Goal: Task Accomplishment & Management: Manage account settings

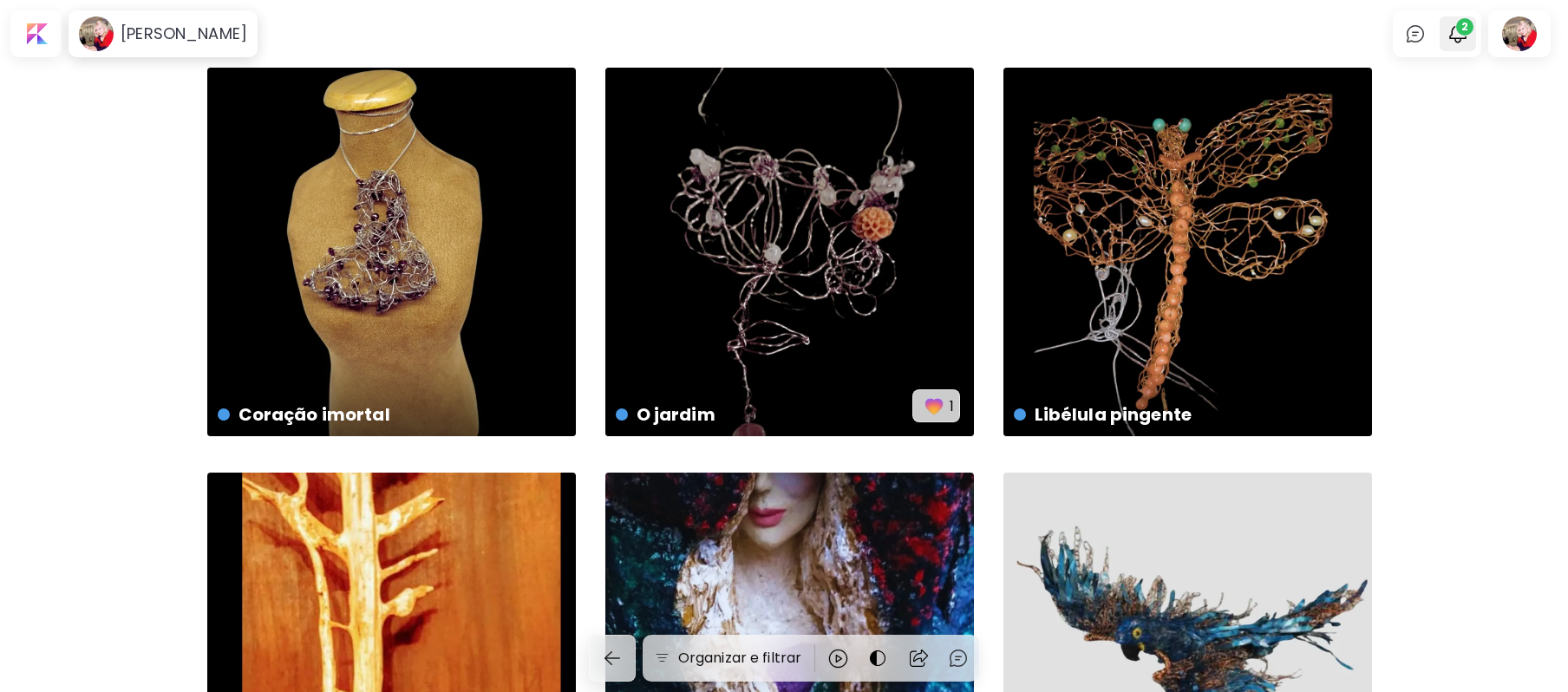
click at [1468, 33] on span "2" at bounding box center [1458, 34] width 21 height 21
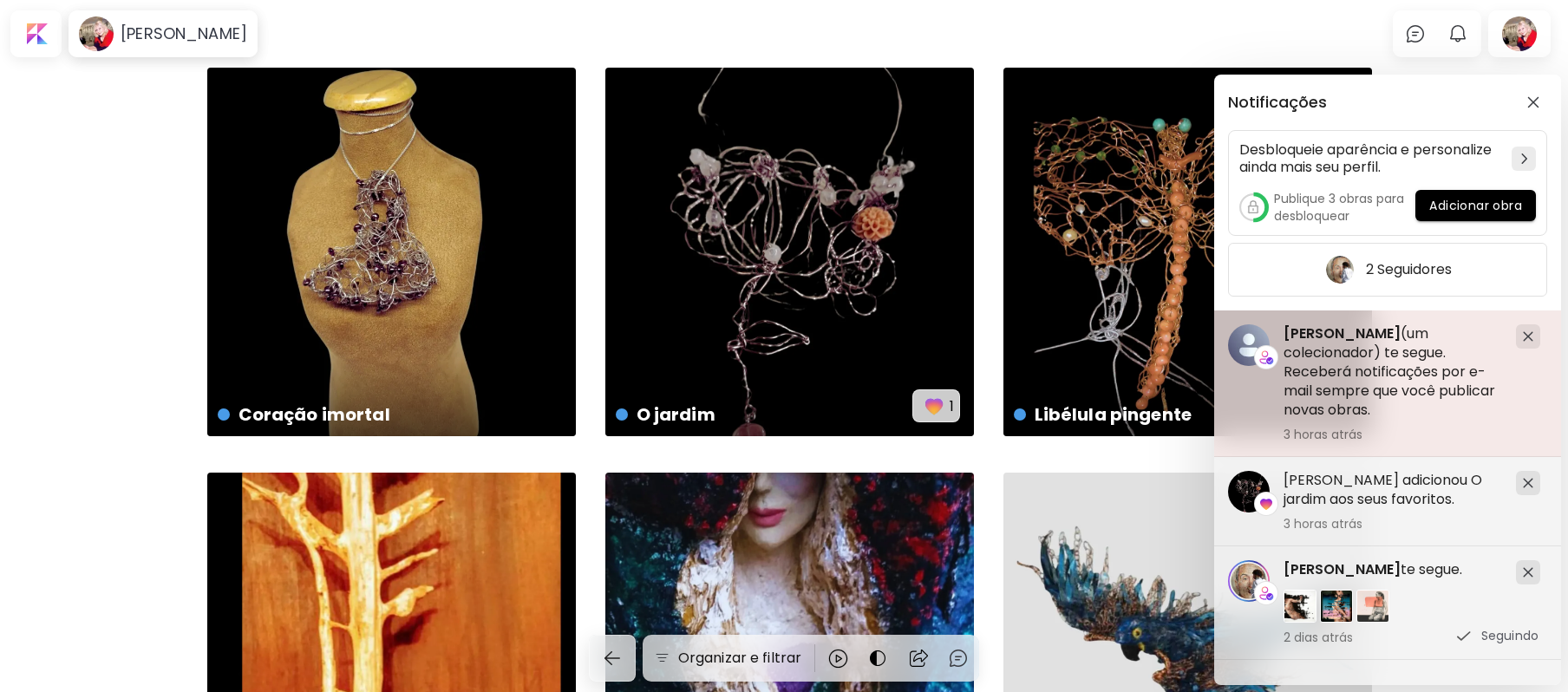
click at [1315, 361] on h5 "Valeria Fioriti (um colecionador) te segue. Receberá notificações por e-mail se…" at bounding box center [1392, 372] width 218 height 95
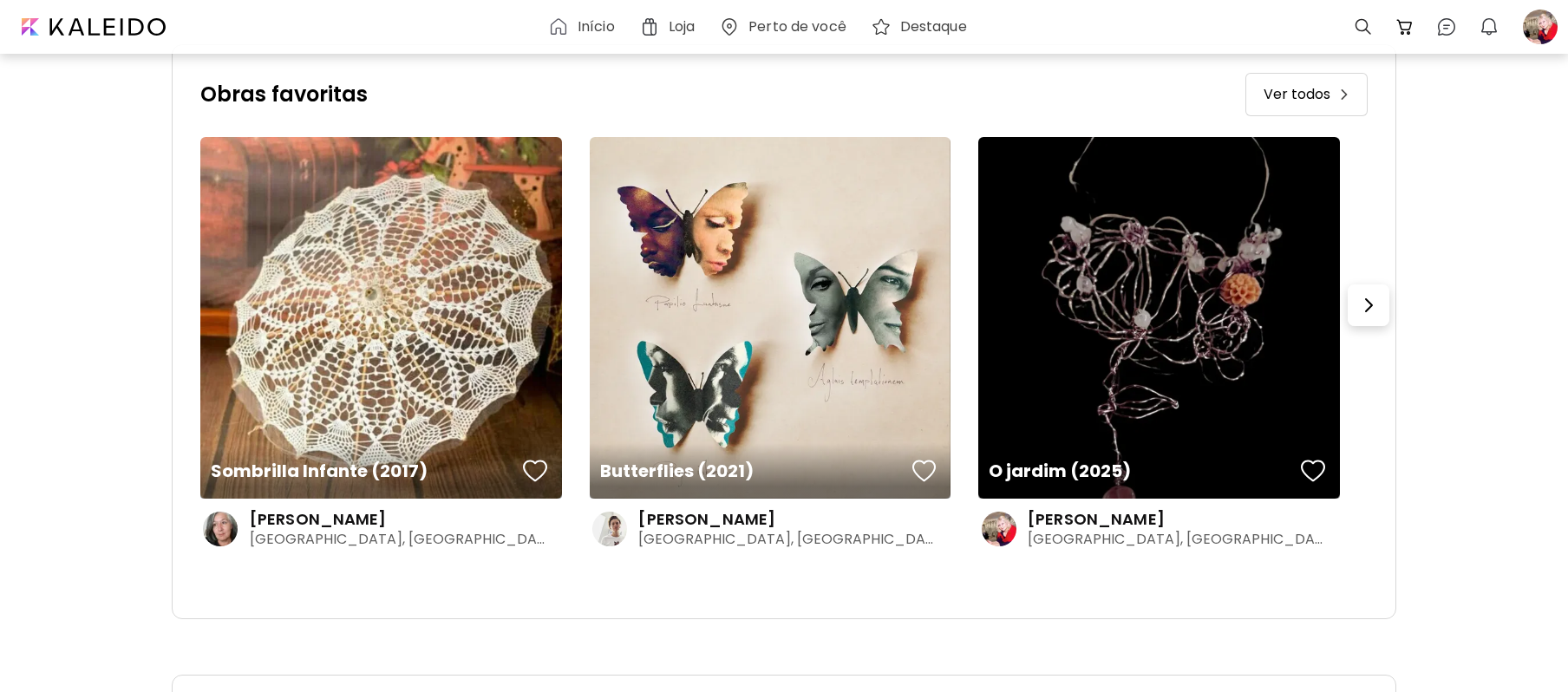
scroll to position [414, 0]
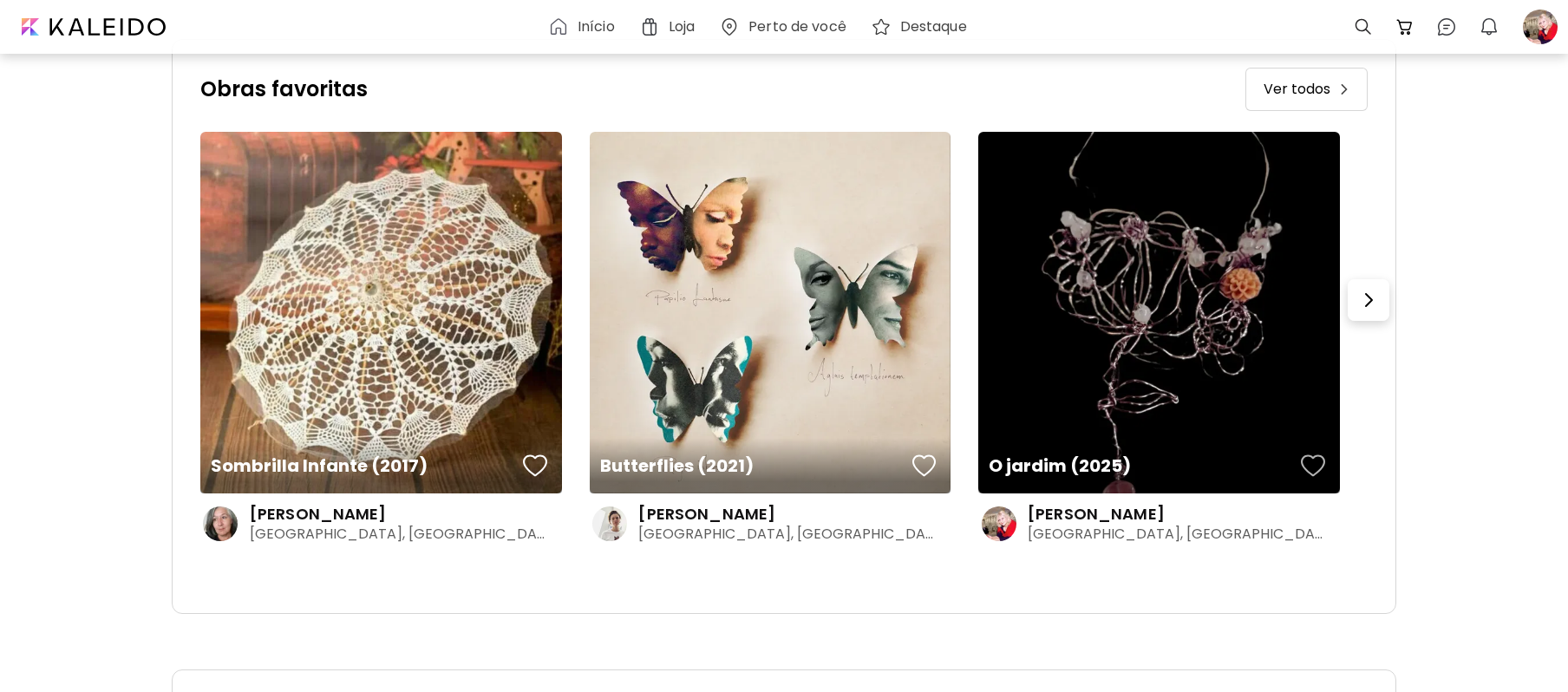
click at [1317, 462] on div "button" at bounding box center [1313, 466] width 24 height 26
click at [1380, 302] on img "button" at bounding box center [1369, 299] width 21 height 21
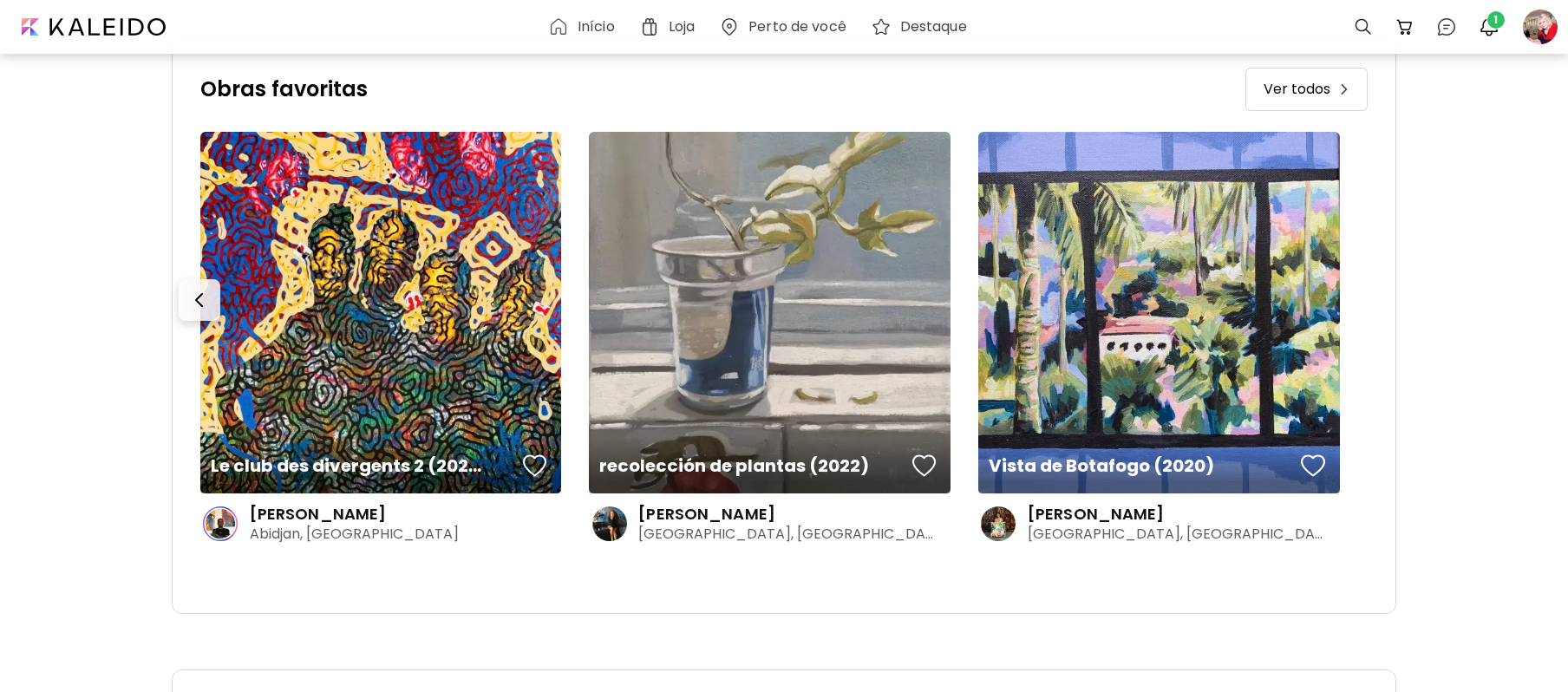
click at [1382, 302] on div "Obras favoritas Ver todos Sombrilla Infante (2017) Mónica Cott Concordia, Argen…" at bounding box center [784, 326] width 1225 height 575
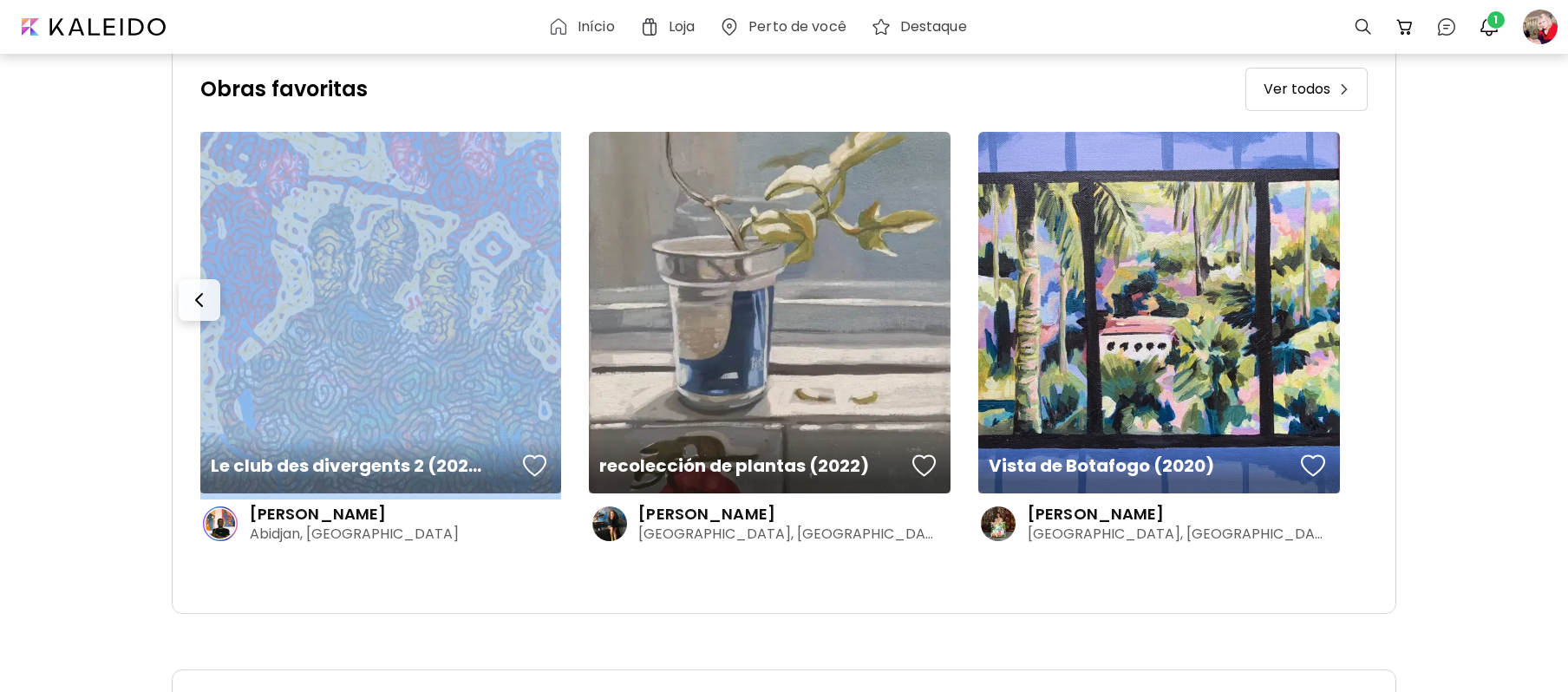
click at [1383, 301] on div "Obras favoritas Ver todos Sombrilla Infante (2017) Mónica Cott Concordia, Argen…" at bounding box center [784, 326] width 1225 height 575
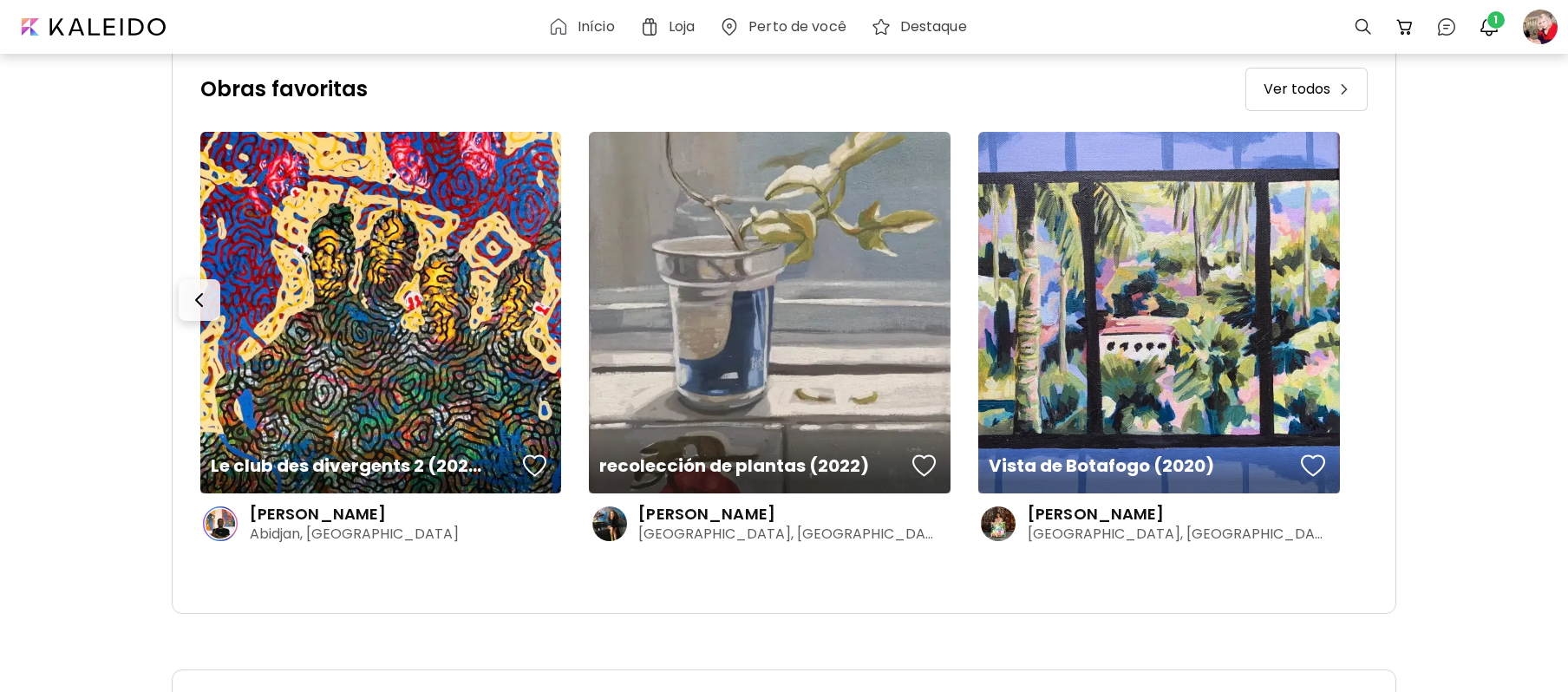
scroll to position [43, 0]
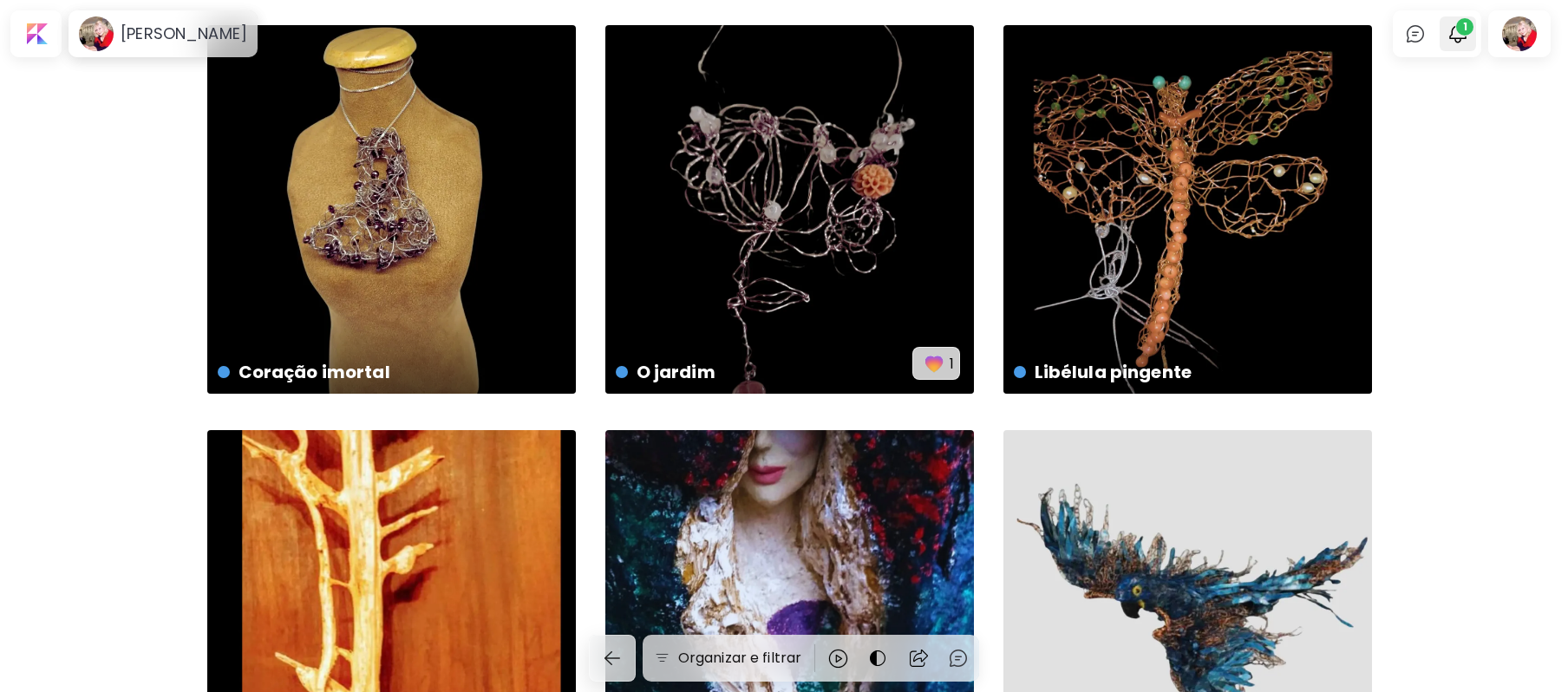
click at [1471, 31] on span "1" at bounding box center [1464, 26] width 17 height 17
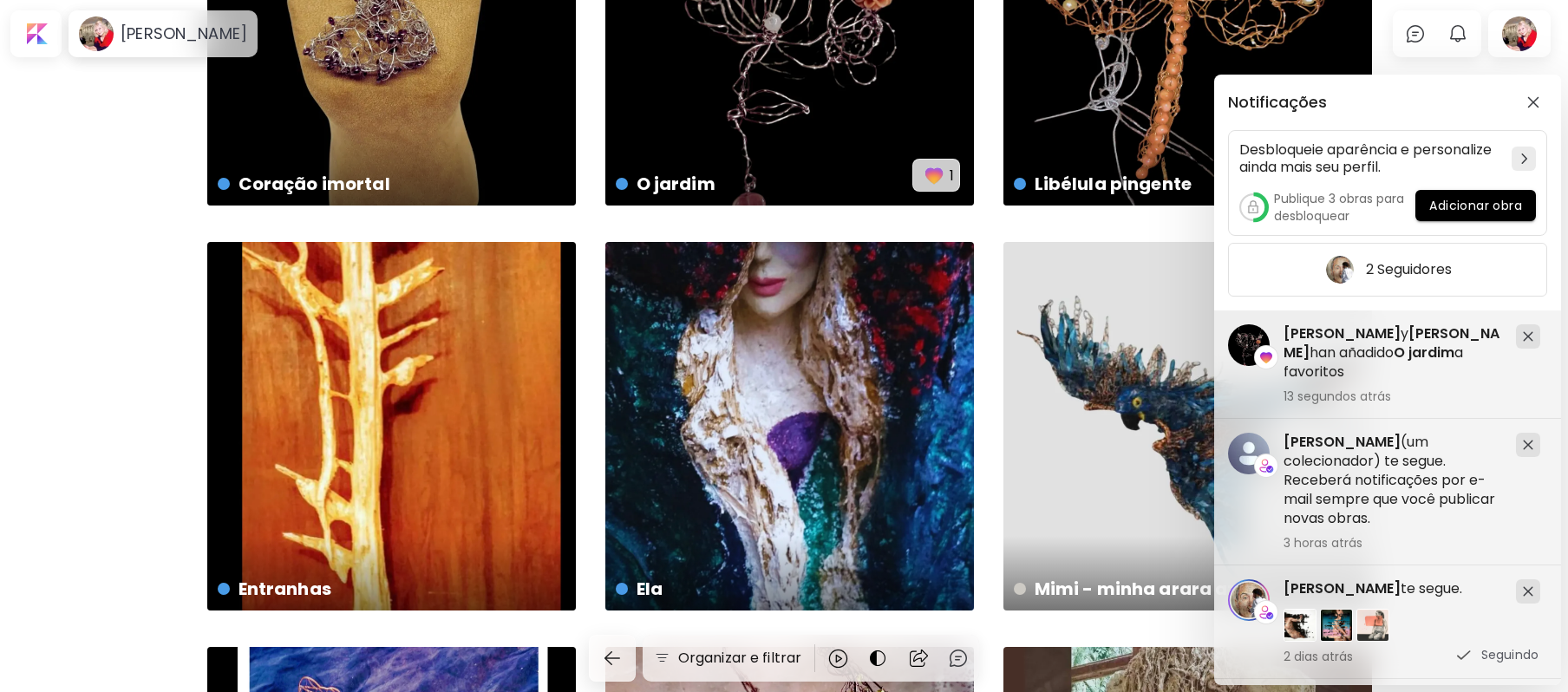
scroll to position [238, 0]
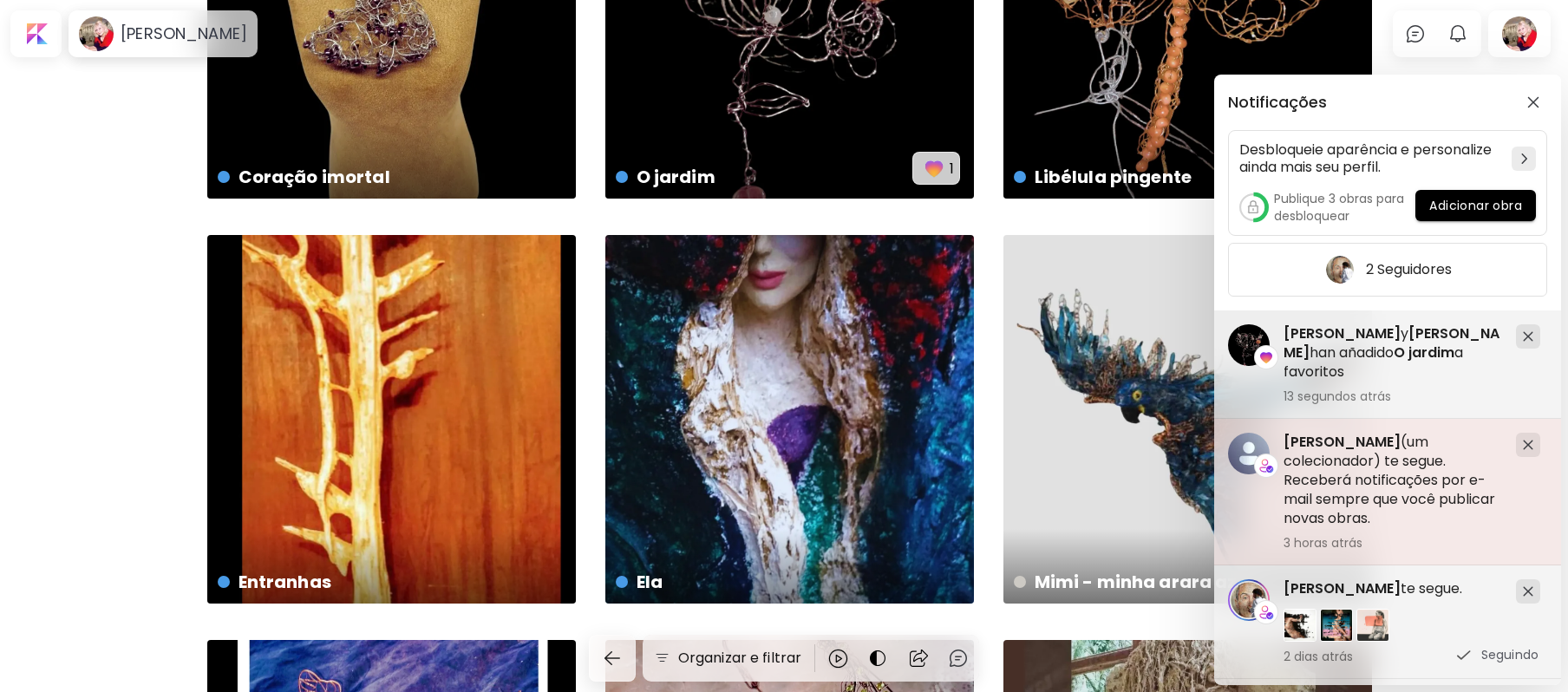
click at [1334, 438] on span "Valeria Fioriti" at bounding box center [1342, 442] width 117 height 20
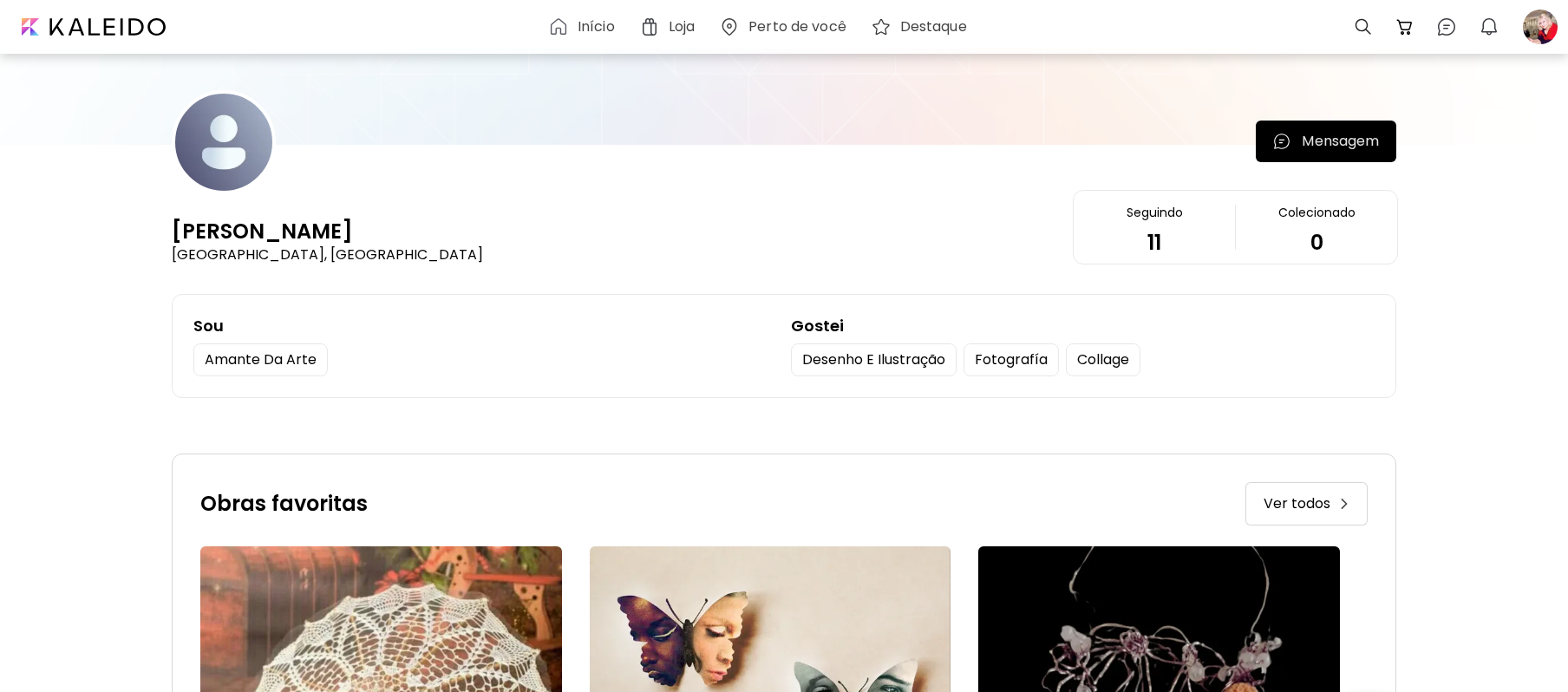
click at [1158, 216] on div "Seguindo" at bounding box center [1154, 212] width 57 height 16
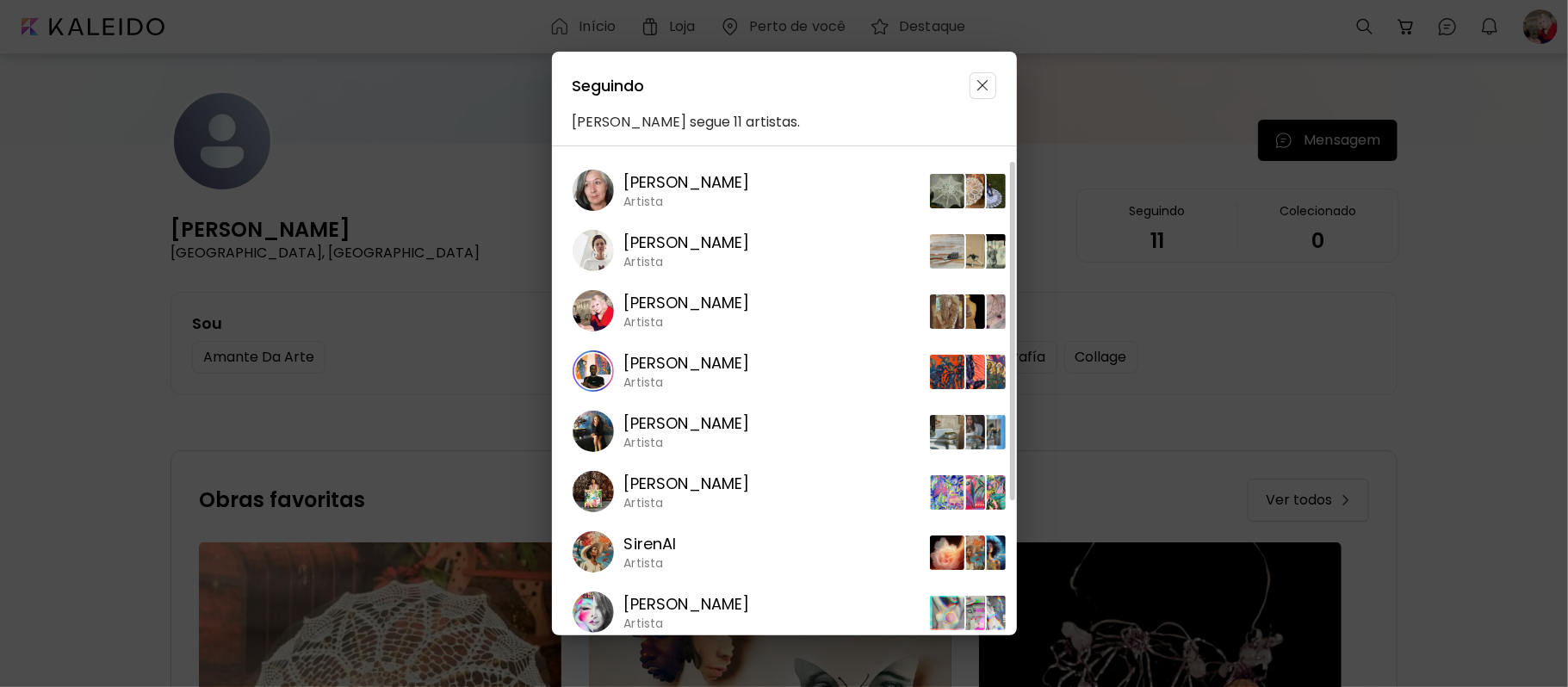
click at [1260, 389] on div "Sou Amante da arte Gostei Desenho e Ilustração Fotografía Collage" at bounding box center [784, 343] width 1225 height 101
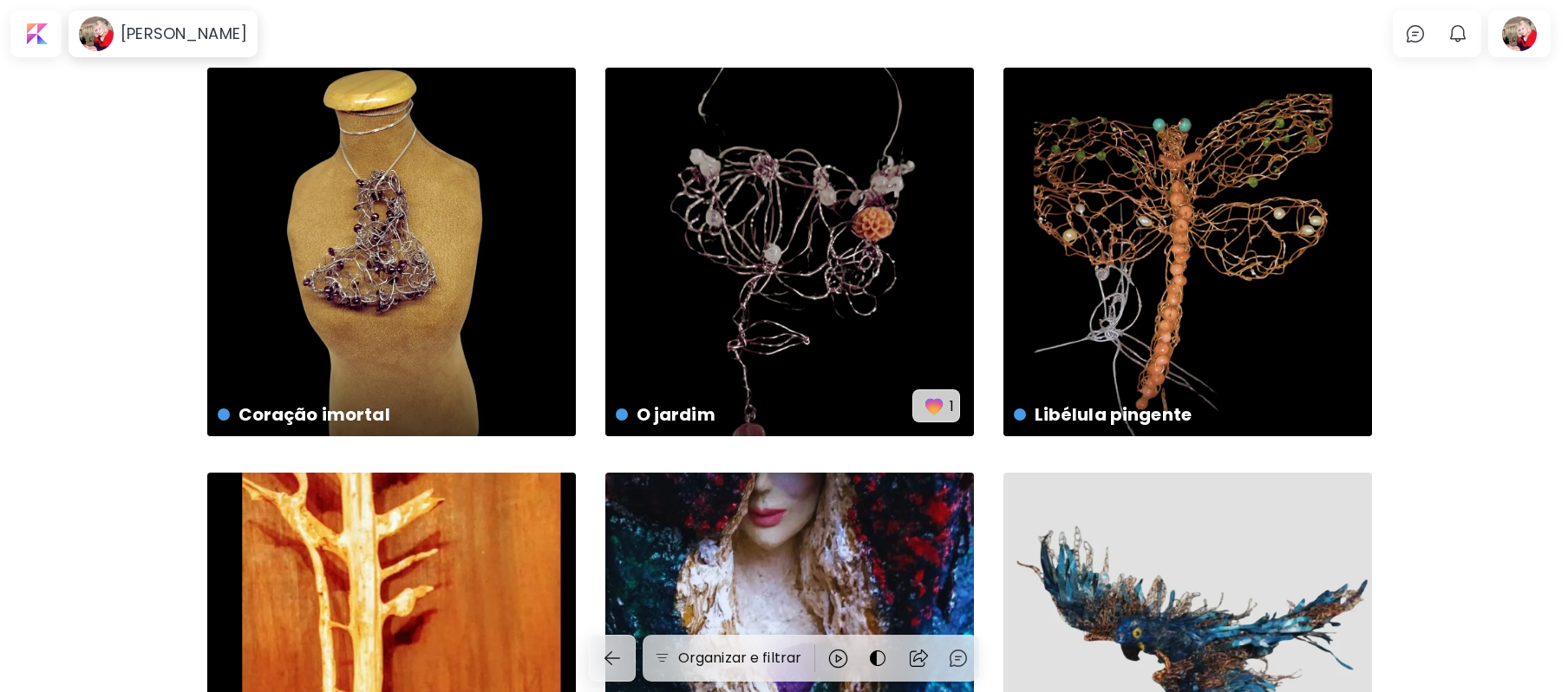
click at [1513, 215] on div "Entranhas US$ 320 | 33 x 63 cm Ela US$ 25,000 | 43 x 56 cm Mimi - minha arara a…" at bounding box center [784, 704] width 1568 height 1274
click at [1530, 30] on div at bounding box center [1519, 34] width 56 height 40
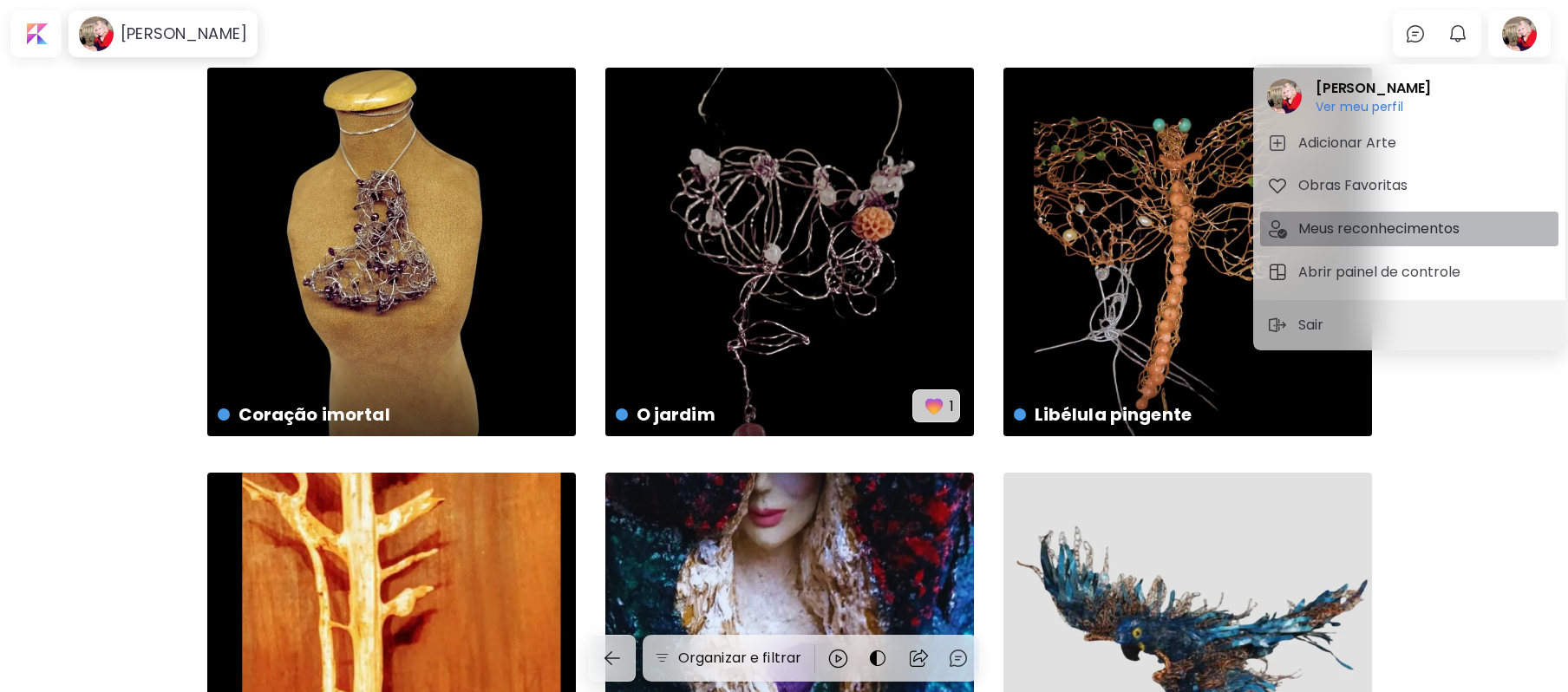
click at [1311, 223] on h5 "Meus reconhecimentos" at bounding box center [1382, 228] width 167 height 21
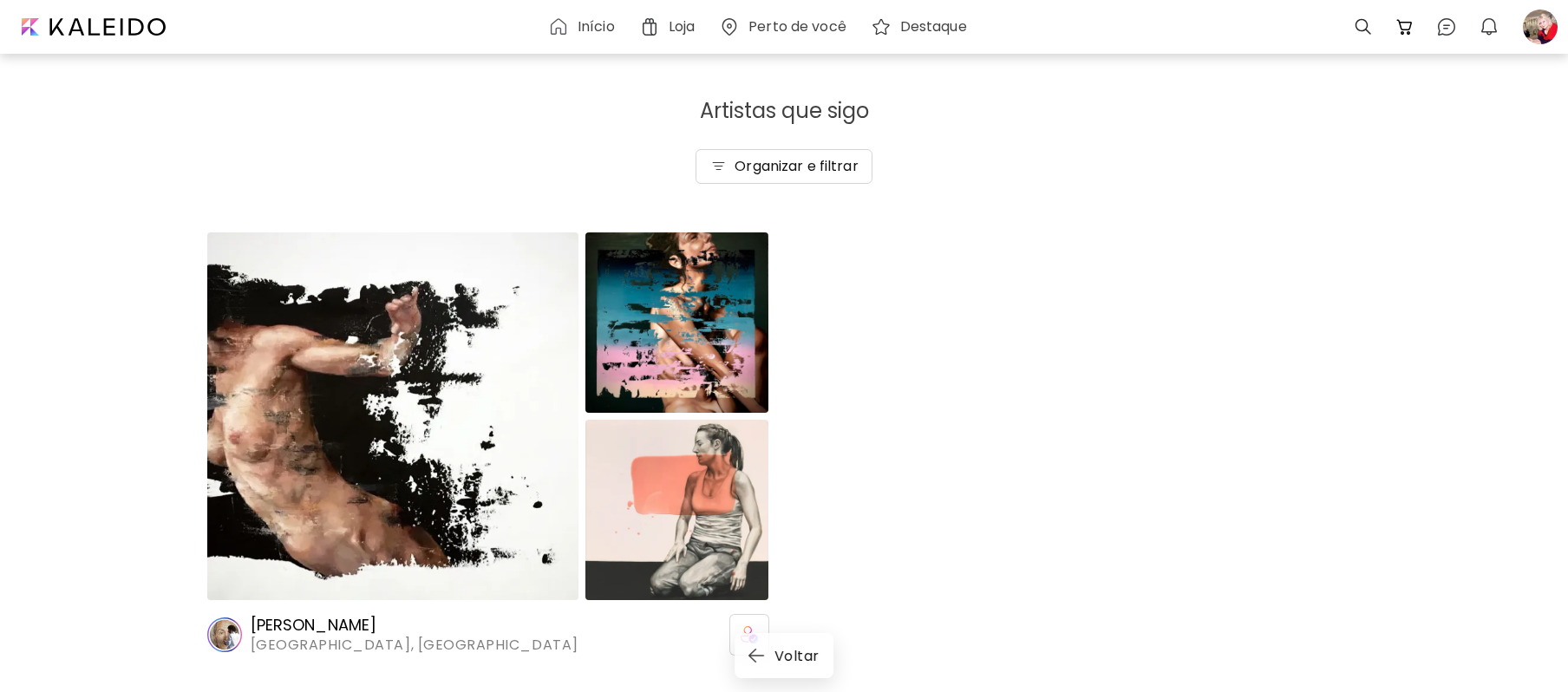
scroll to position [5, 0]
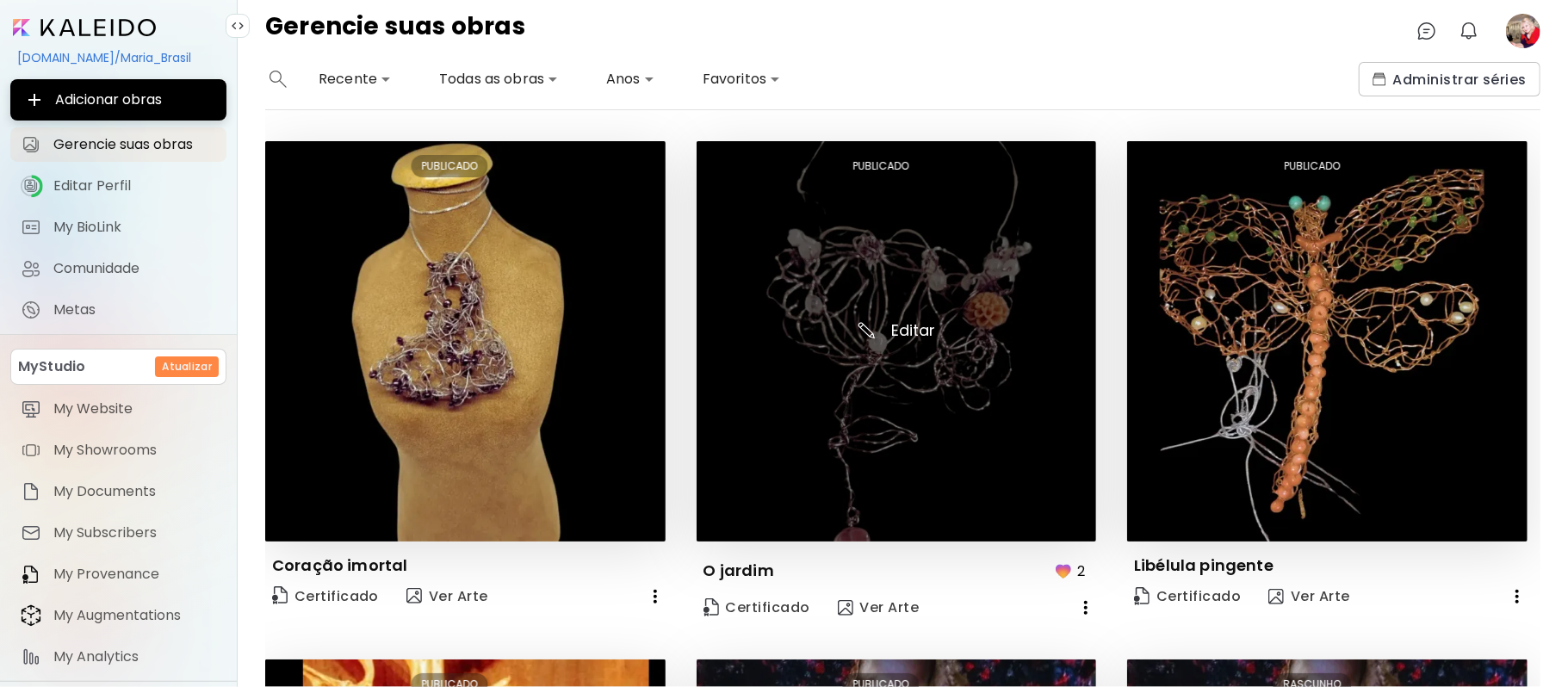
click at [903, 284] on img at bounding box center [897, 341] width 401 height 401
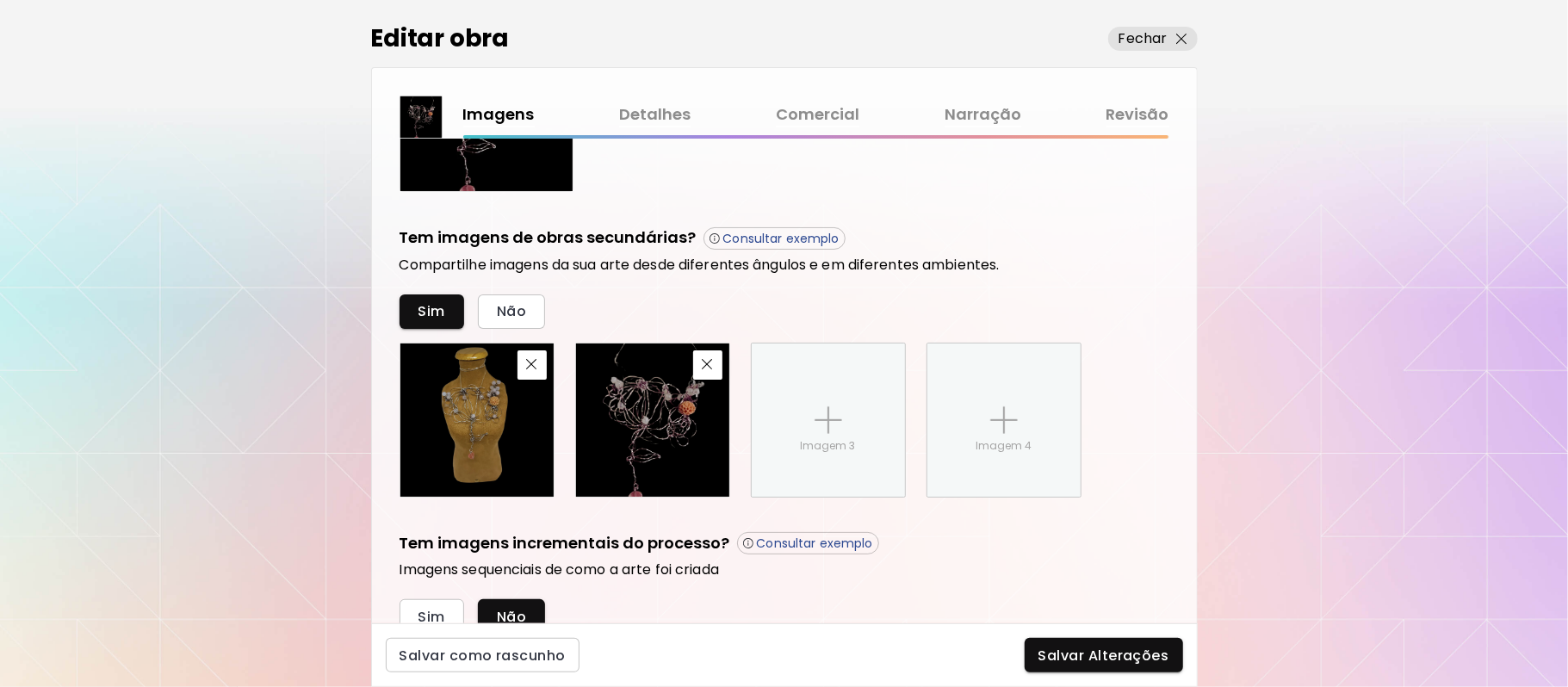
scroll to position [595, 0]
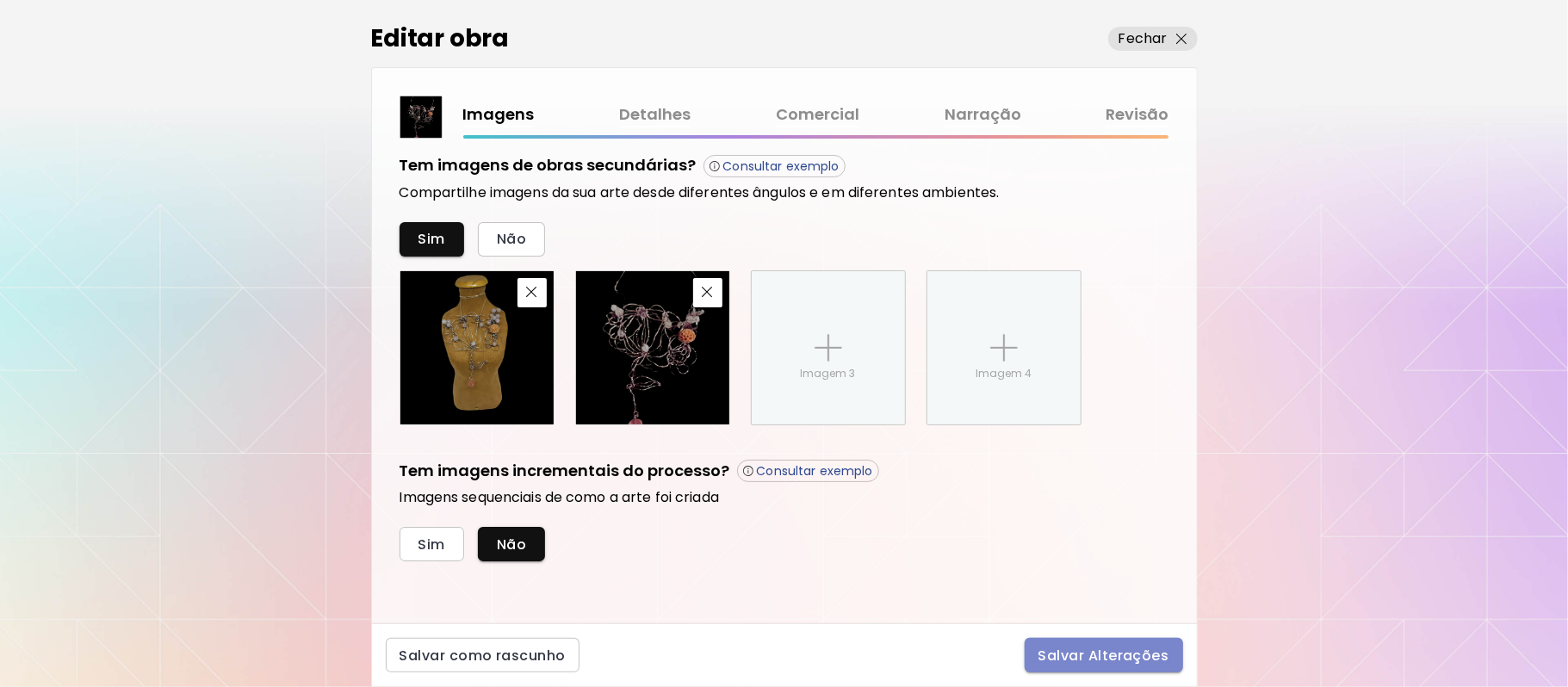
click at [1102, 666] on button "Salvar Alterações" at bounding box center [1103, 655] width 158 height 34
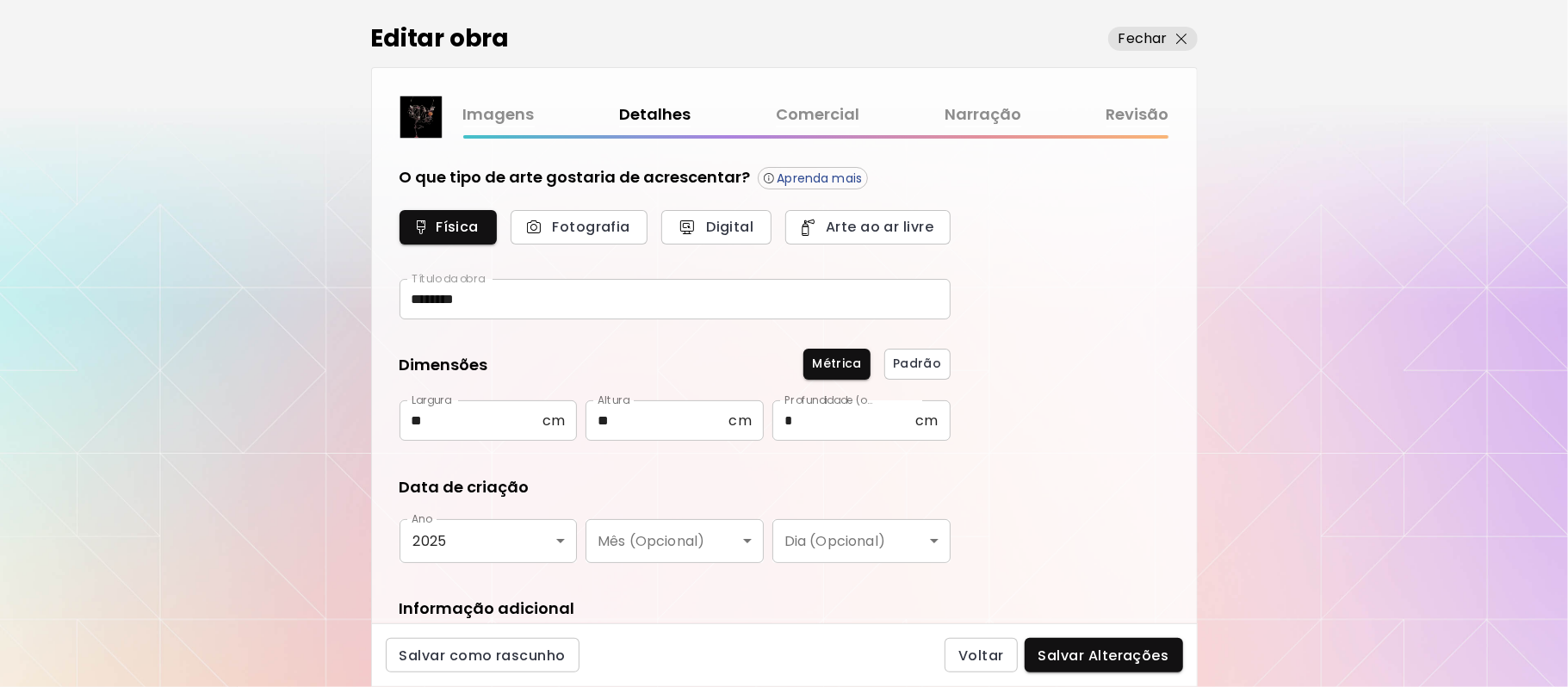
type input "*********"
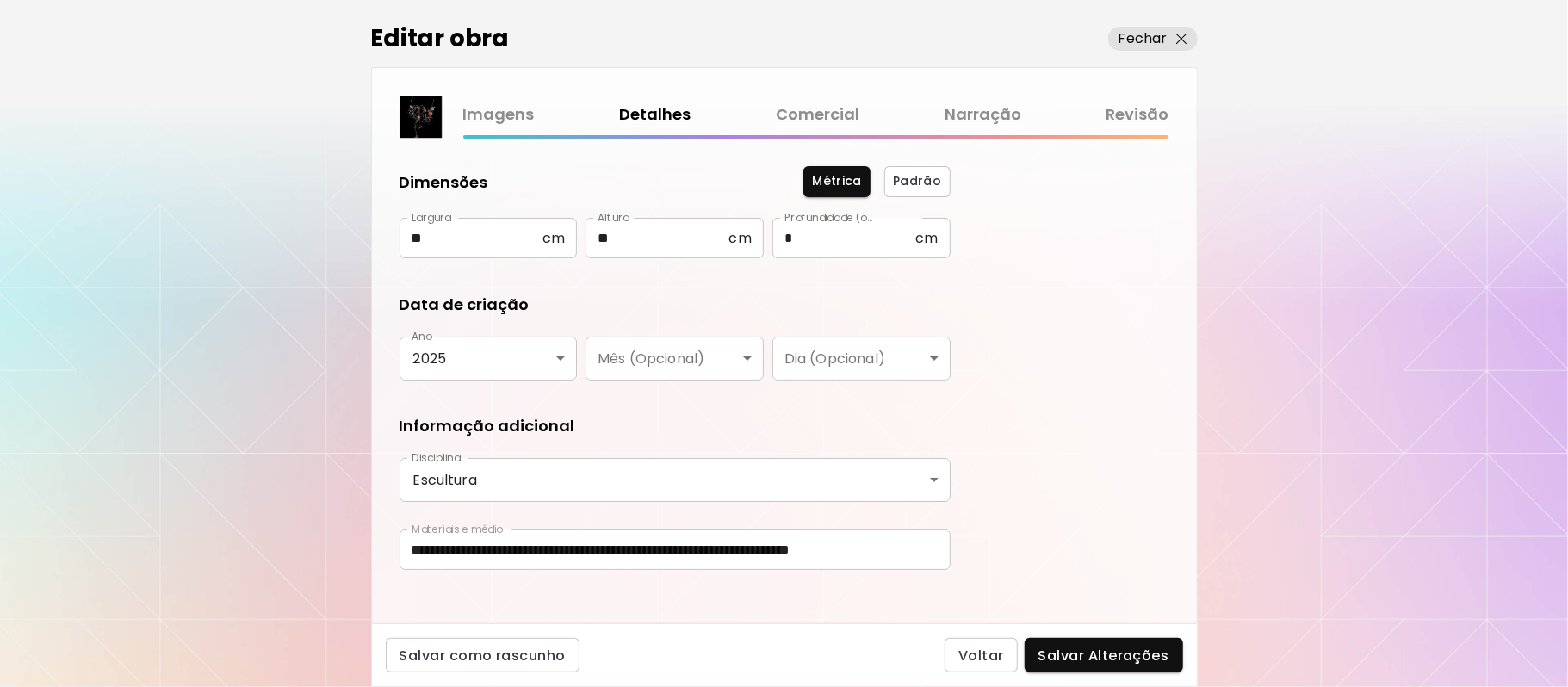
scroll to position [197, 0]
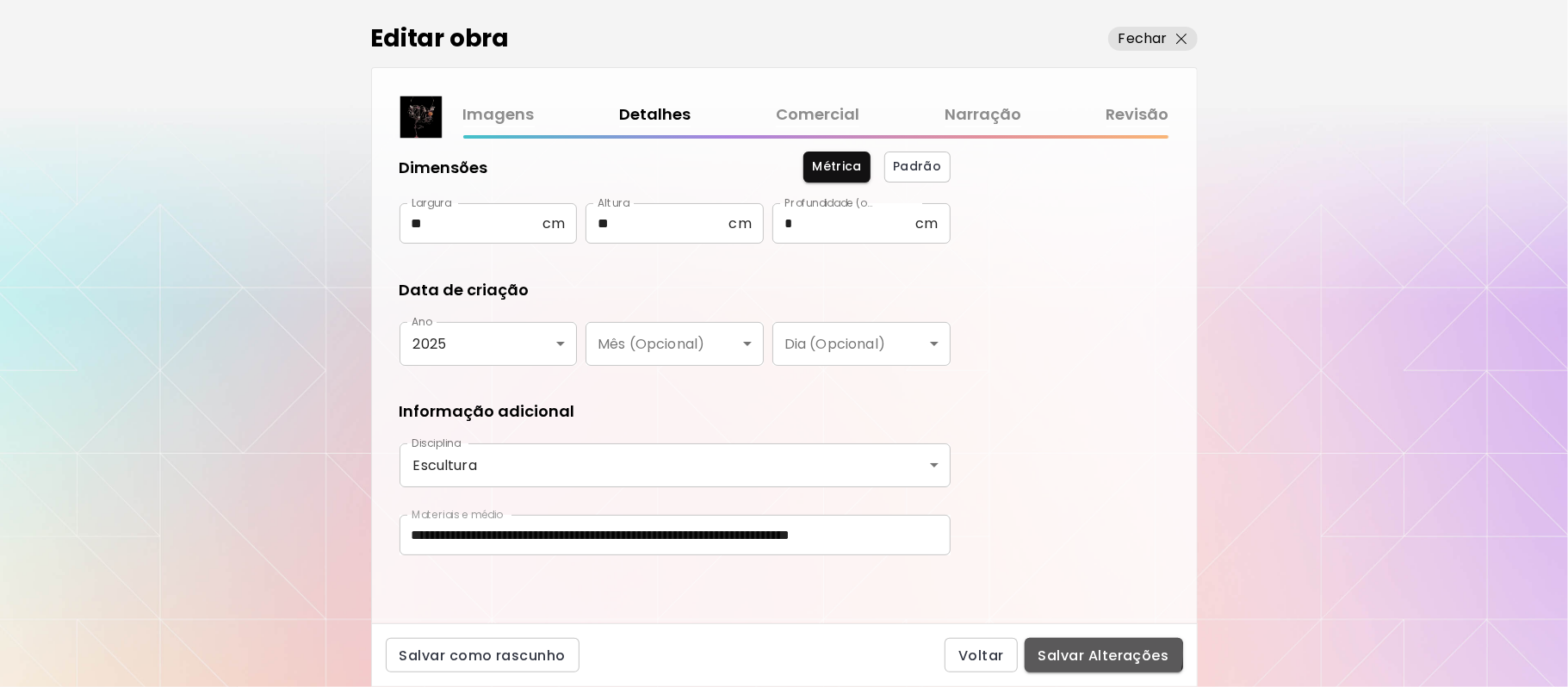
click at [1086, 655] on span "Salvar Alterações" at bounding box center [1103, 656] width 131 height 18
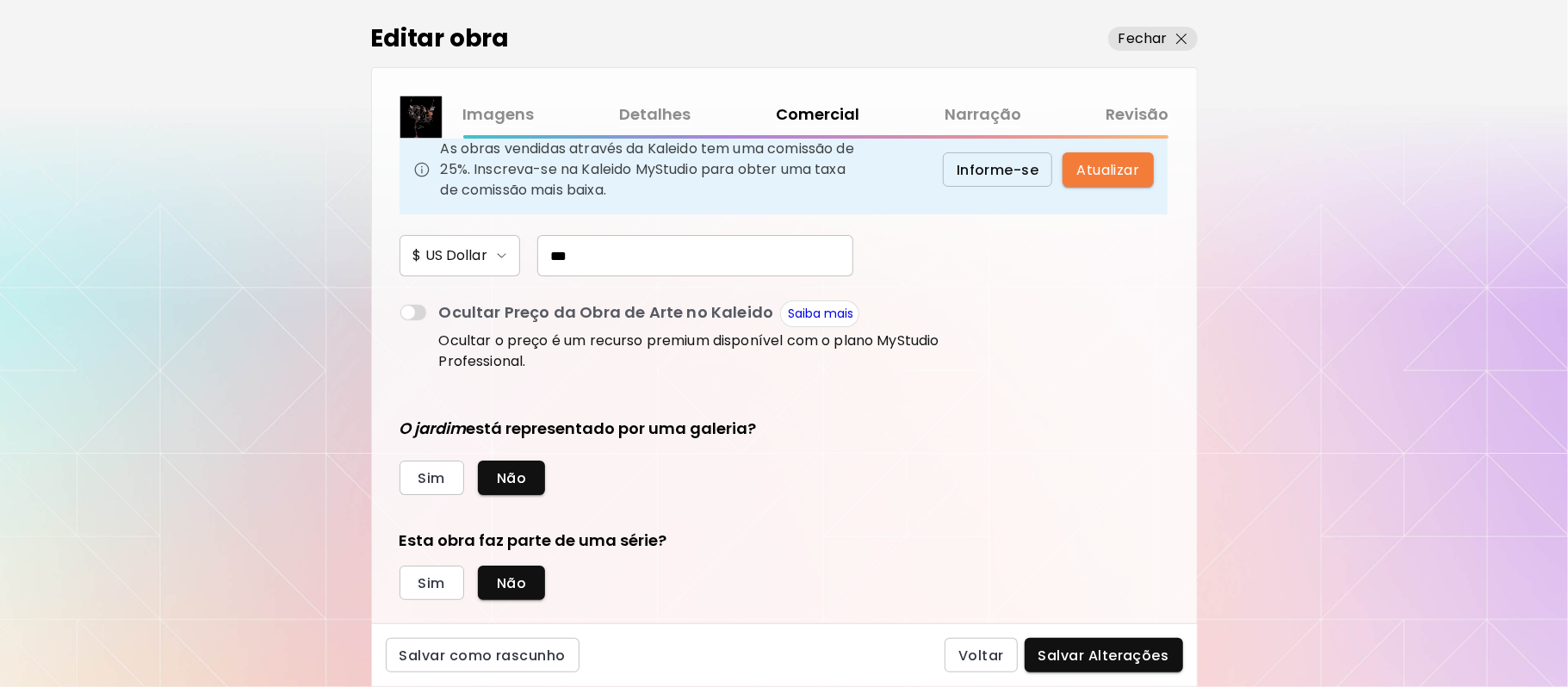
scroll to position [227, 0]
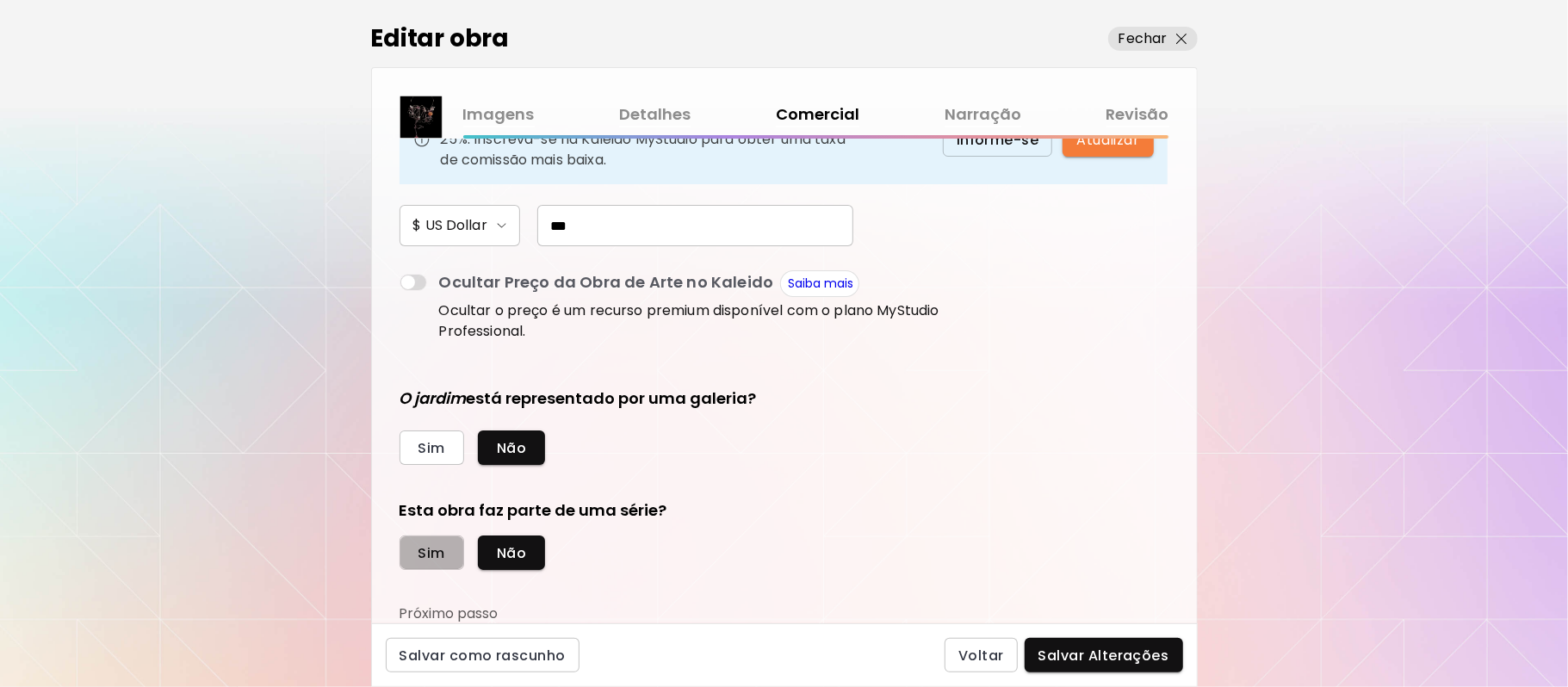
click at [427, 555] on span "Sim" at bounding box center [431, 553] width 27 height 18
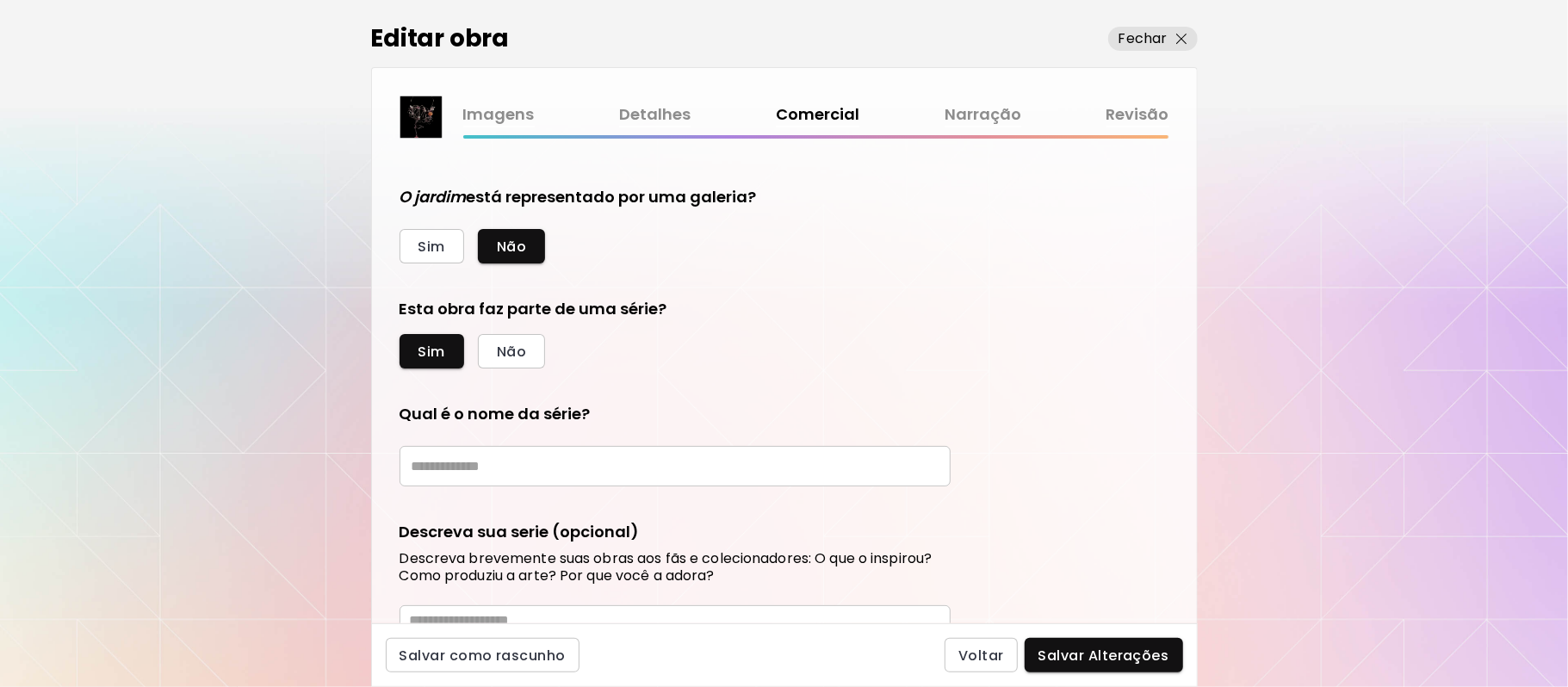
scroll to position [465, 0]
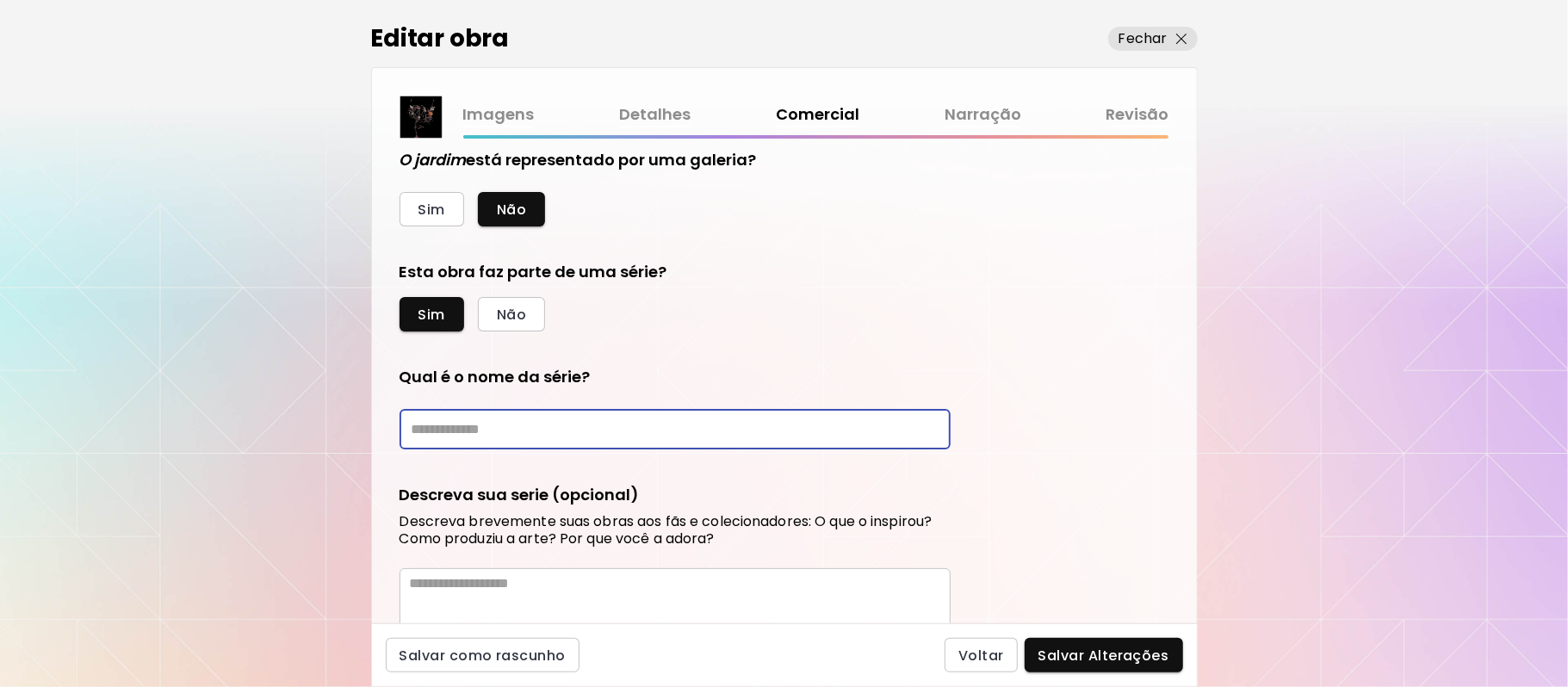
click at [548, 420] on input "text" at bounding box center [675, 428] width 551 height 40
type input "**********"
click at [1047, 486] on div "**********" at bounding box center [784, 381] width 825 height 484
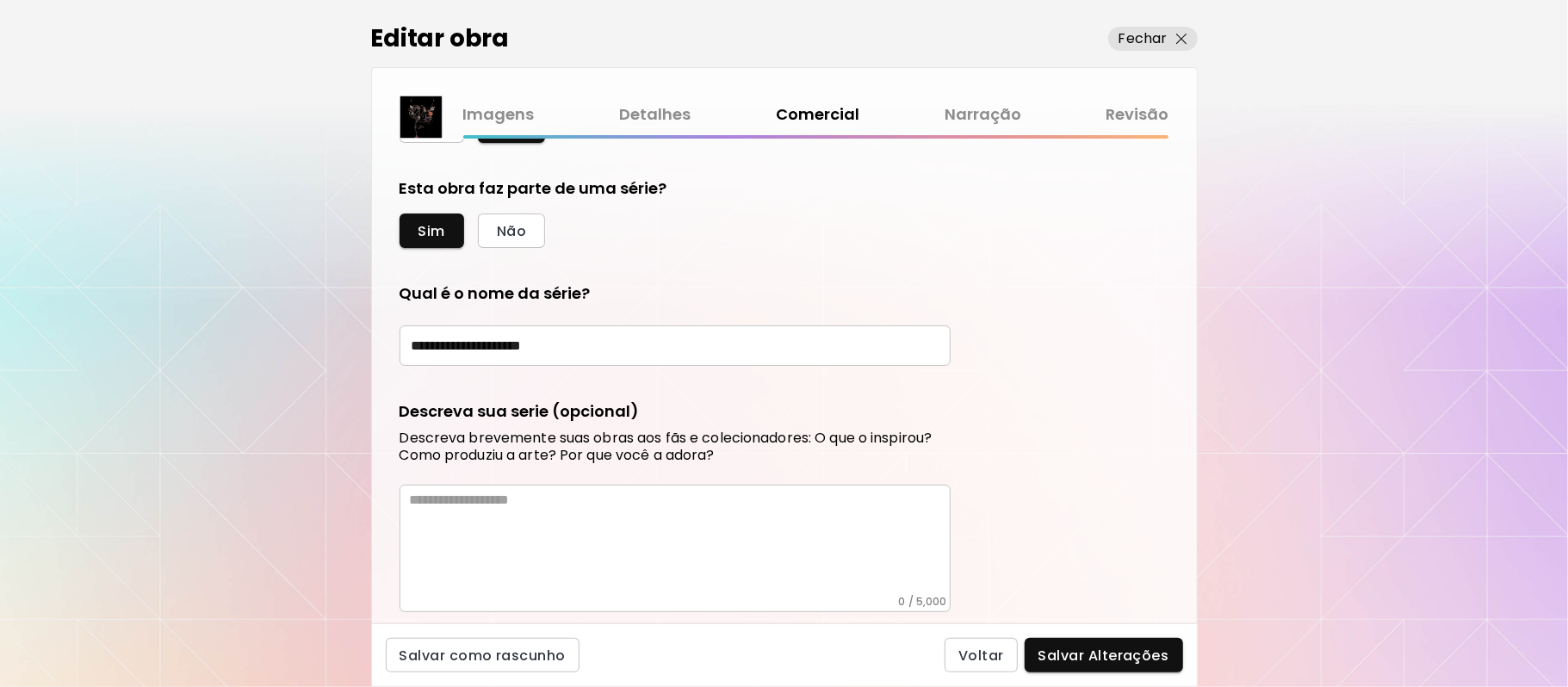
scroll to position [621, 0]
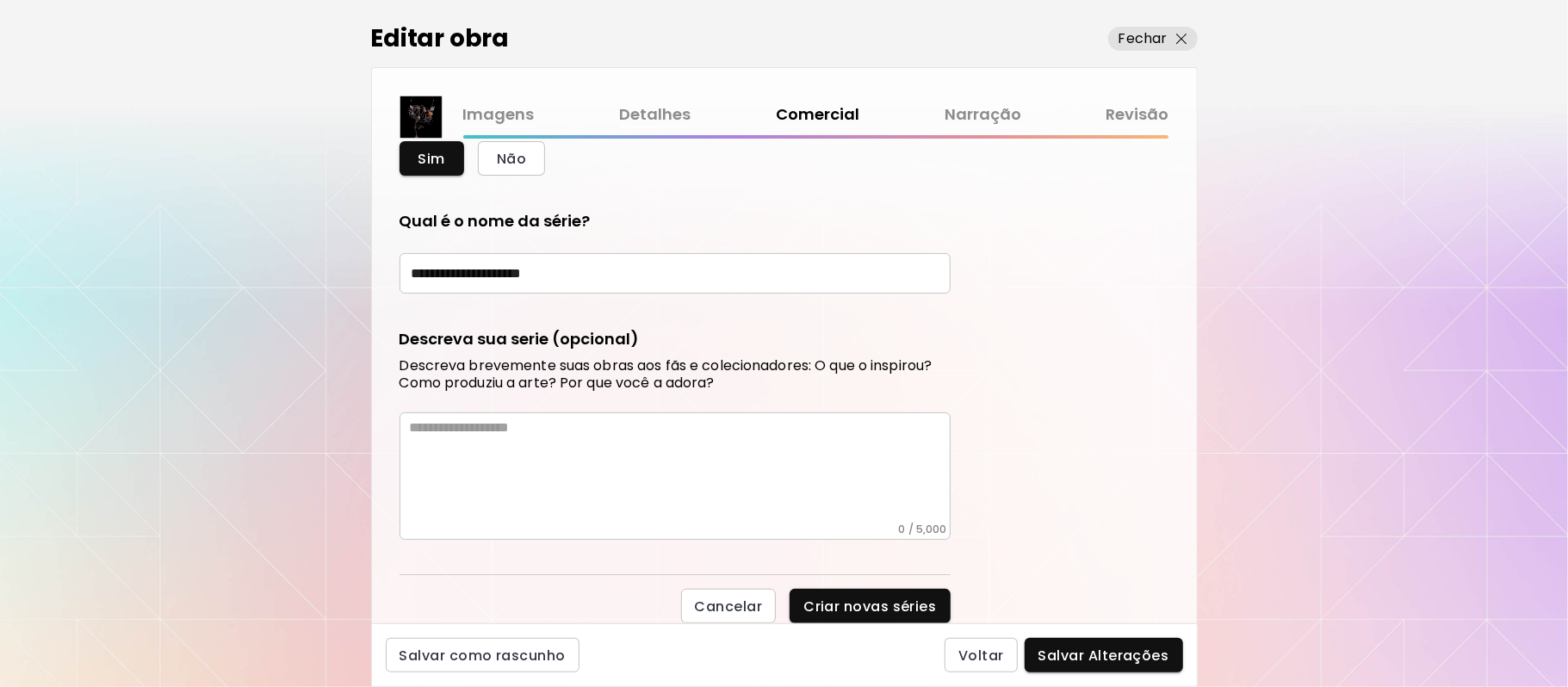
click at [628, 466] on textarea at bounding box center [679, 470] width 540 height 103
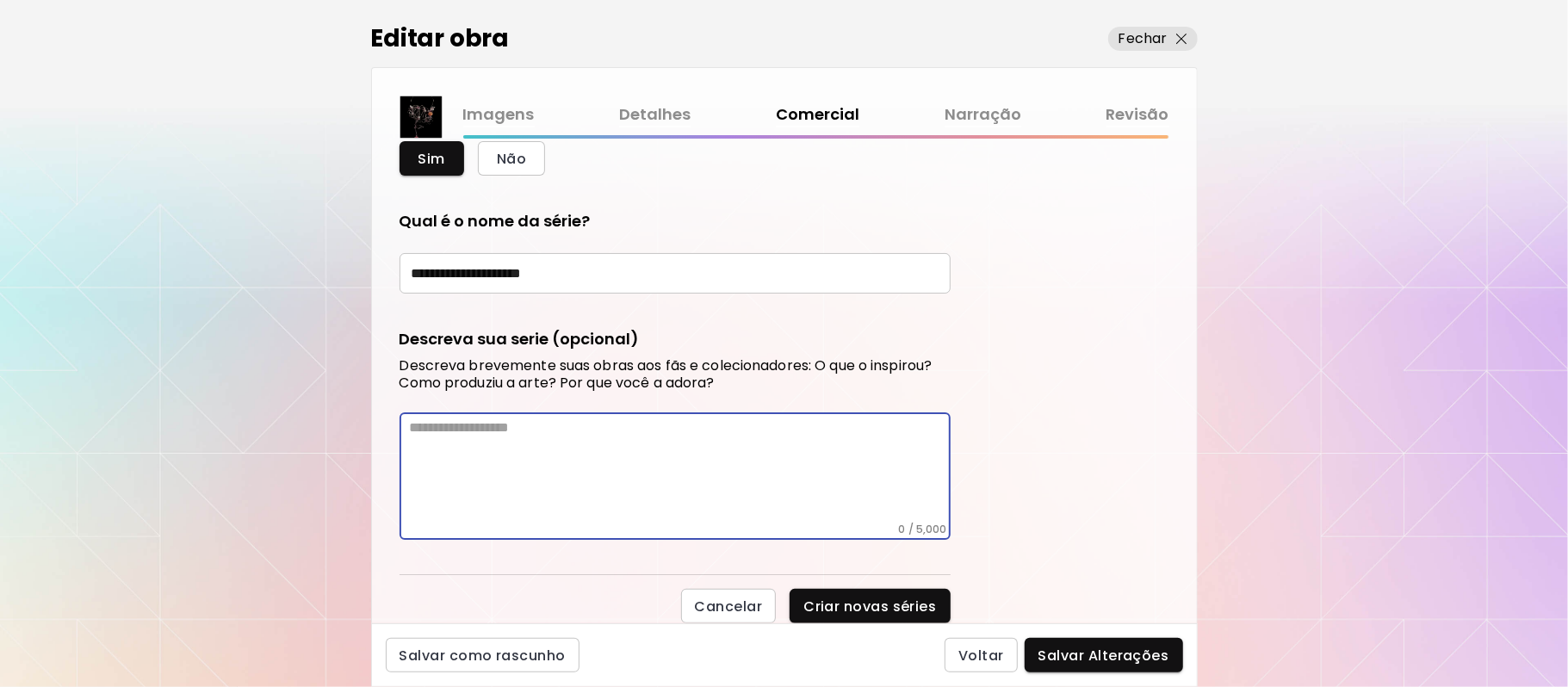
paste textarea "**********"
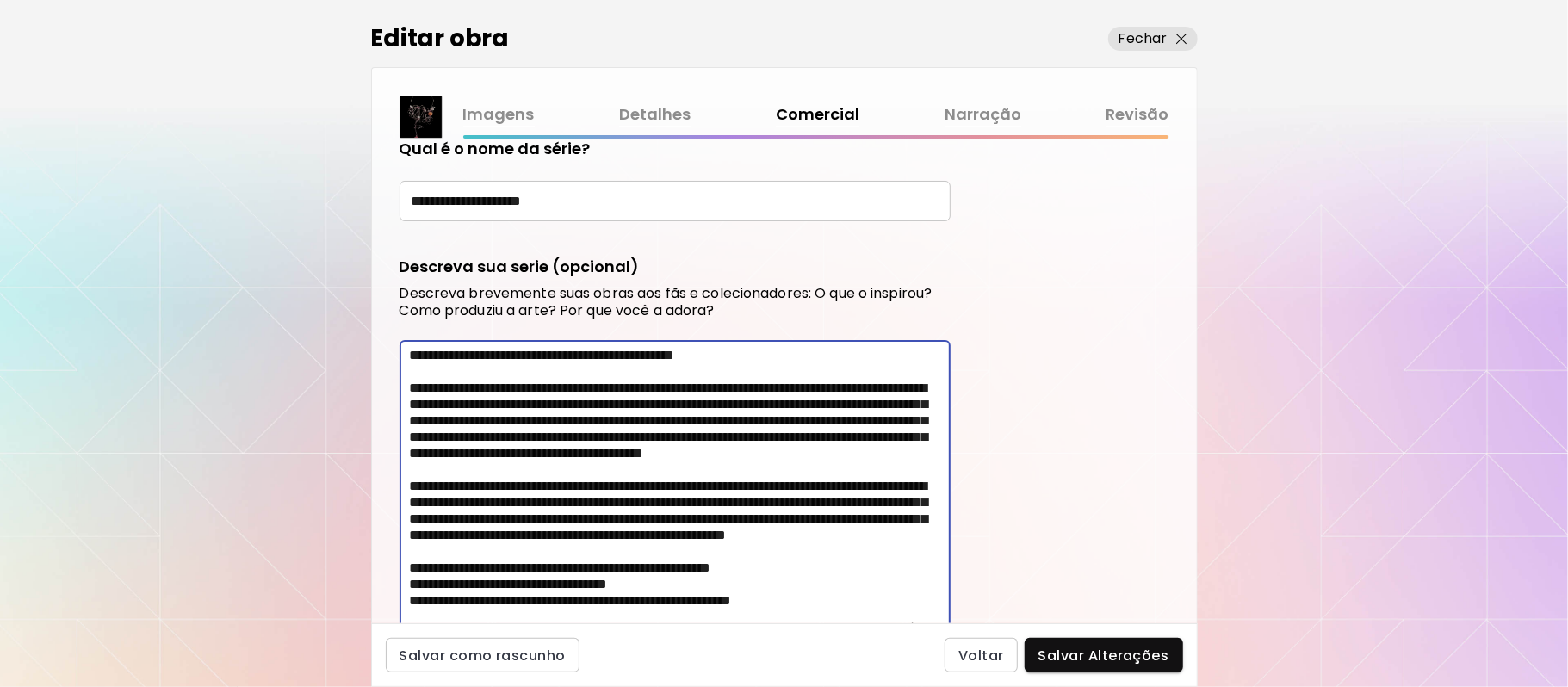
scroll to position [0, 0]
click at [766, 351] on textarea "**********" at bounding box center [679, 484] width 540 height 276
type textarea "**********"
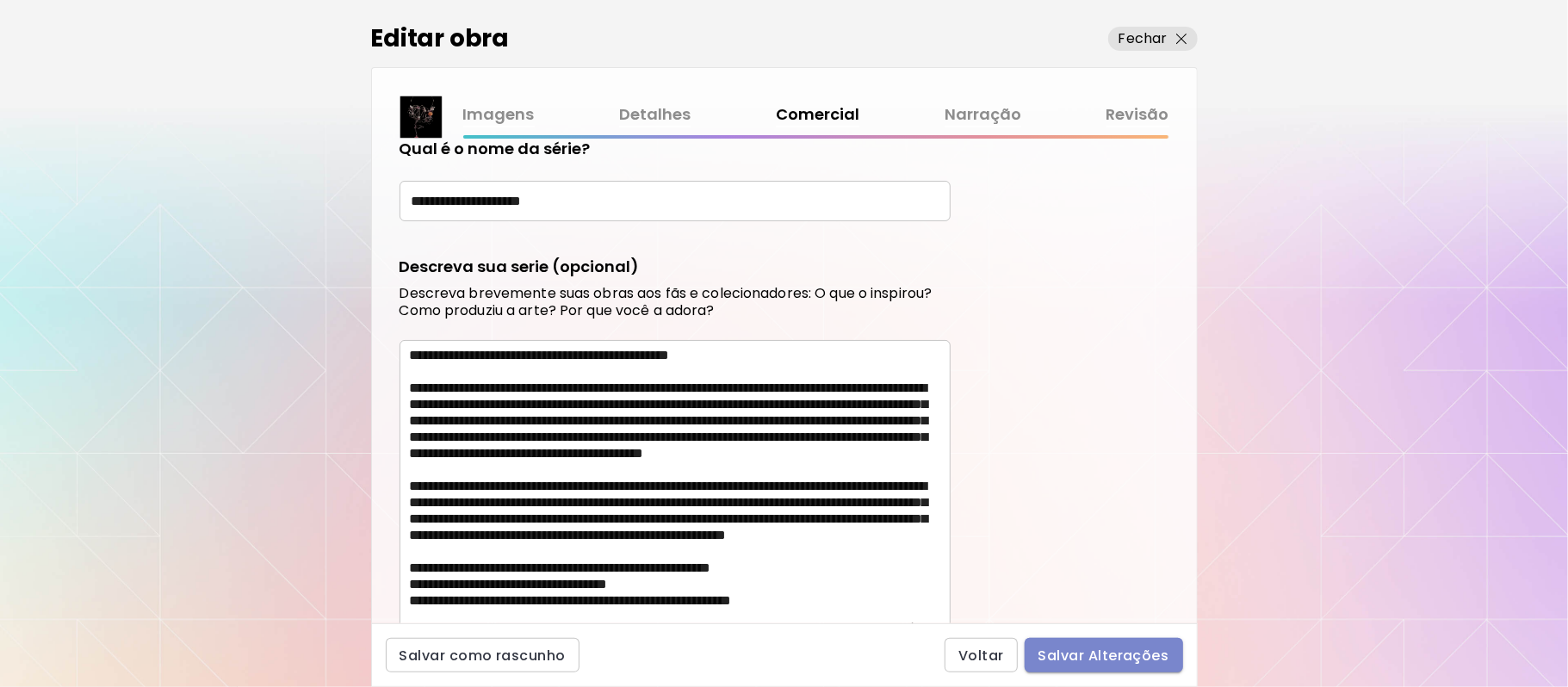
click at [1136, 657] on span "Salvar Alterações" at bounding box center [1103, 656] width 131 height 18
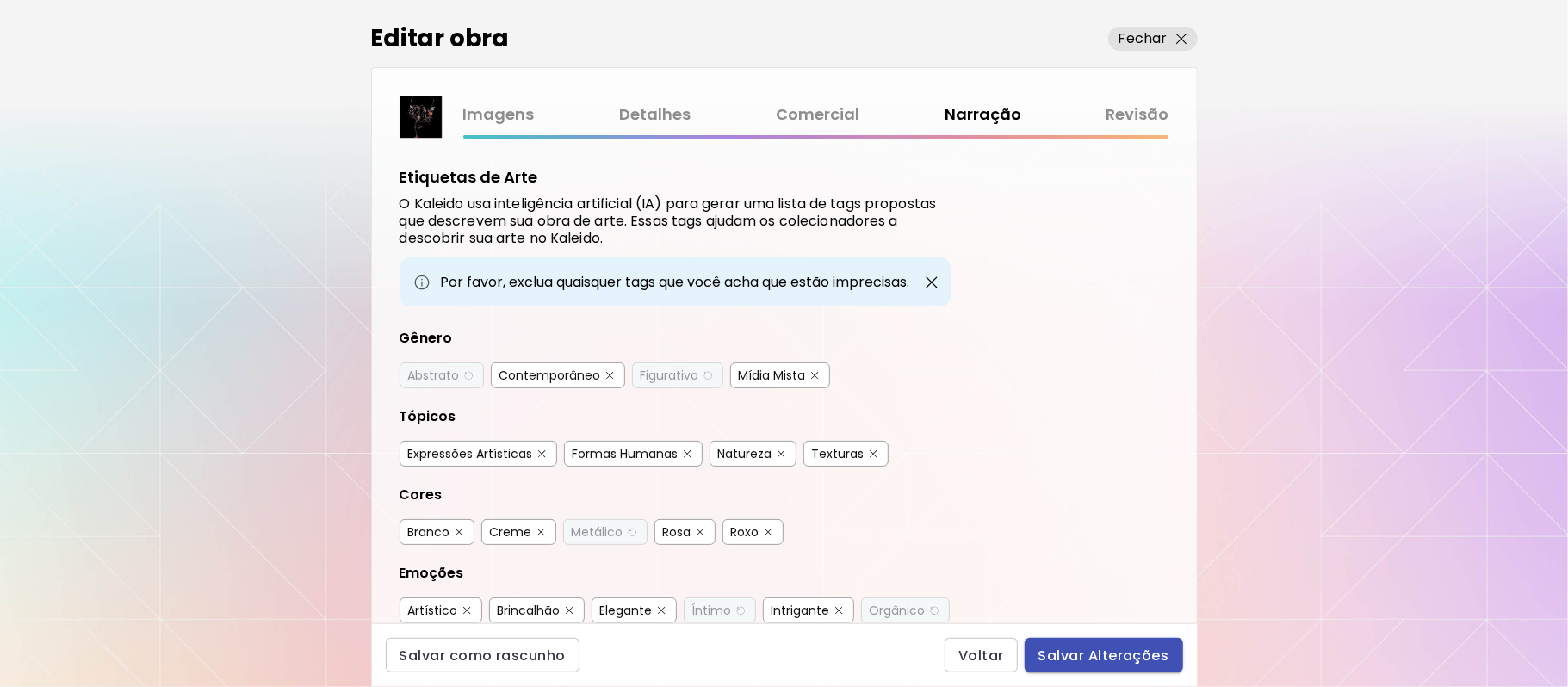
click at [1134, 656] on span "Salvar Alterações" at bounding box center [1103, 656] width 131 height 18
click at [1134, 656] on div "Voltar Salvar Alterações" at bounding box center [1063, 655] width 238 height 34
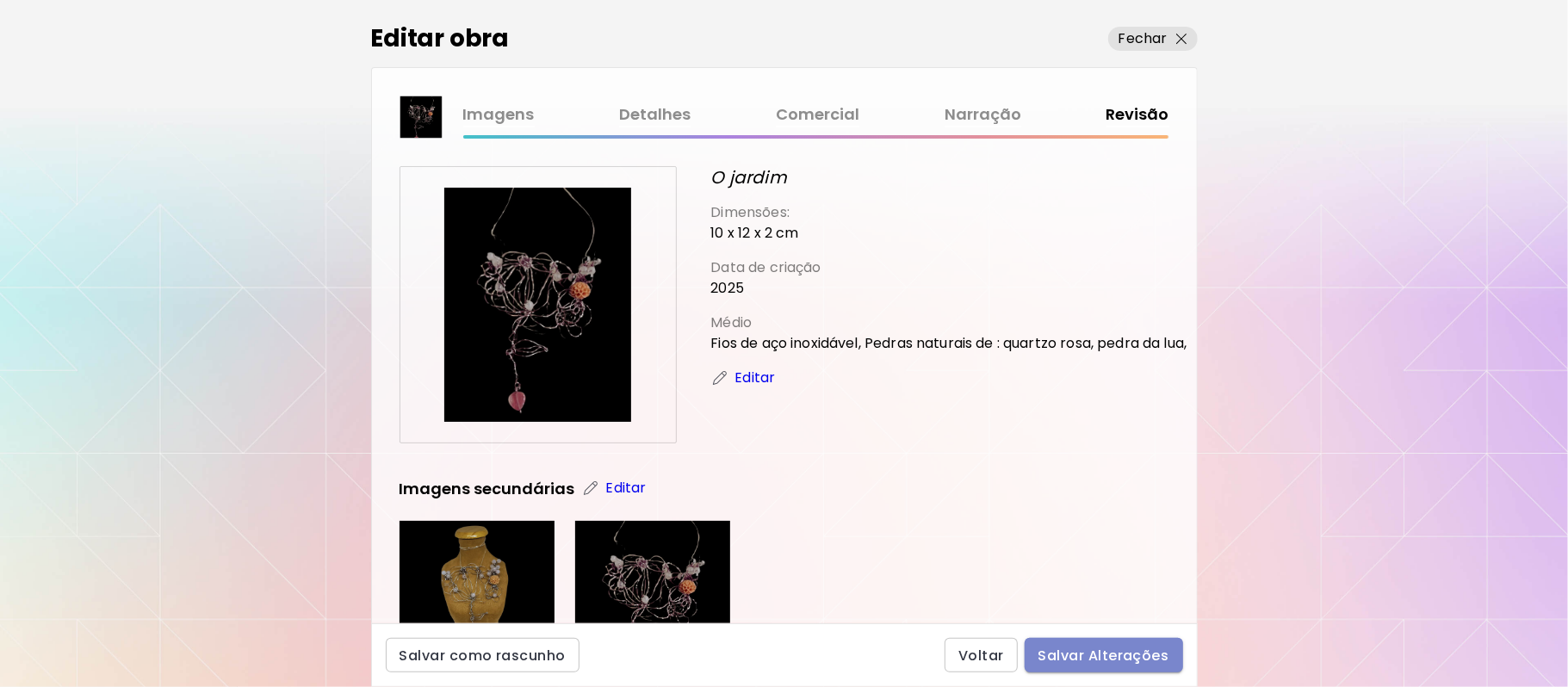
click at [1131, 655] on span "Salvar Alterações" at bounding box center [1103, 656] width 131 height 18
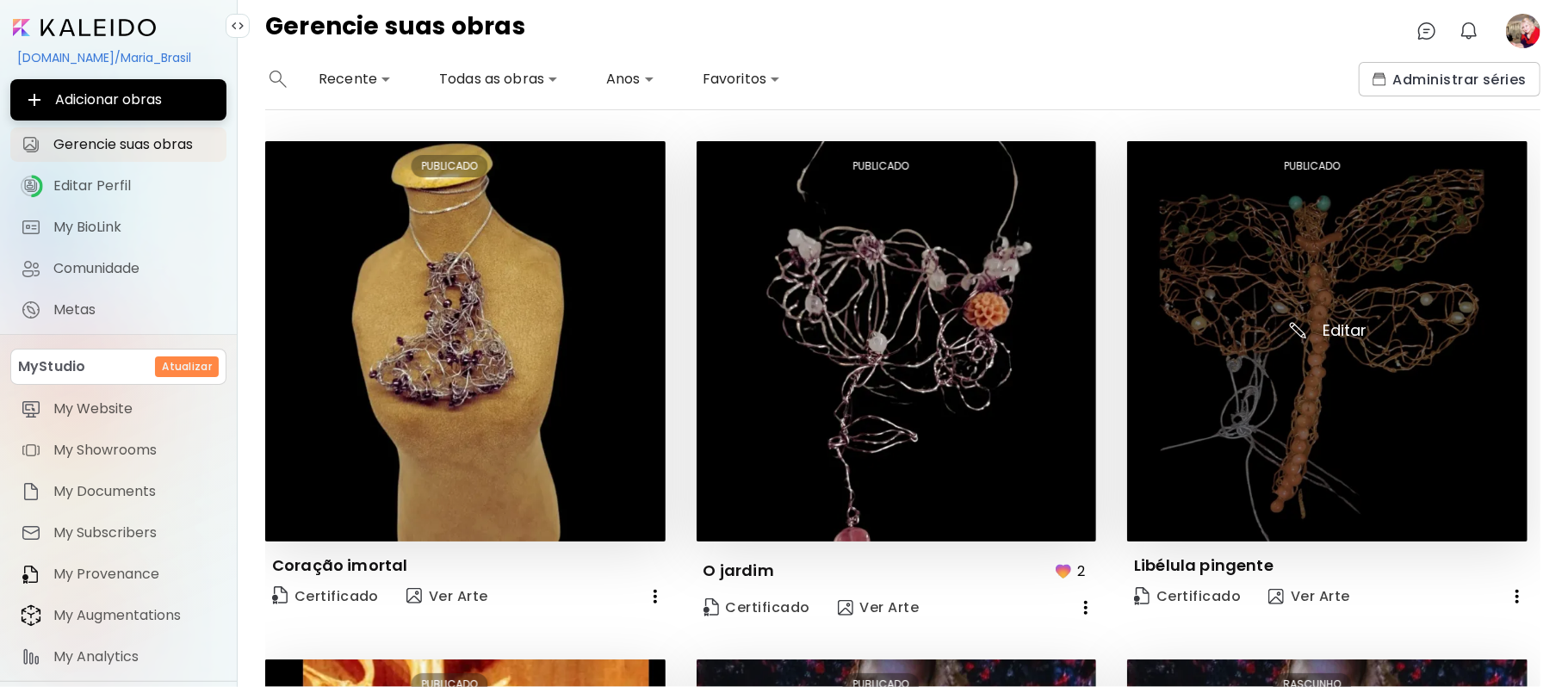
click at [1317, 380] on img at bounding box center [1327, 341] width 401 height 401
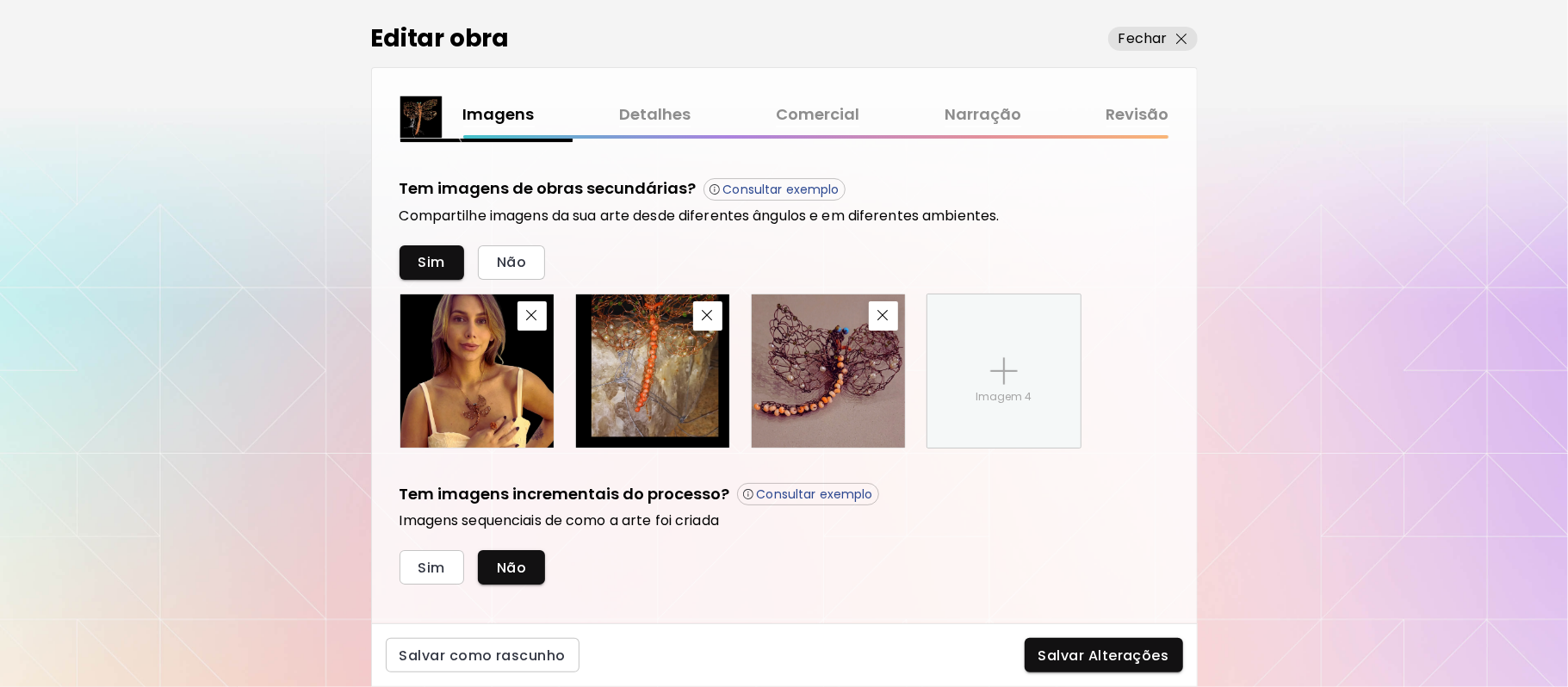
scroll to position [595, 0]
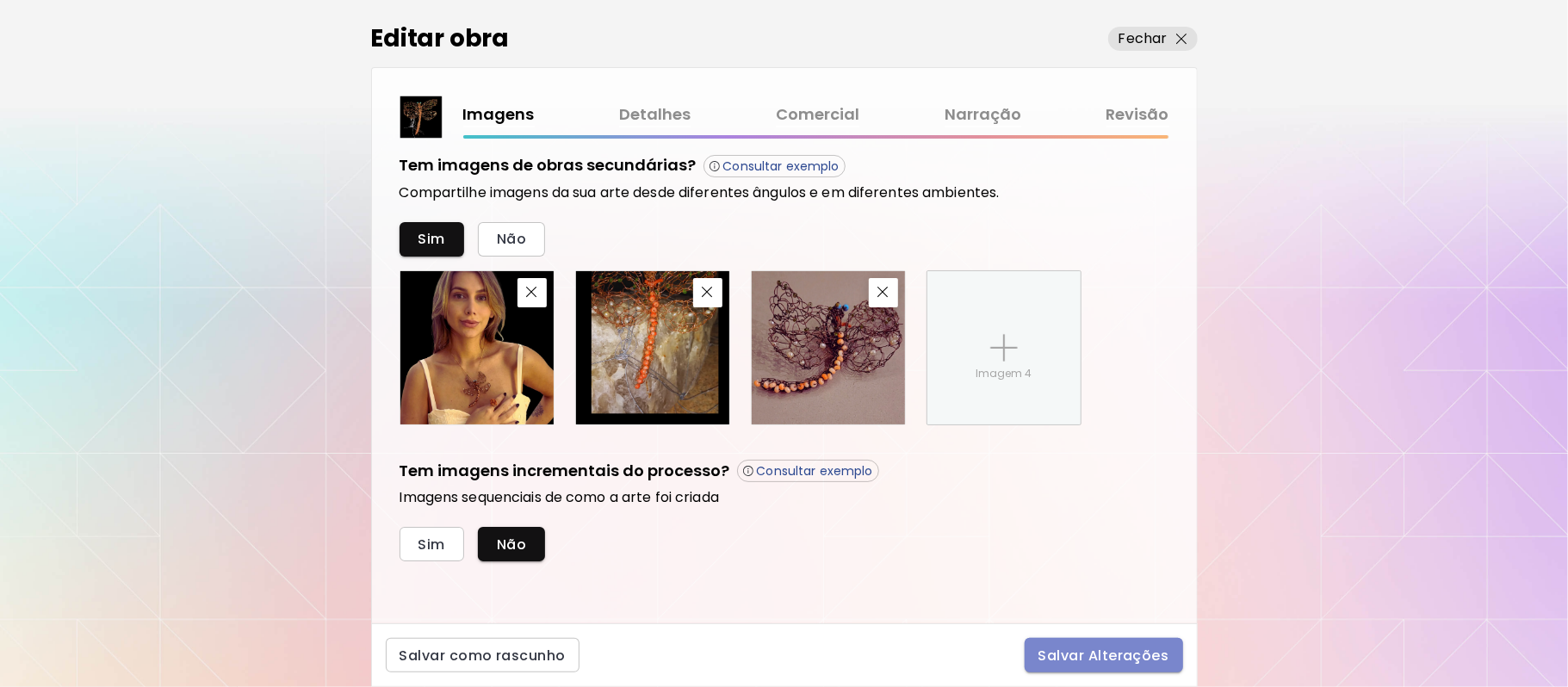
click at [1119, 655] on span "Salvar Alterações" at bounding box center [1103, 656] width 131 height 18
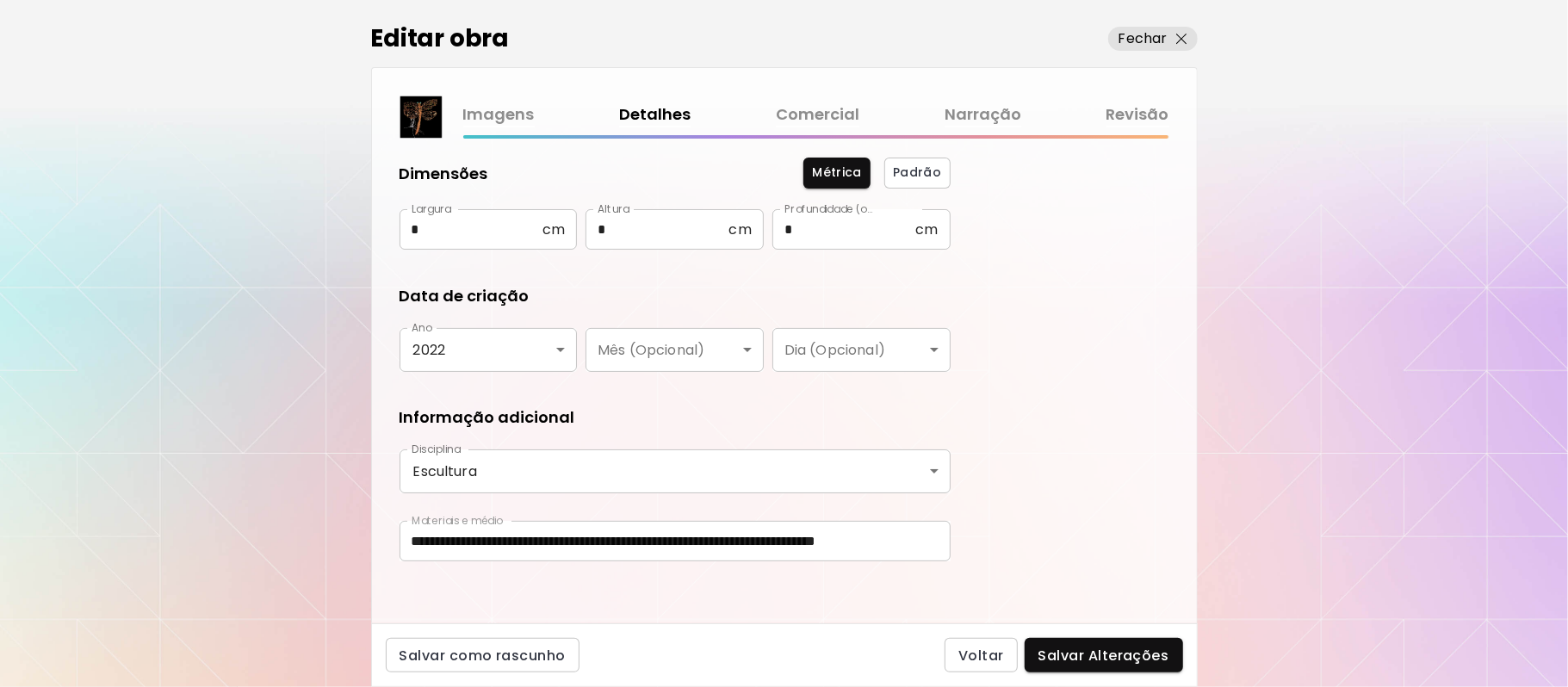
scroll to position [197, 0]
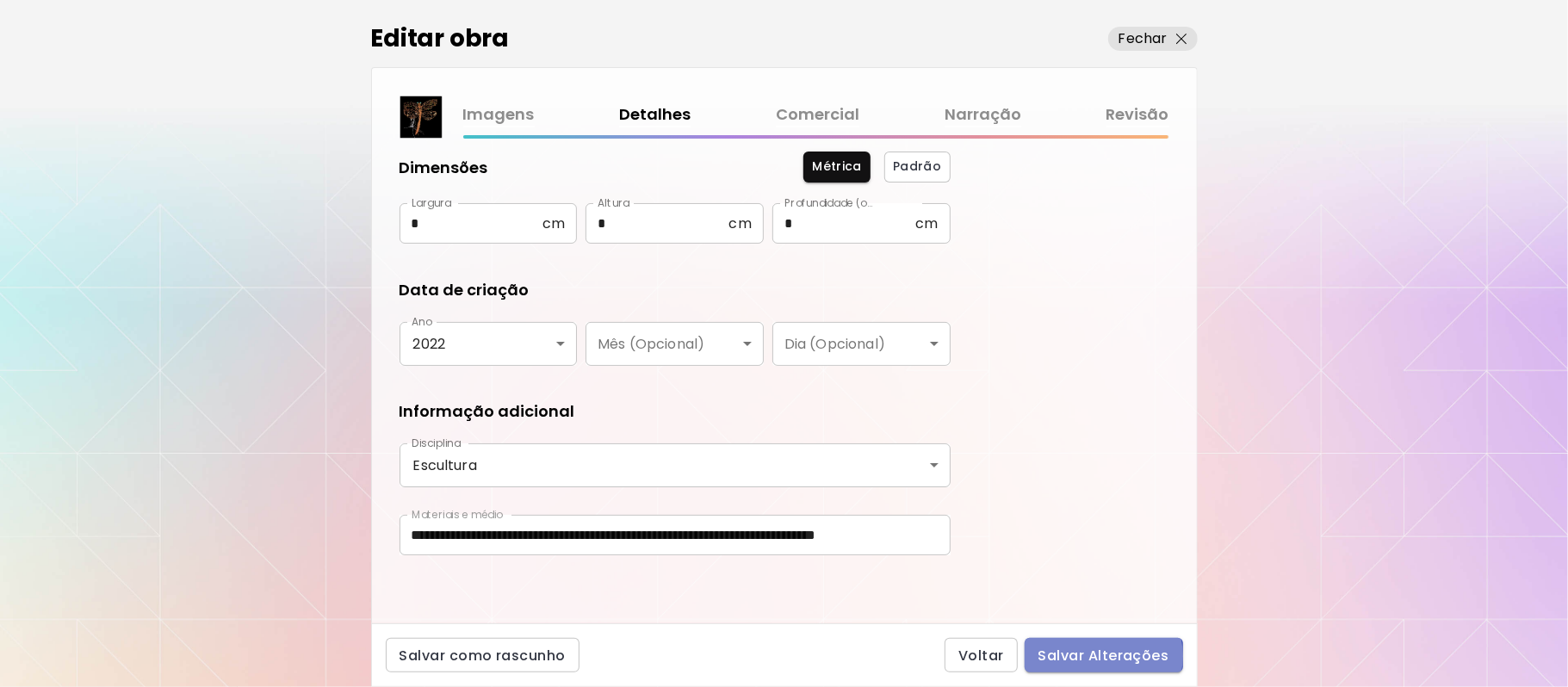
click at [1100, 656] on span "Salvar Alterações" at bounding box center [1103, 656] width 131 height 18
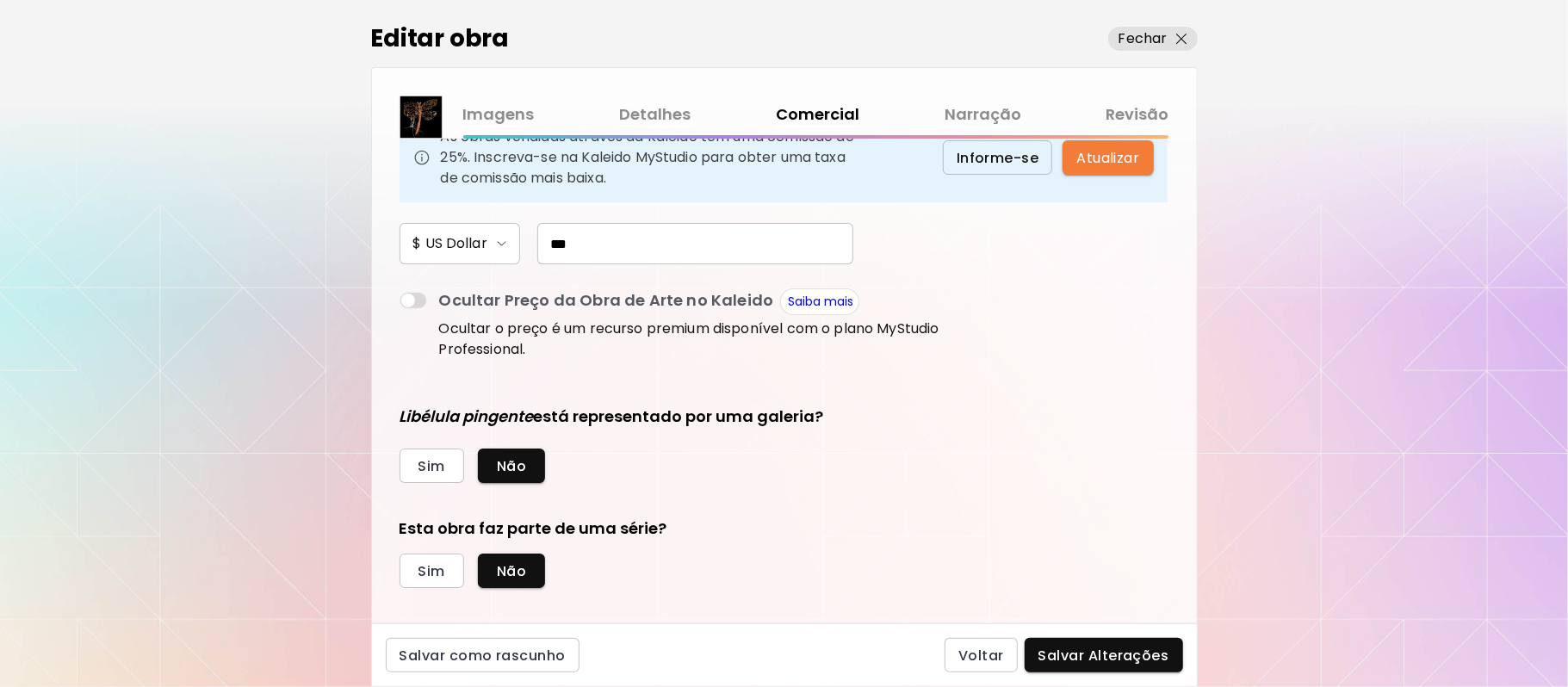
scroll to position [223, 0]
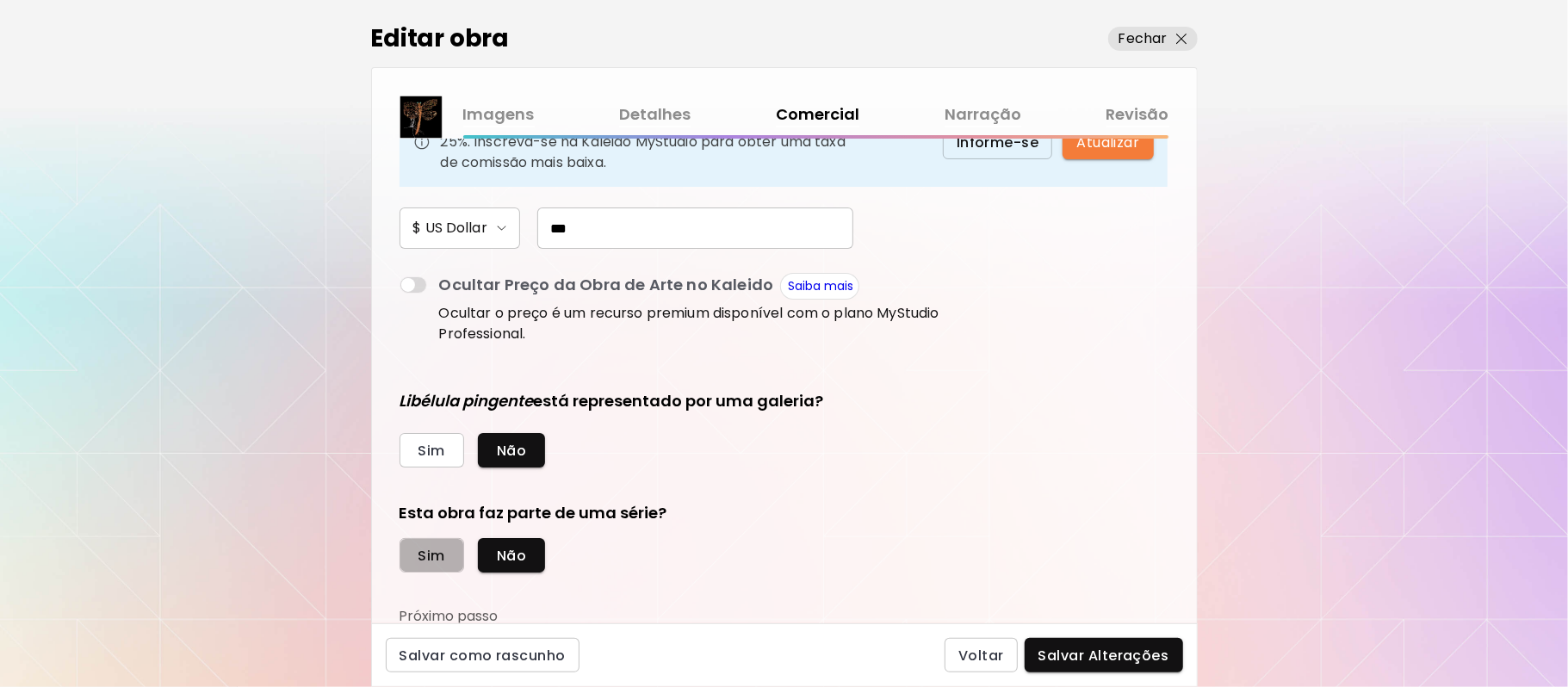
click at [425, 559] on span "Sim" at bounding box center [431, 555] width 27 height 18
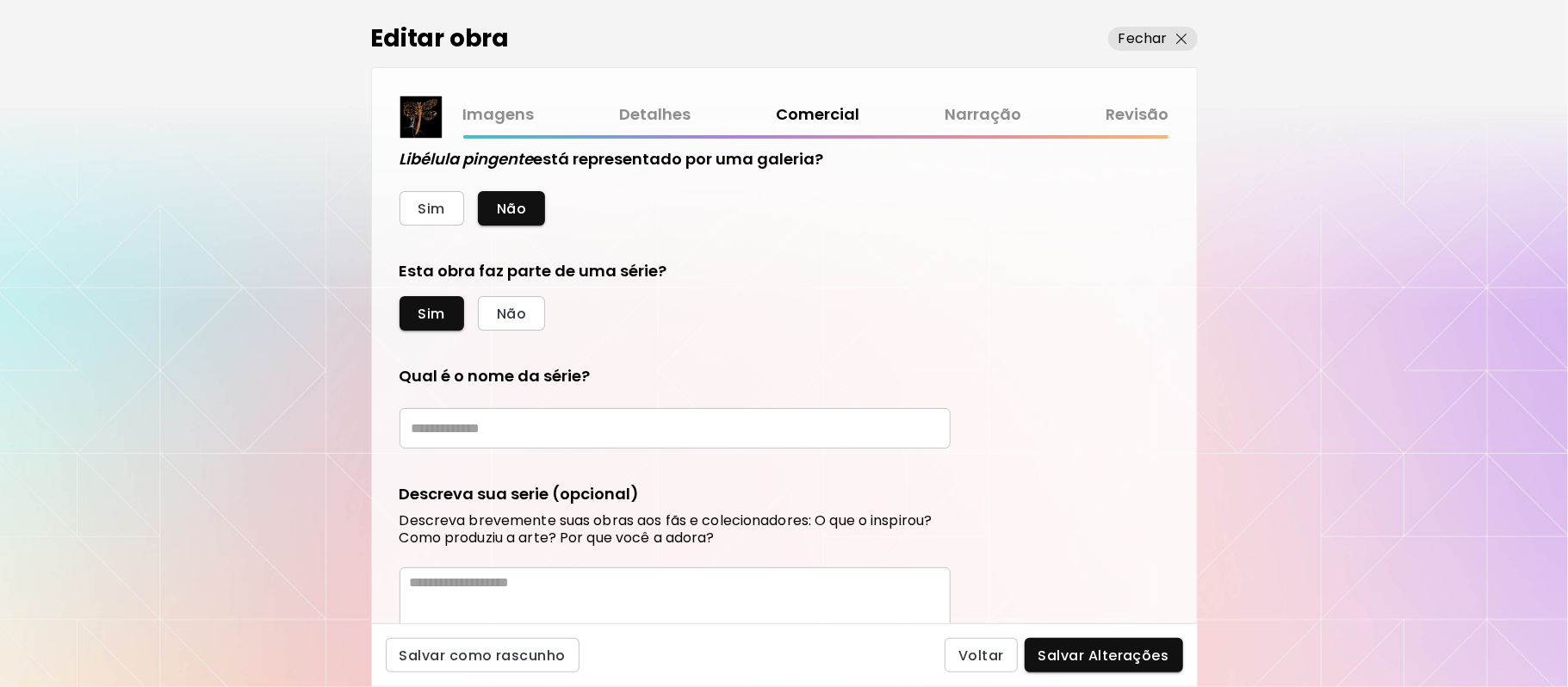
scroll to position [471, 0]
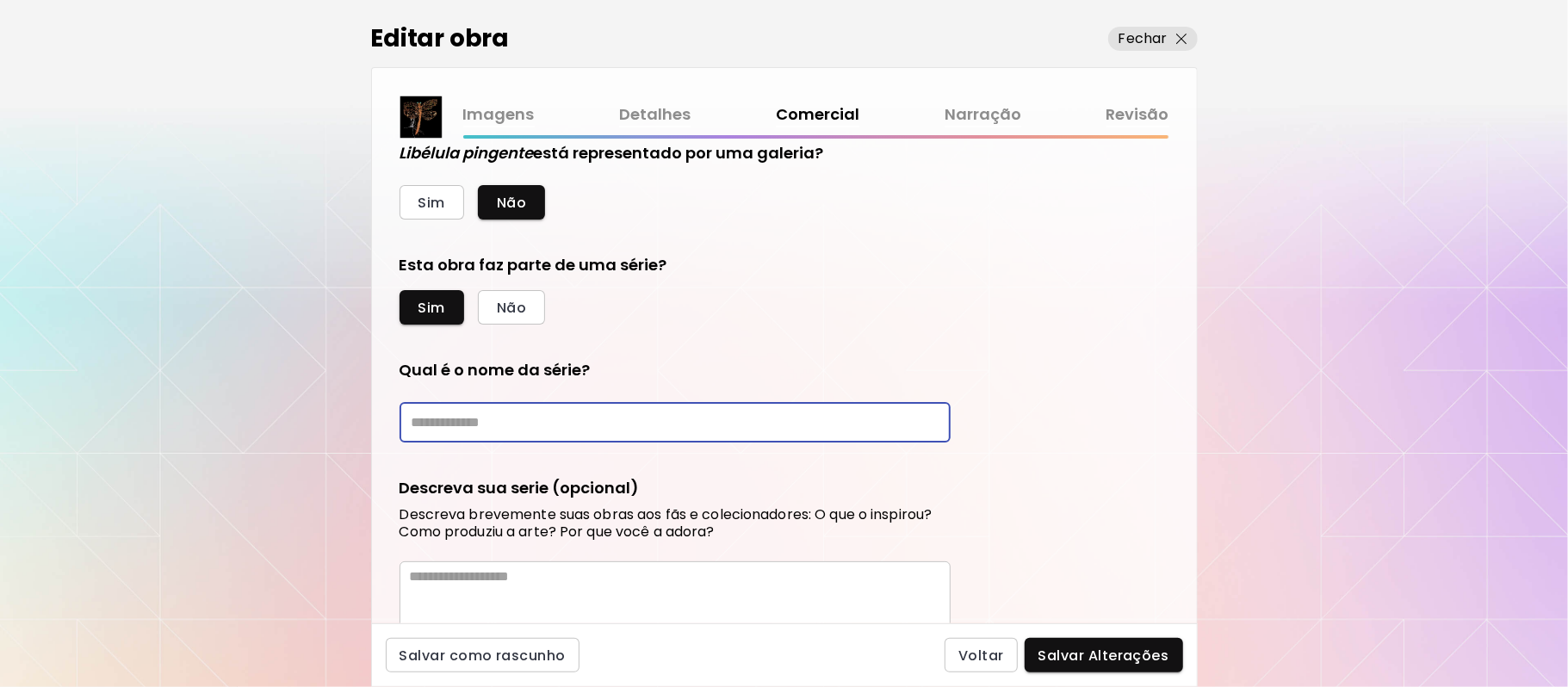
click at [777, 422] on input "text" at bounding box center [675, 421] width 551 height 40
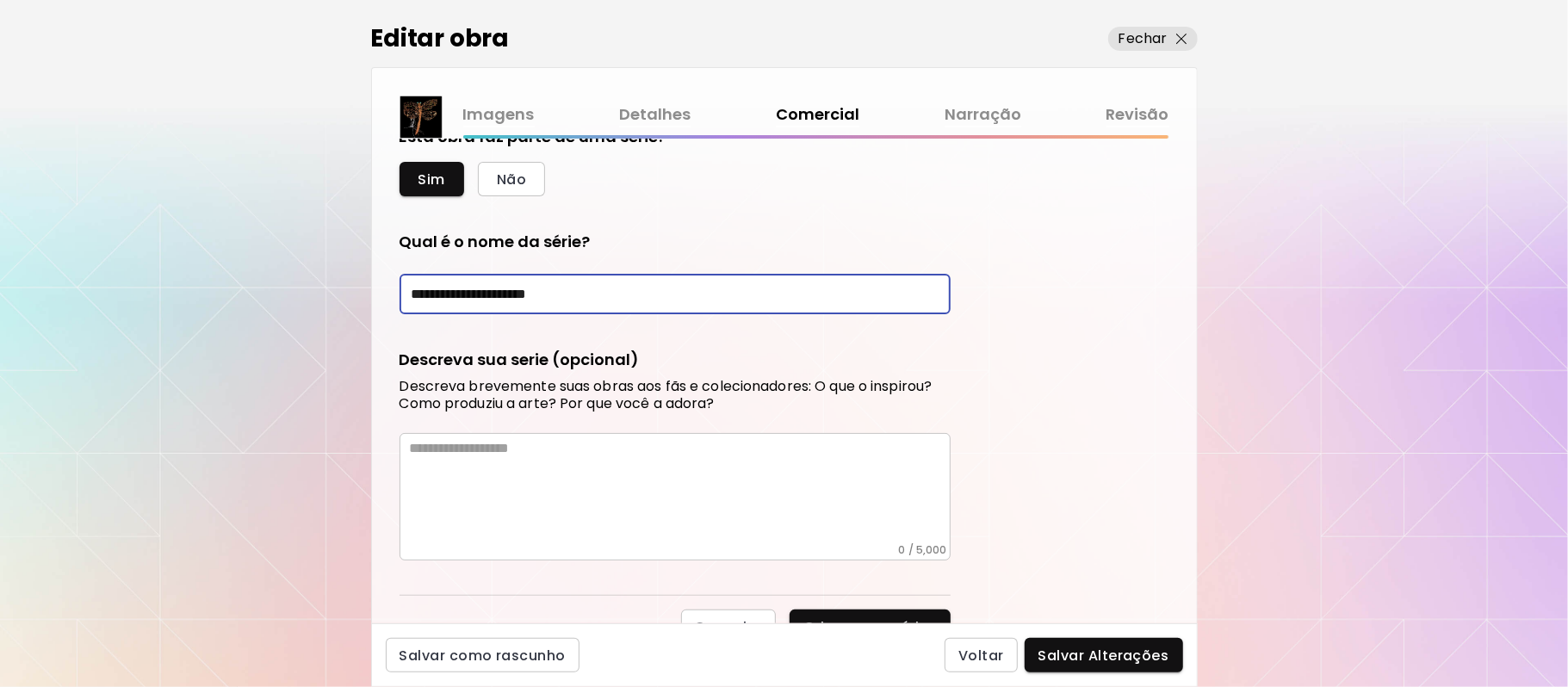
scroll to position [621, 0]
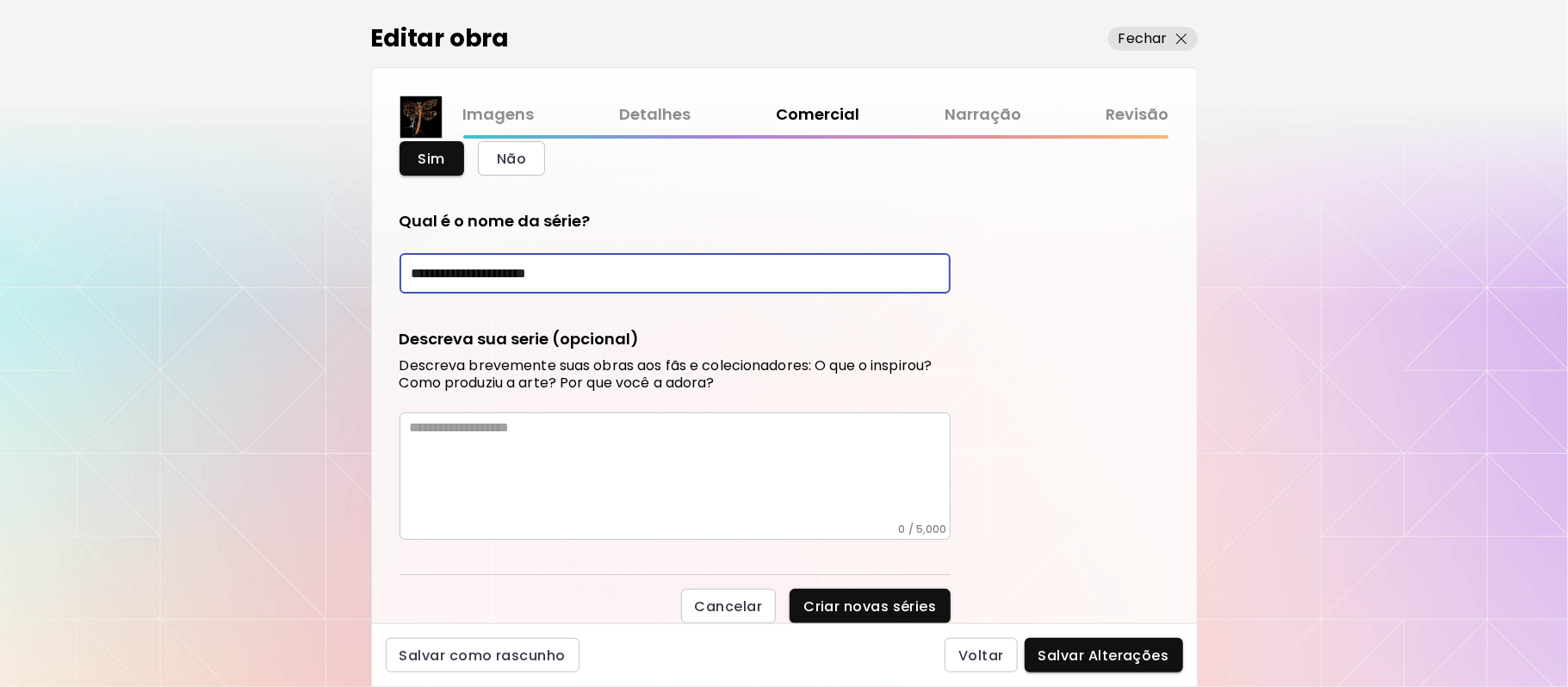
type input "**********"
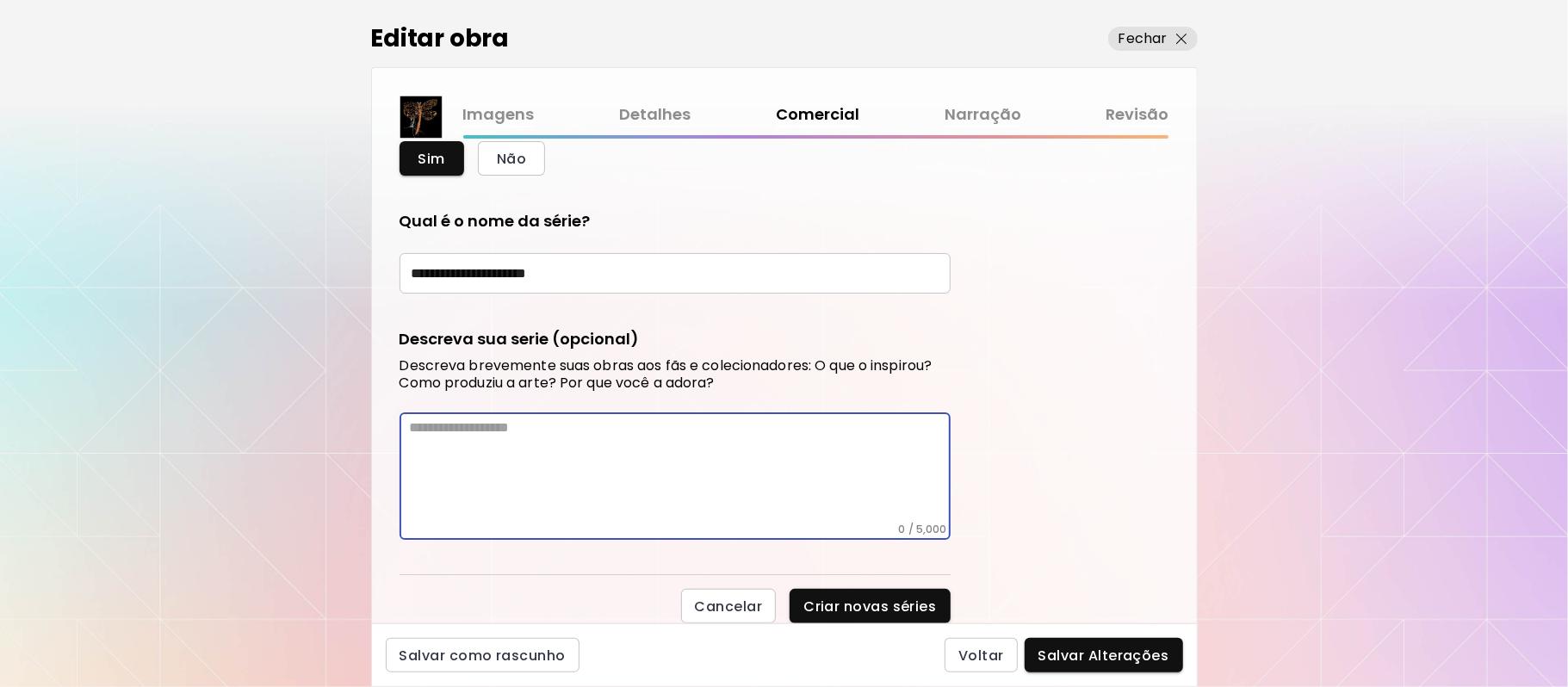
click at [761, 460] on textarea at bounding box center [679, 470] width 540 height 103
paste textarea "**********"
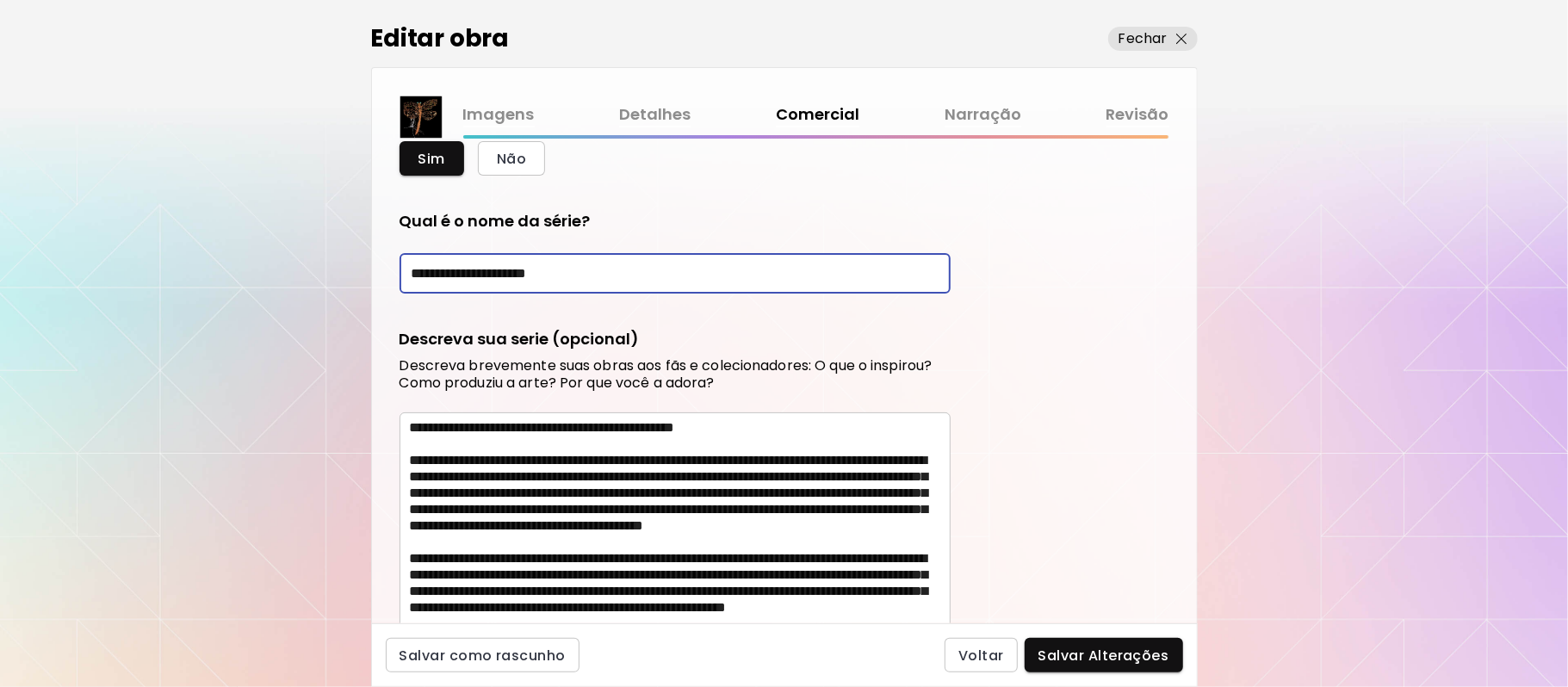
click at [803, 253] on input "**********" at bounding box center [675, 273] width 551 height 40
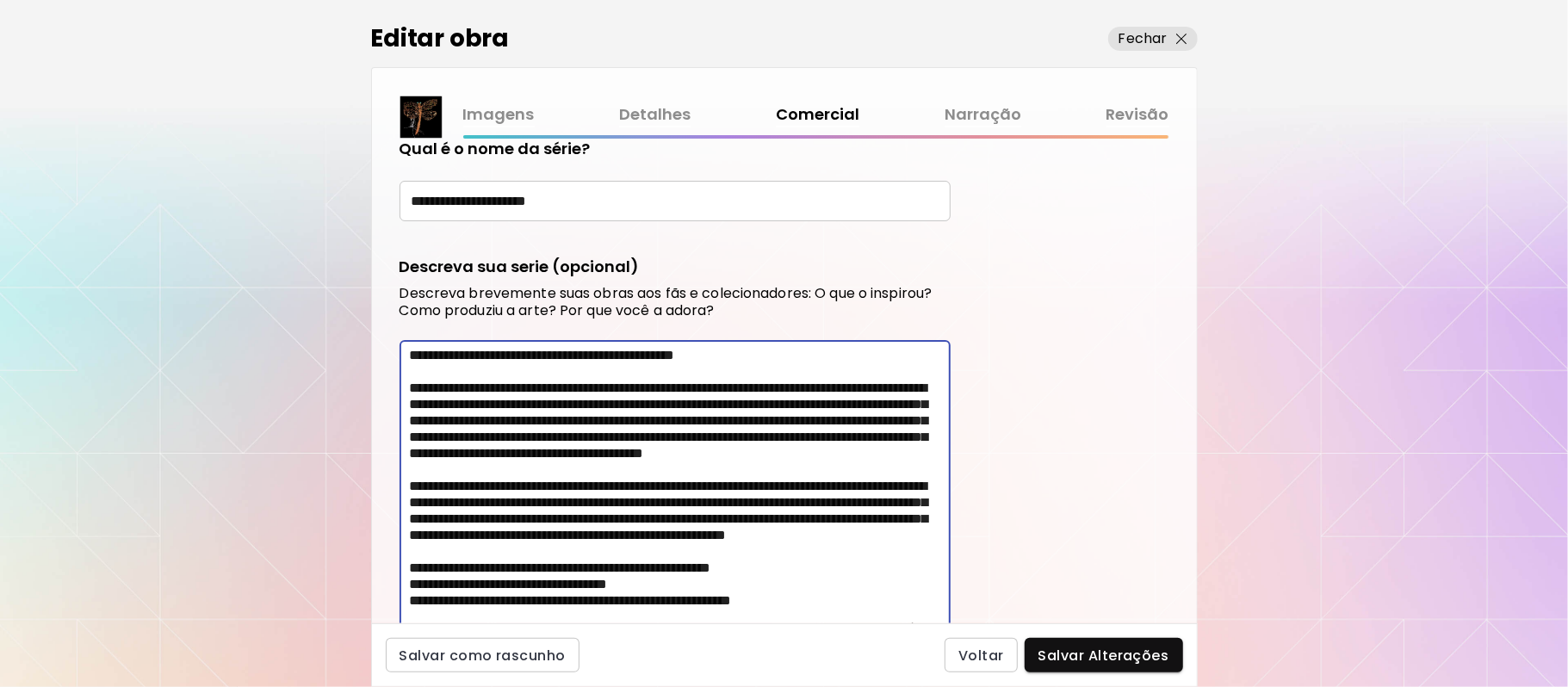
scroll to position [0, 0]
click at [766, 351] on textarea "**********" at bounding box center [679, 484] width 540 height 276
type textarea "**********"
click at [1120, 658] on span "Salvar Alterações" at bounding box center [1103, 656] width 131 height 18
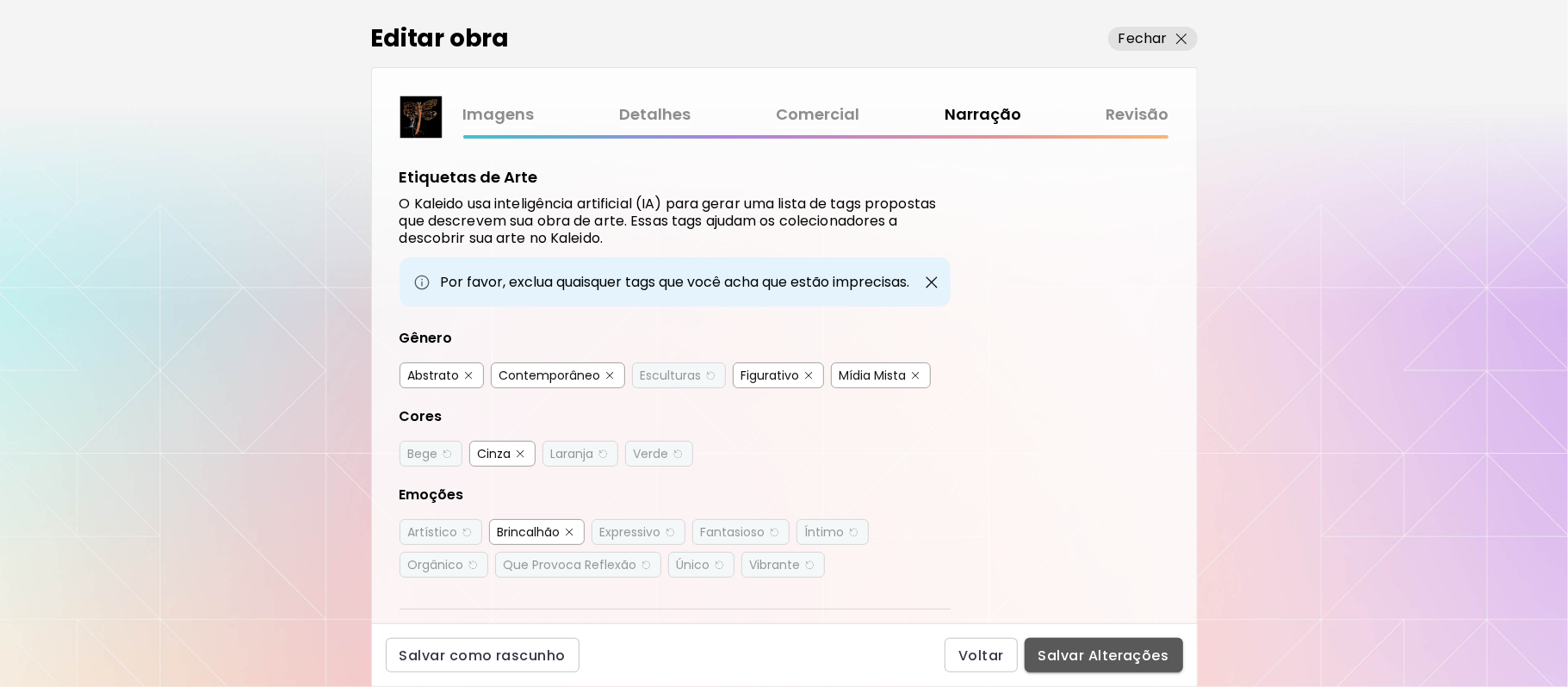
click at [1120, 659] on span "Salvar Alterações" at bounding box center [1103, 656] width 131 height 18
click at [1120, 659] on div "Voltar Salvar Alterações" at bounding box center [1063, 655] width 238 height 34
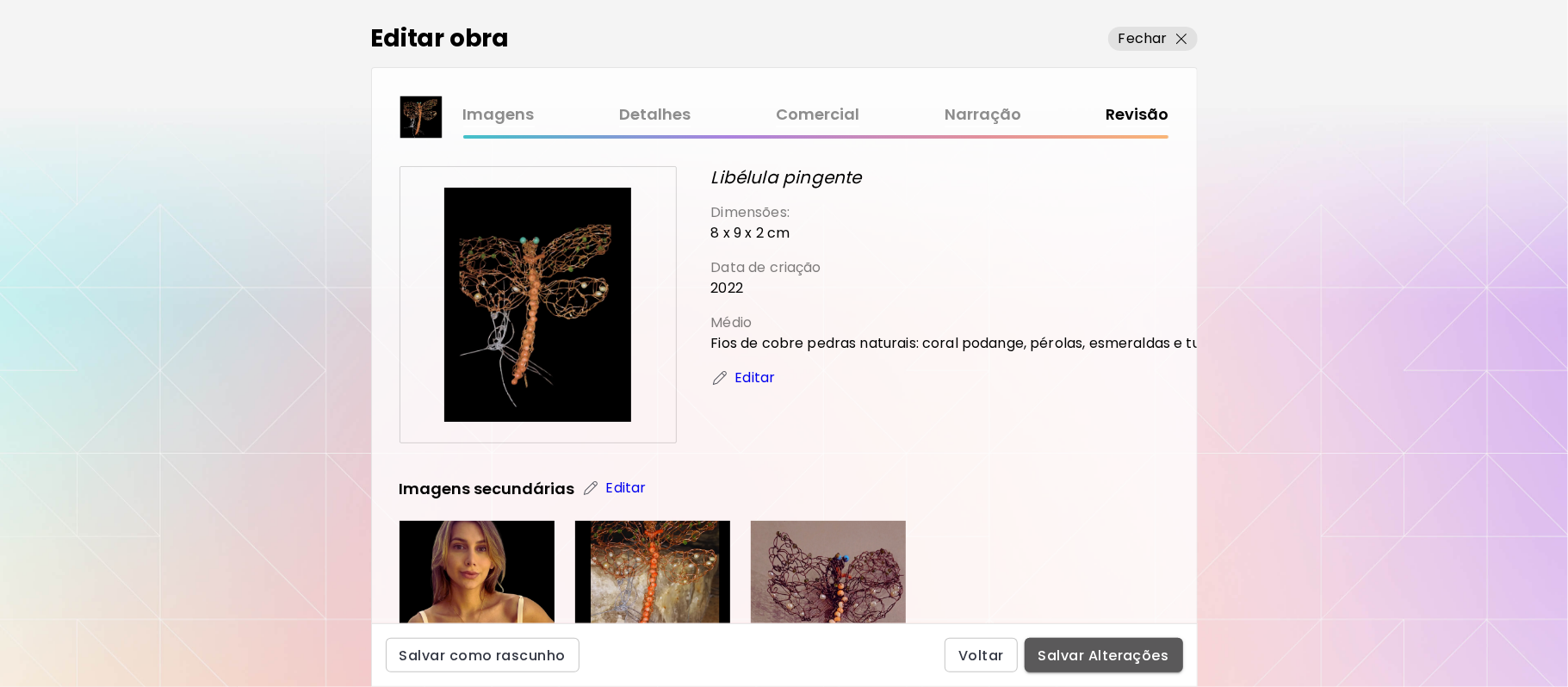
click at [1120, 659] on span "Salvar Alterações" at bounding box center [1103, 656] width 131 height 18
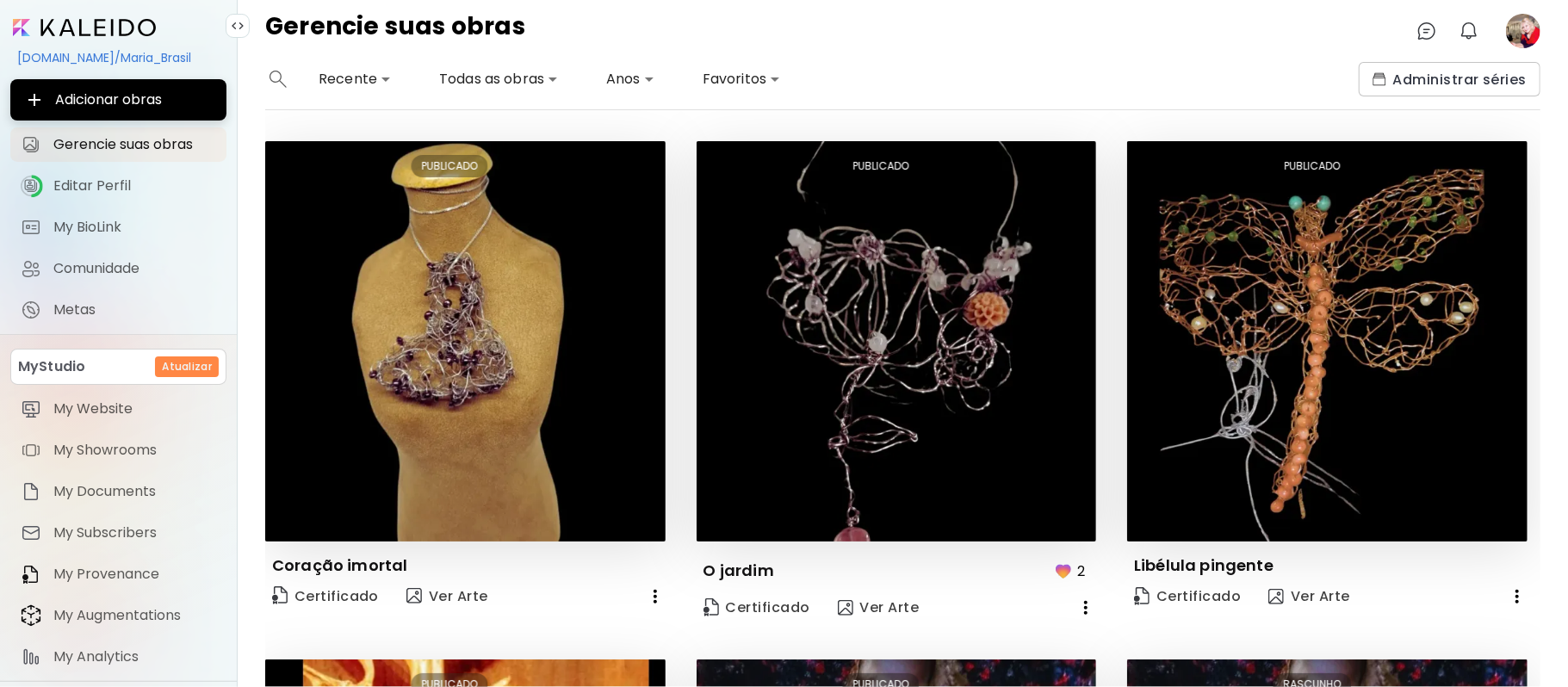
click at [1054, 563] on img "button" at bounding box center [1063, 570] width 21 height 21
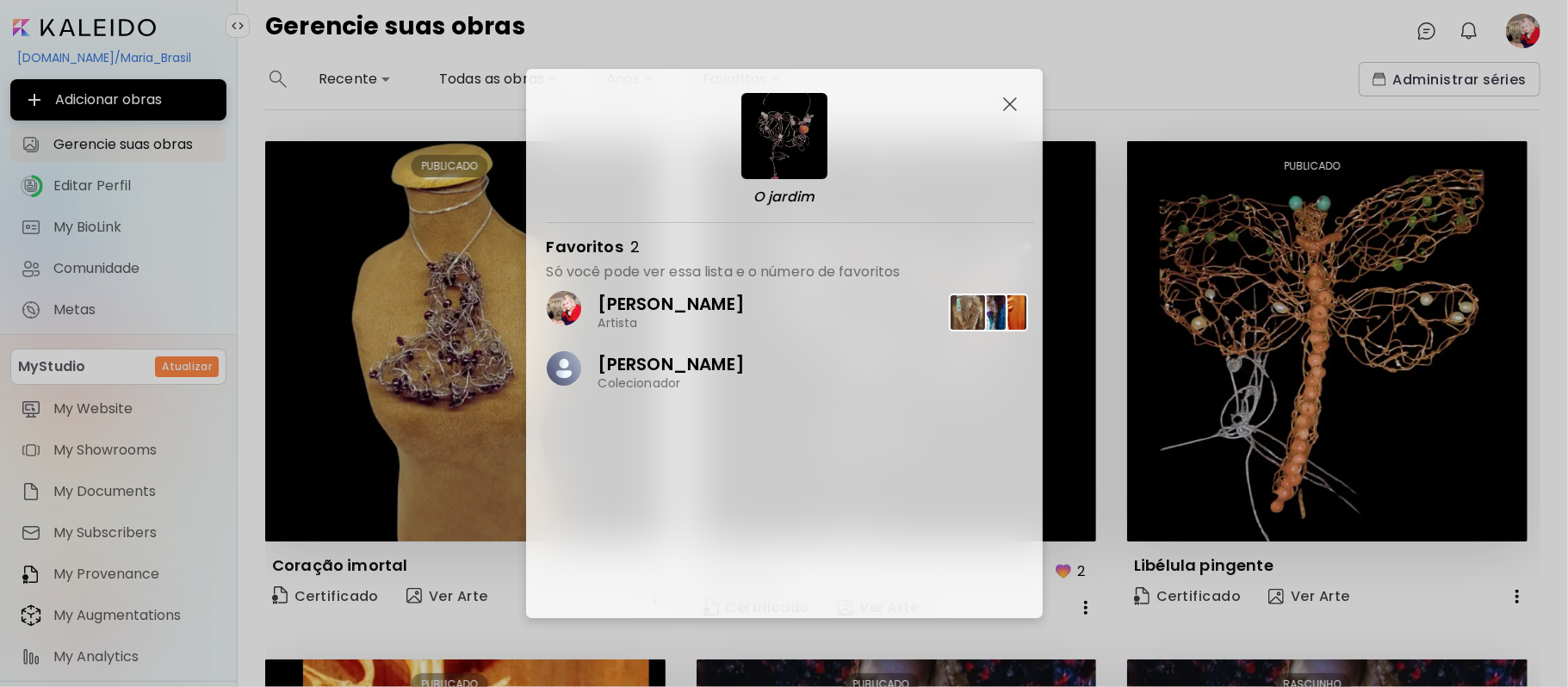
click at [992, 104] on h2 "O jardim Favoritos 2 Só você pode ver essa lista e o número de favoritos" at bounding box center [789, 187] width 487 height 189
click at [1006, 98] on img "button" at bounding box center [1010, 104] width 14 height 14
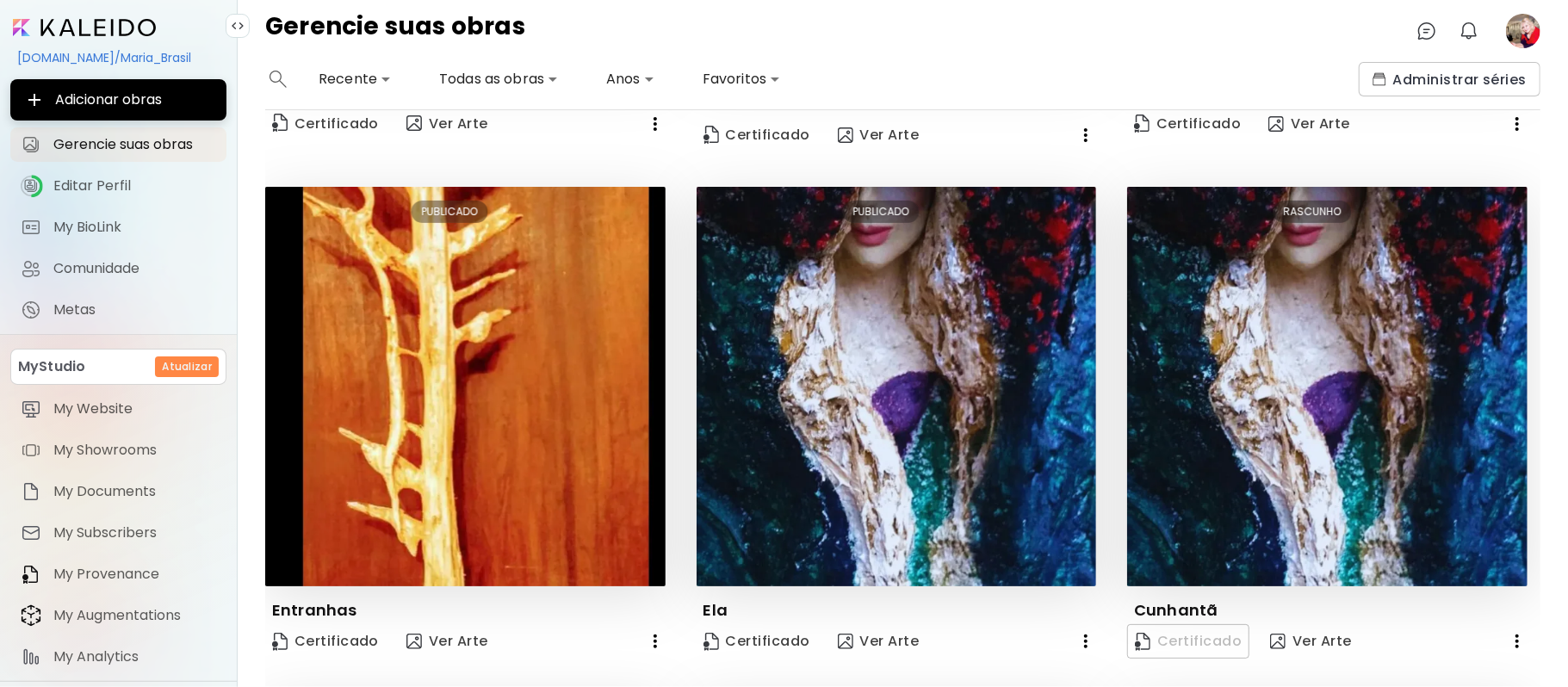
scroll to position [485, 0]
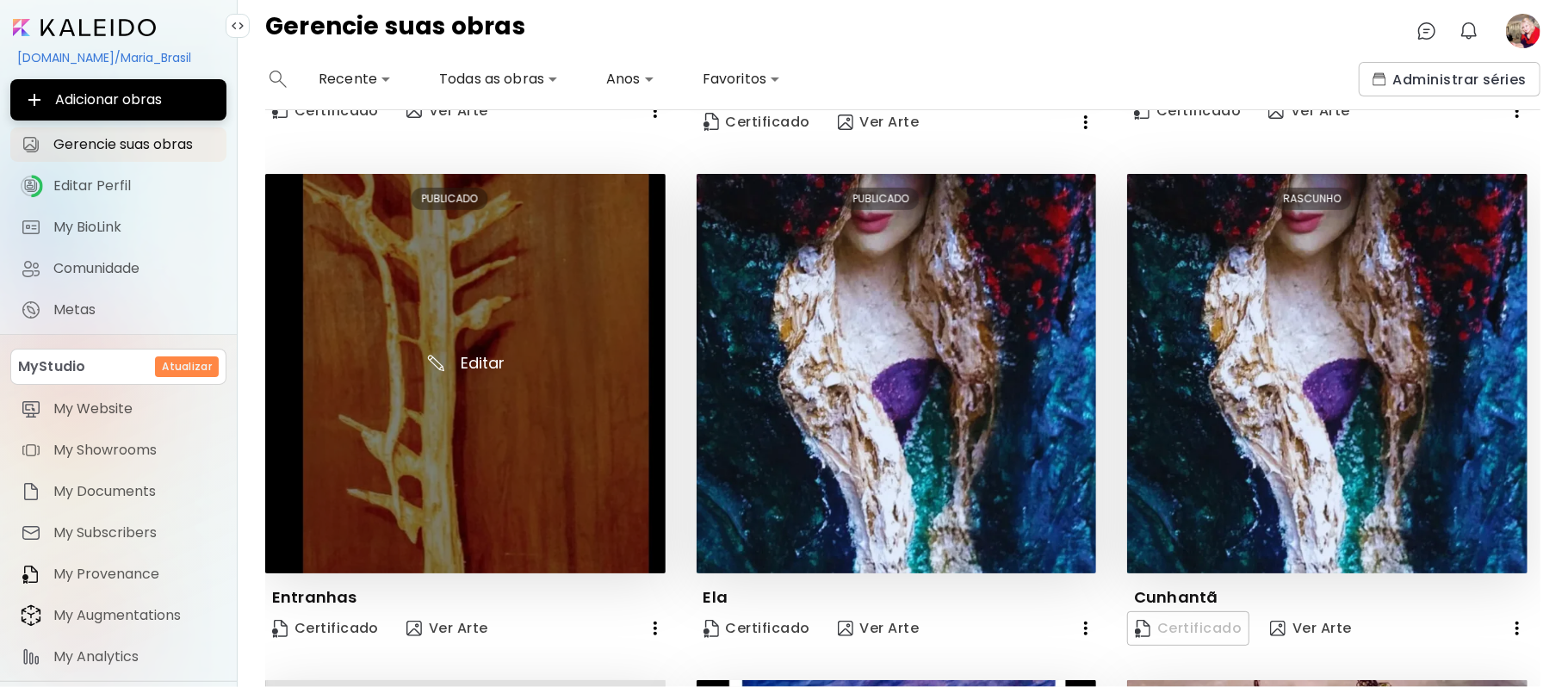
click at [531, 396] on img at bounding box center [465, 374] width 401 height 401
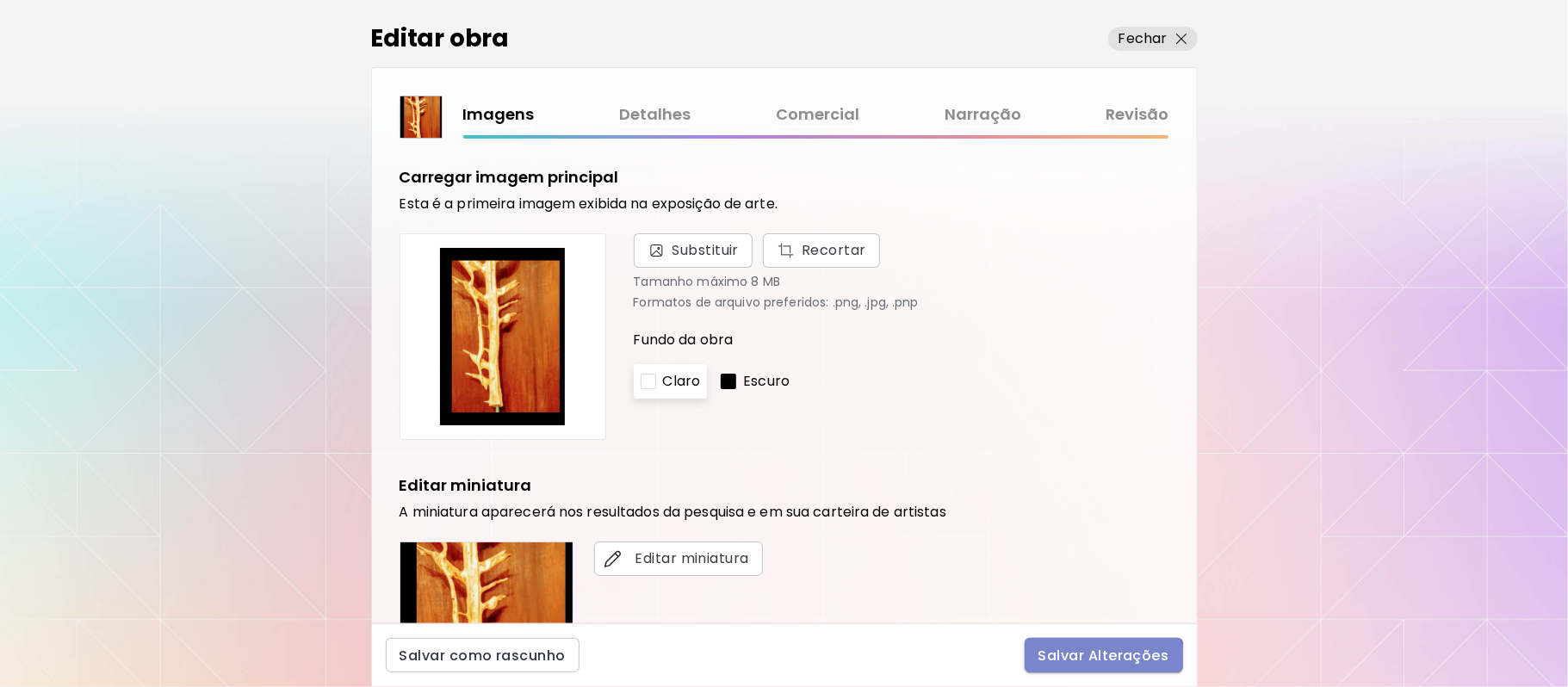
click at [1100, 659] on span "Salvar Alterações" at bounding box center [1103, 656] width 131 height 18
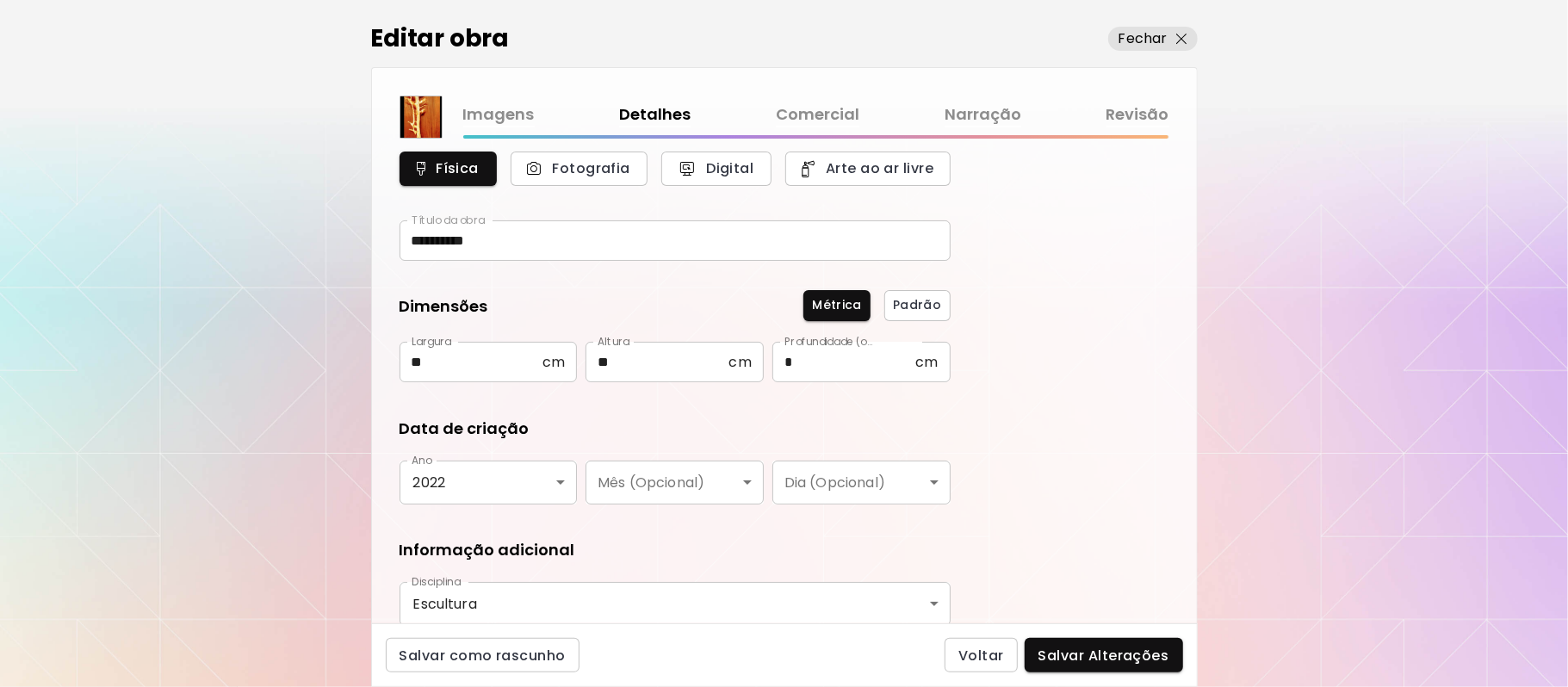
scroll to position [197, 0]
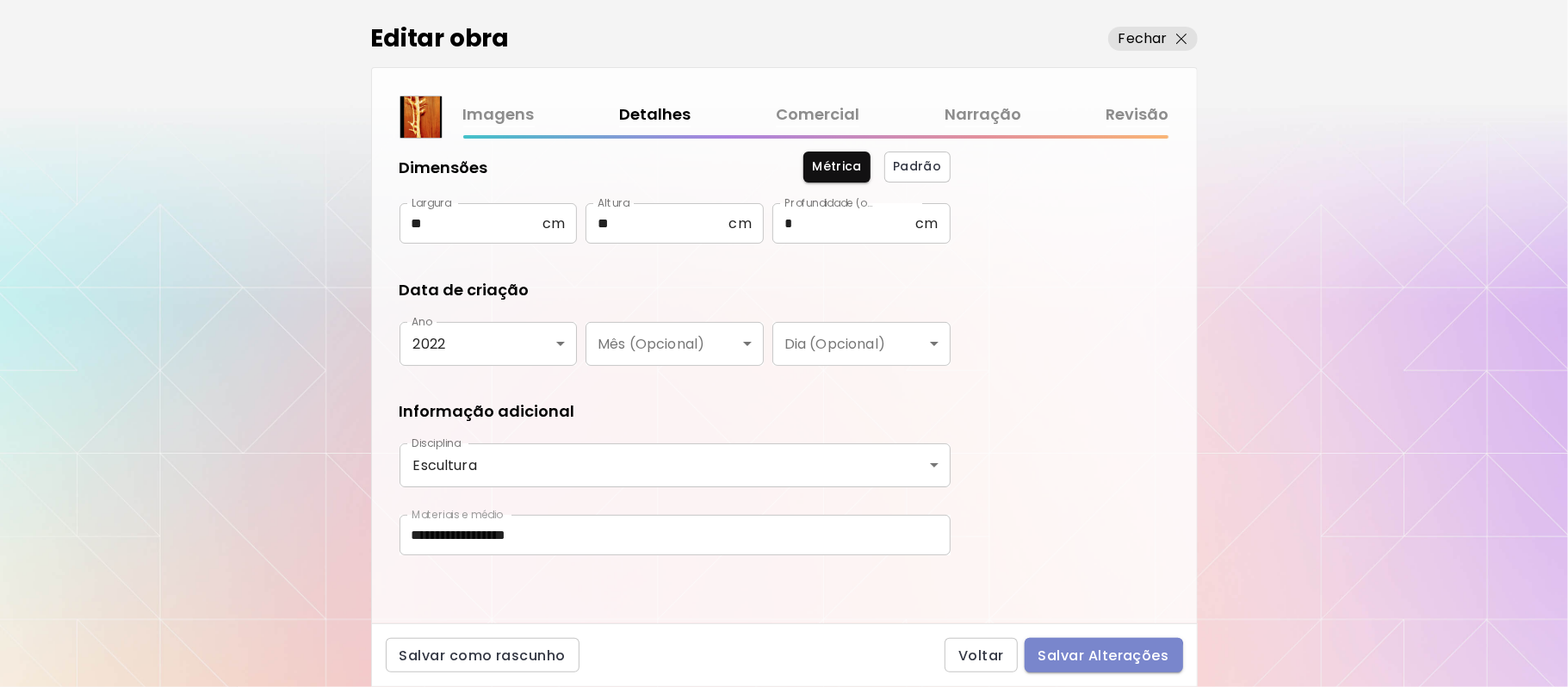
click at [1092, 662] on span "Salvar Alterações" at bounding box center [1103, 656] width 131 height 18
click at [1092, 662] on div "Voltar Salvar Alterações" at bounding box center [1063, 655] width 238 height 34
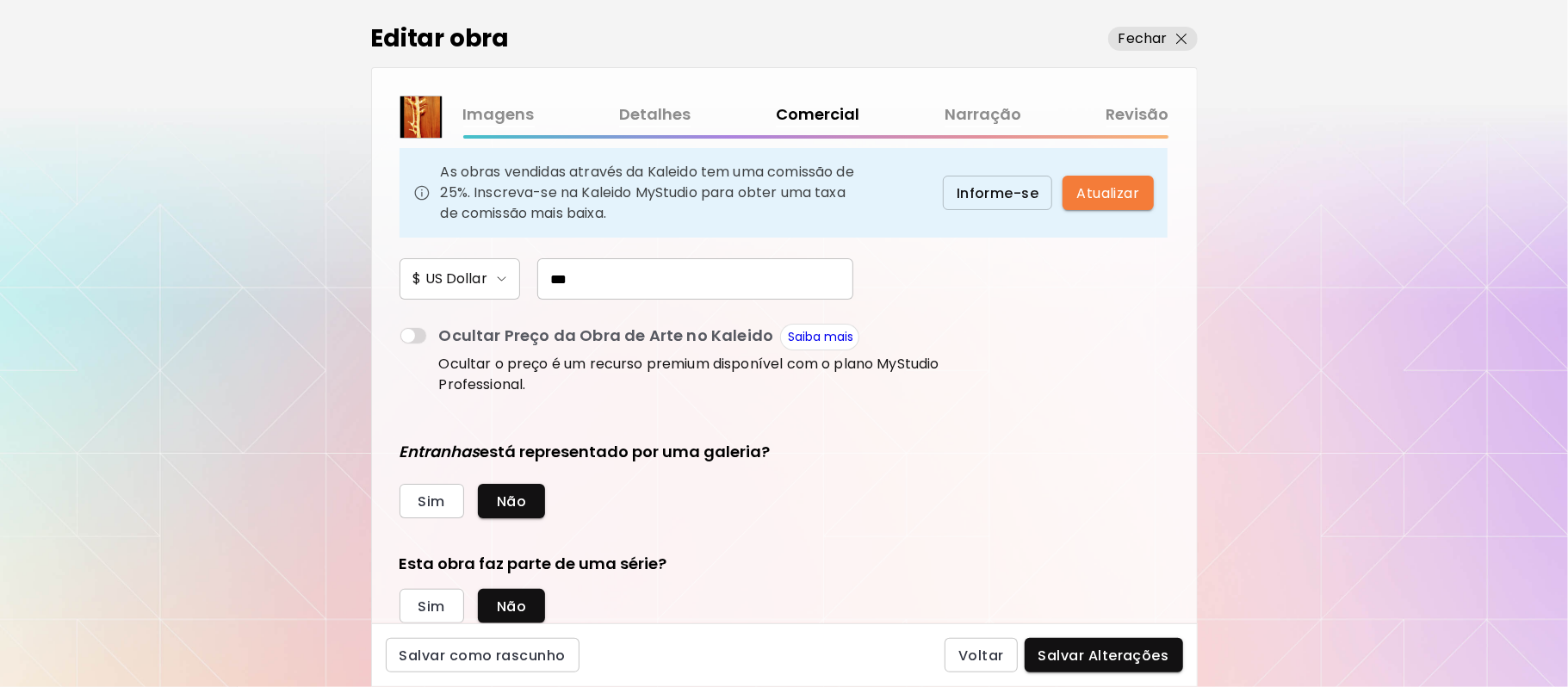
scroll to position [227, 0]
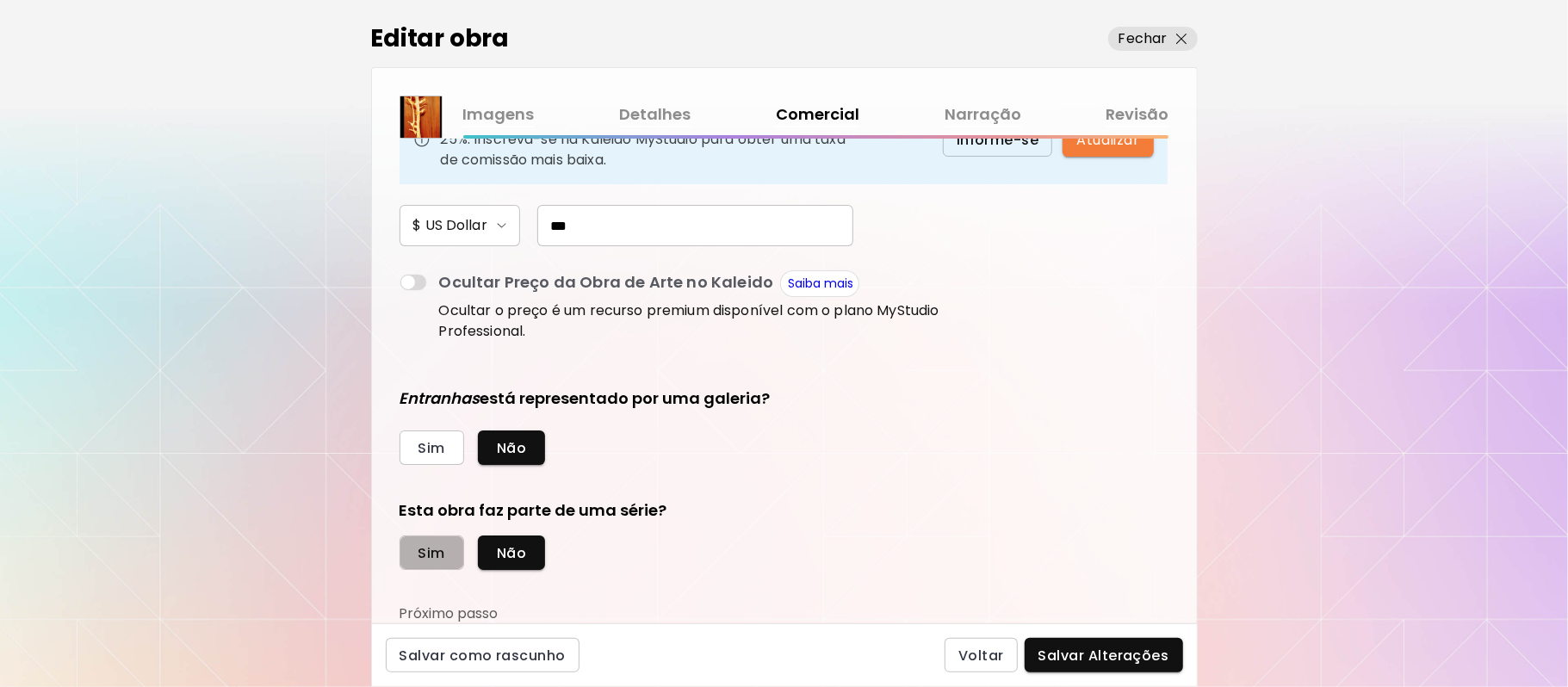
click at [432, 554] on span "Sim" at bounding box center [431, 553] width 27 height 18
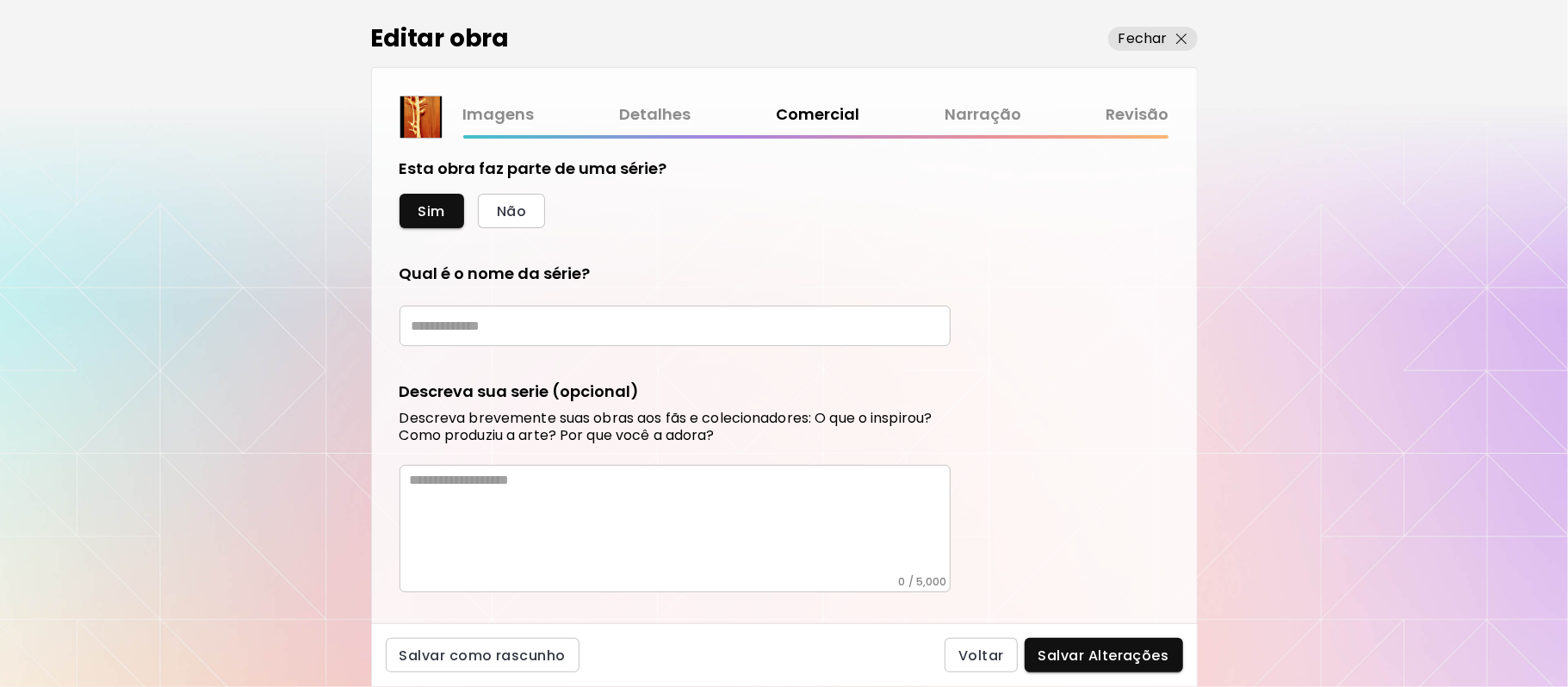
scroll to position [573, 0]
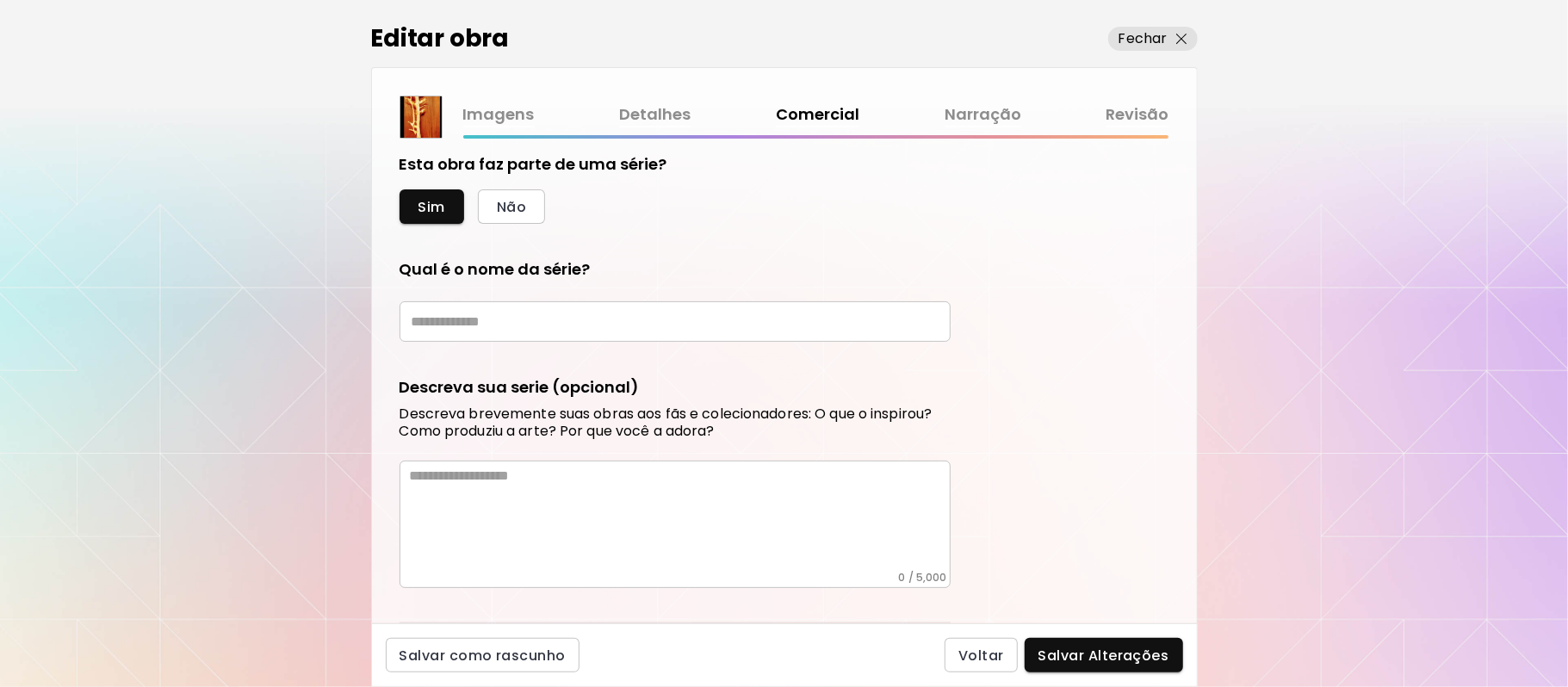
click at [635, 321] on input "text" at bounding box center [675, 321] width 551 height 40
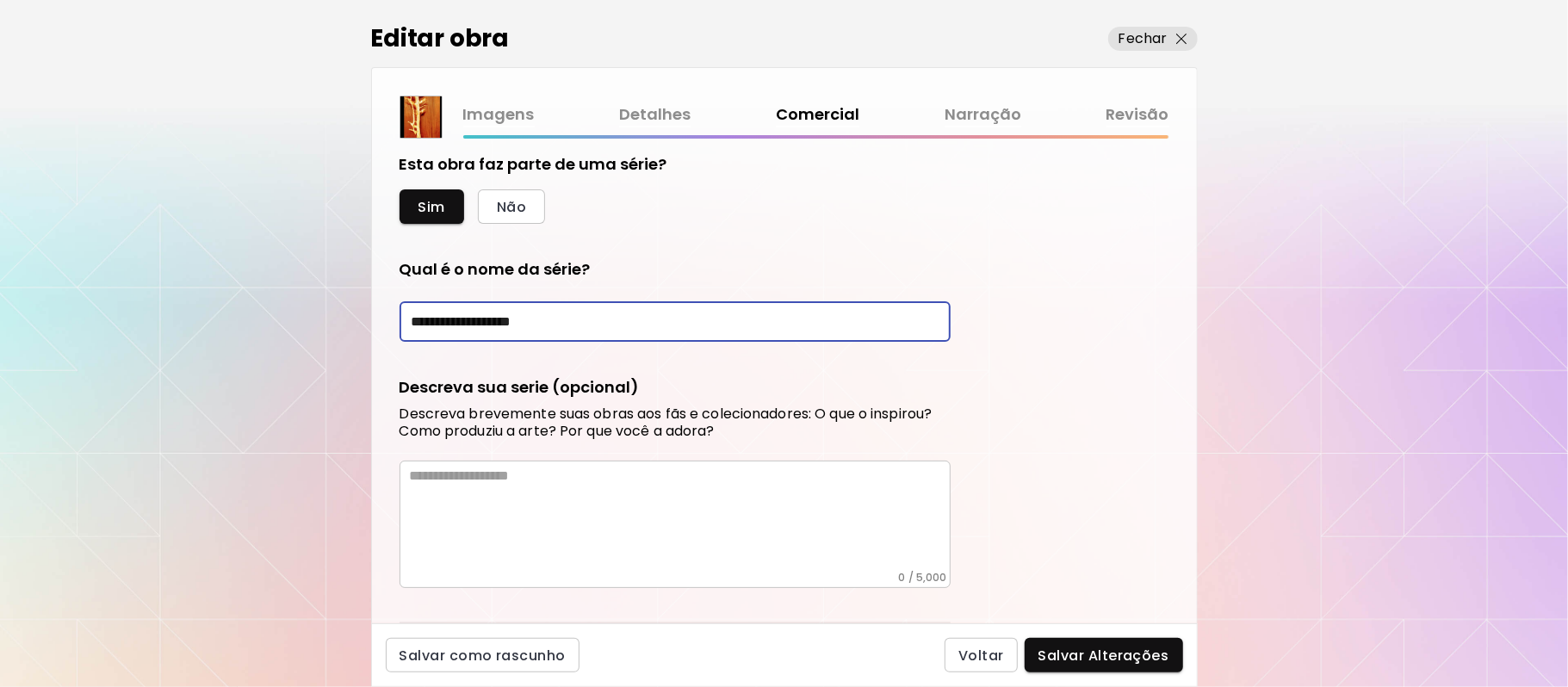
type input "**********"
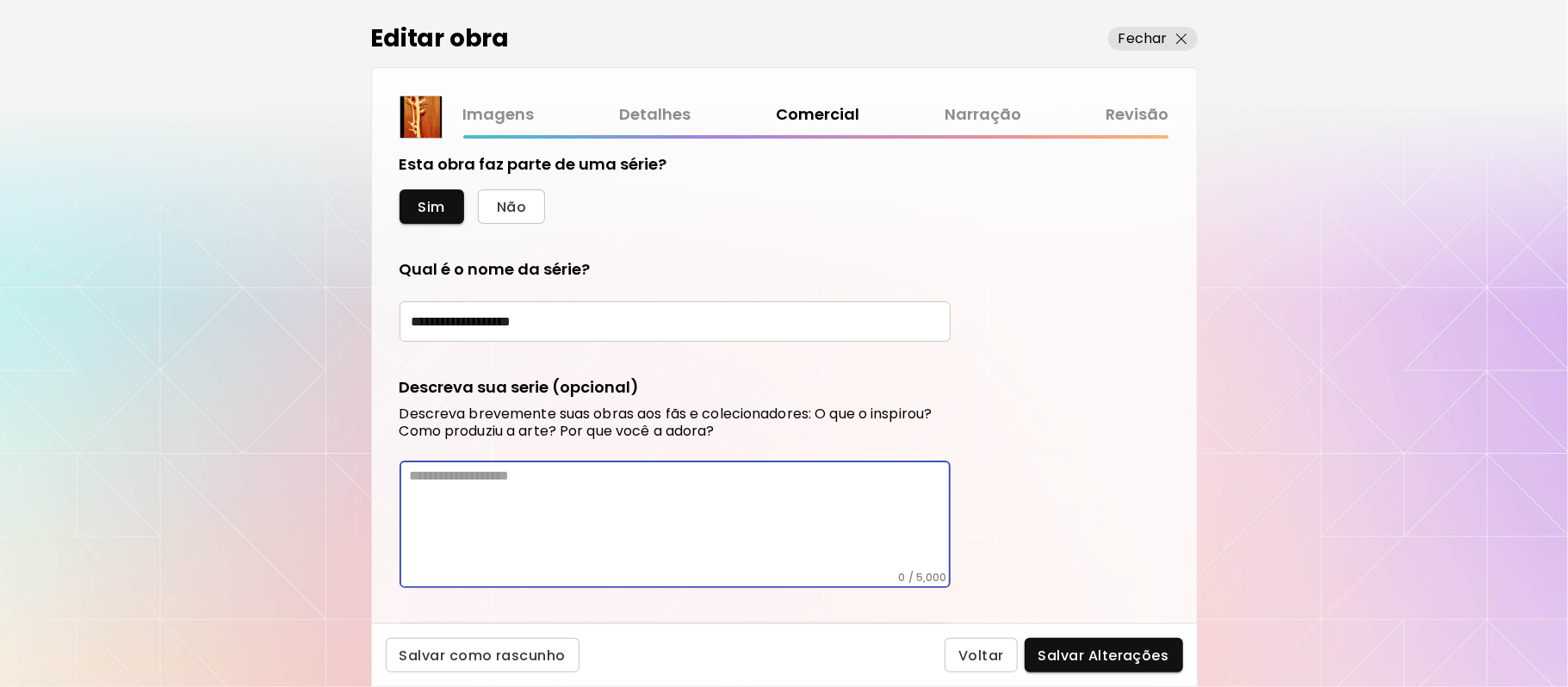
click at [593, 499] on textarea at bounding box center [679, 519] width 540 height 103
paste textarea "**********"
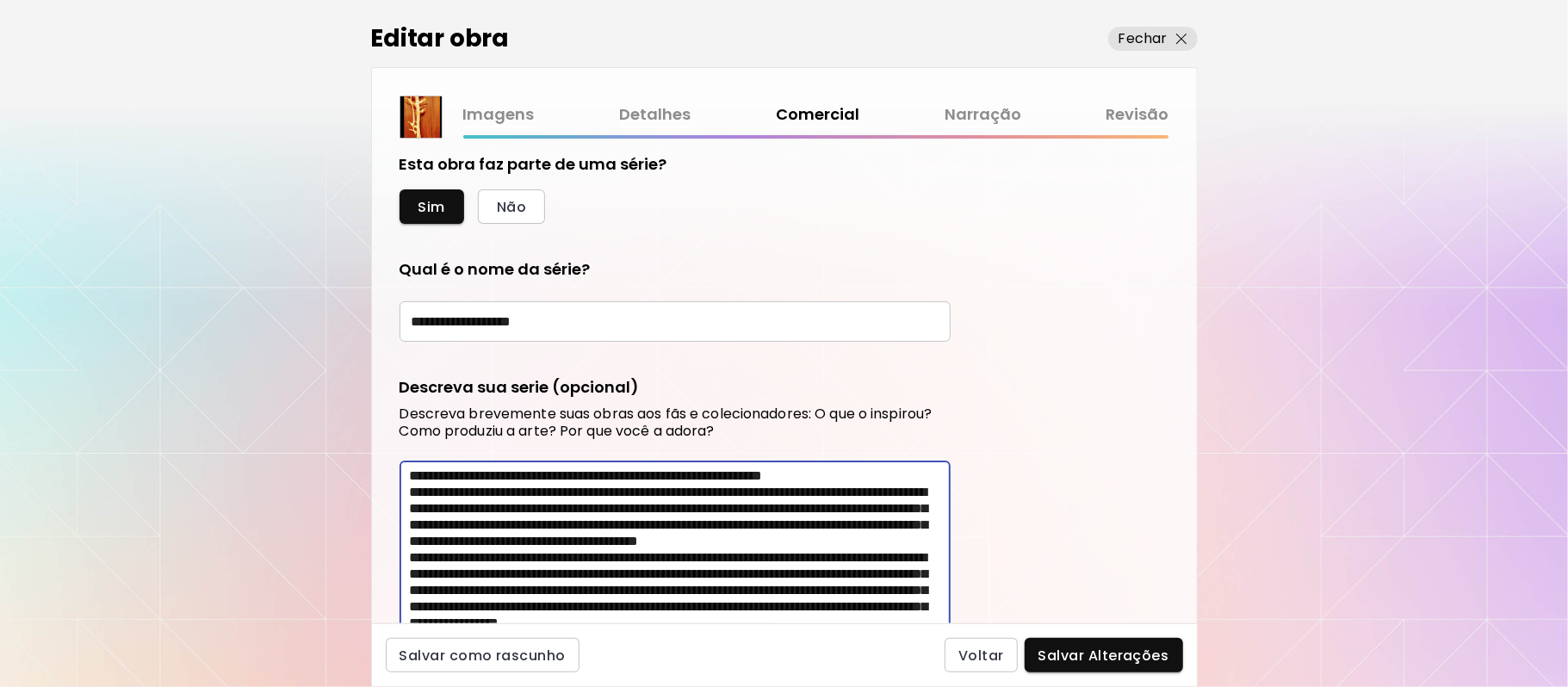
scroll to position [693, 0]
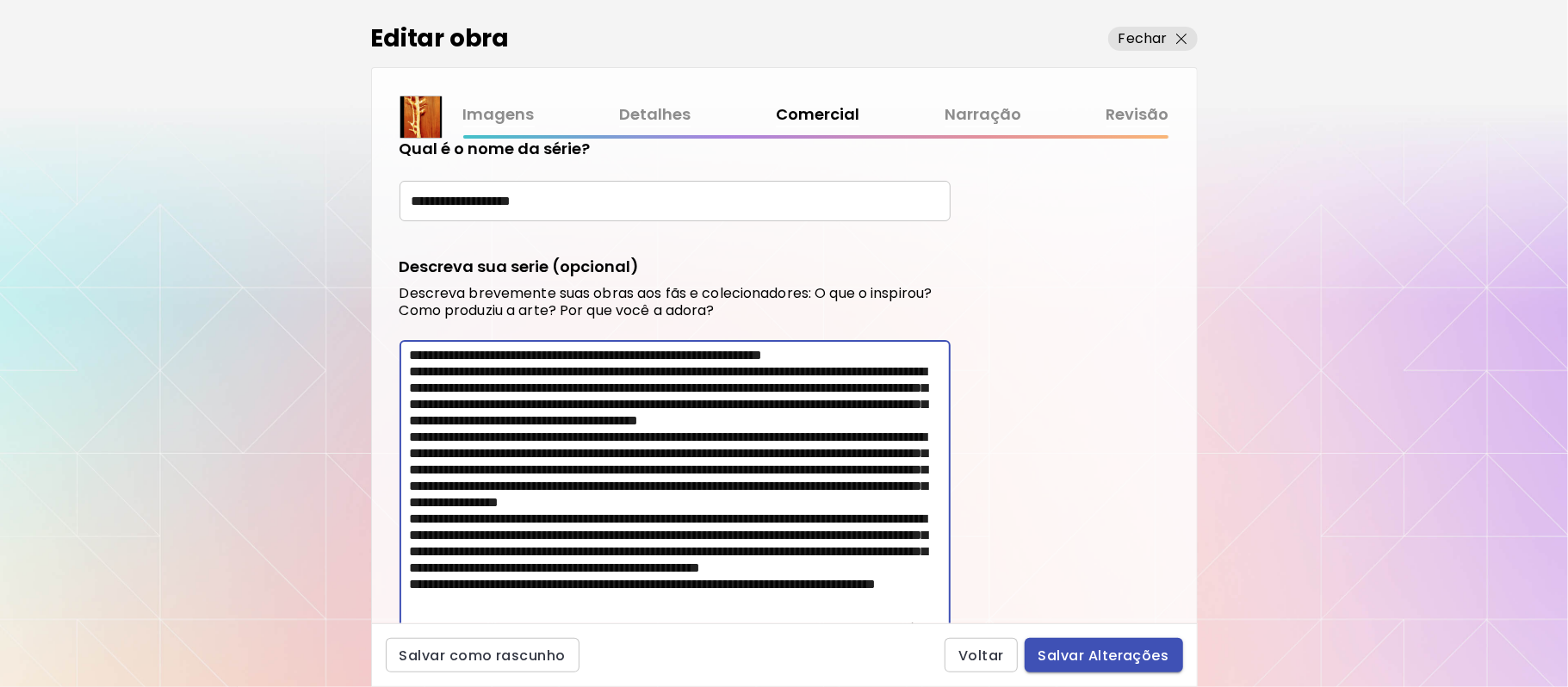
type textarea "**********"
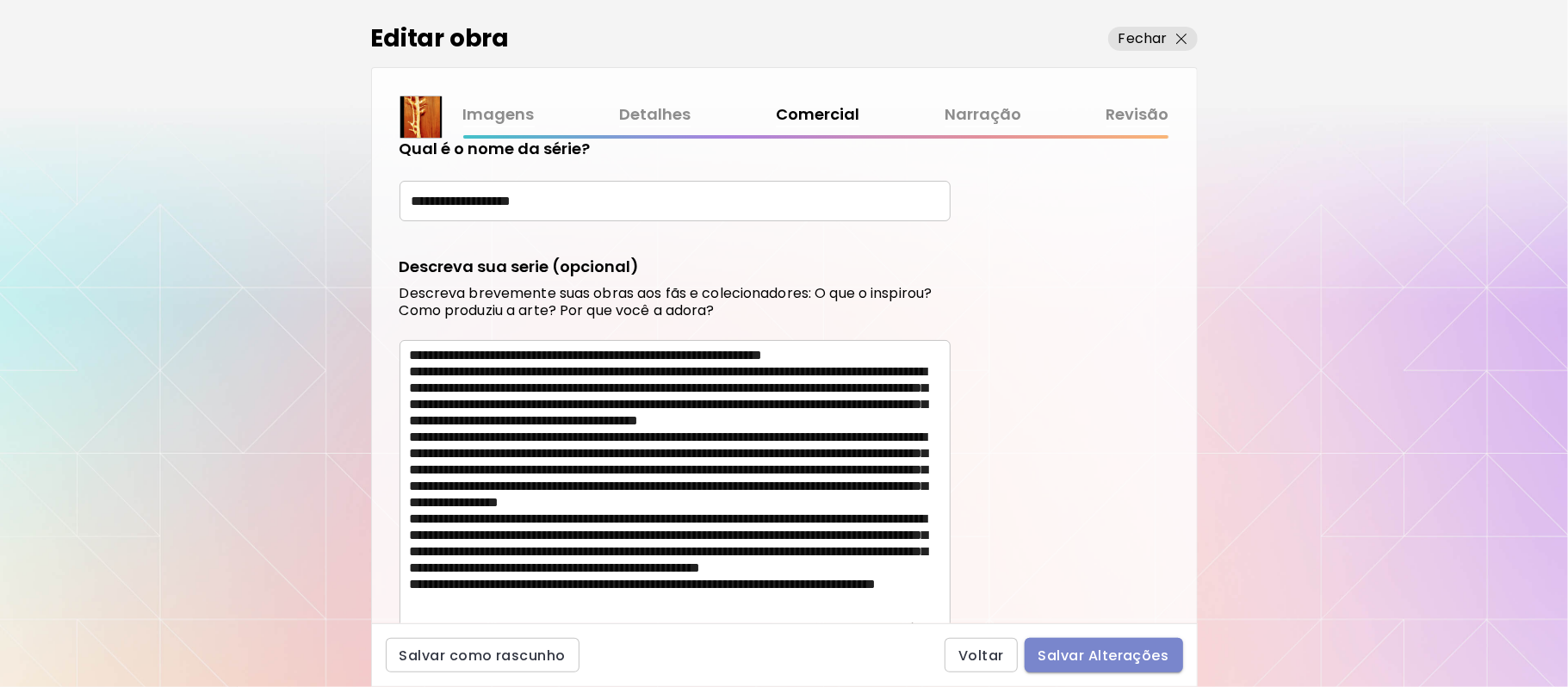
click at [1140, 655] on span "Salvar Alterações" at bounding box center [1103, 656] width 131 height 18
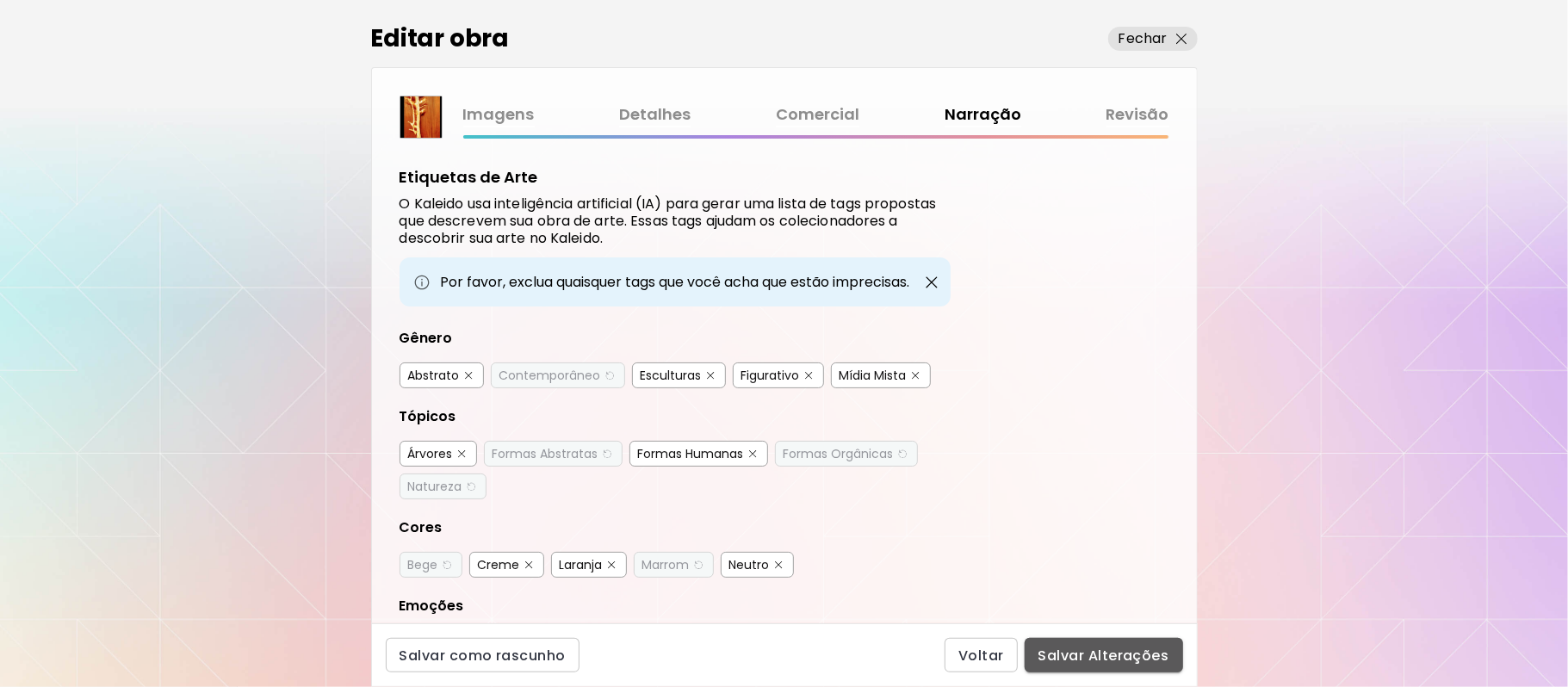
click at [1140, 655] on span "Salvar Alterações" at bounding box center [1103, 656] width 131 height 18
click at [1140, 655] on div "Voltar Salvar Alterações" at bounding box center [1063, 655] width 238 height 34
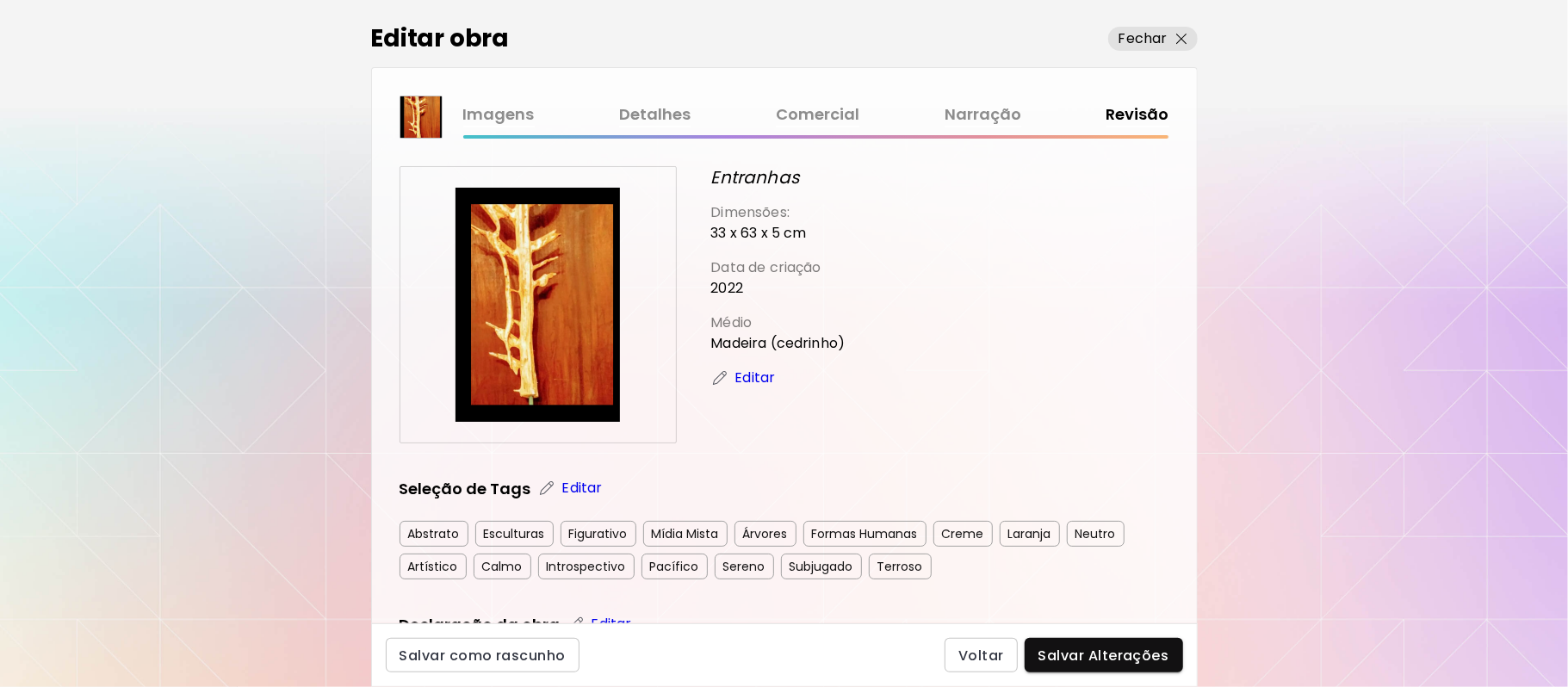
click at [1140, 655] on span "Salvar Alterações" at bounding box center [1103, 656] width 131 height 18
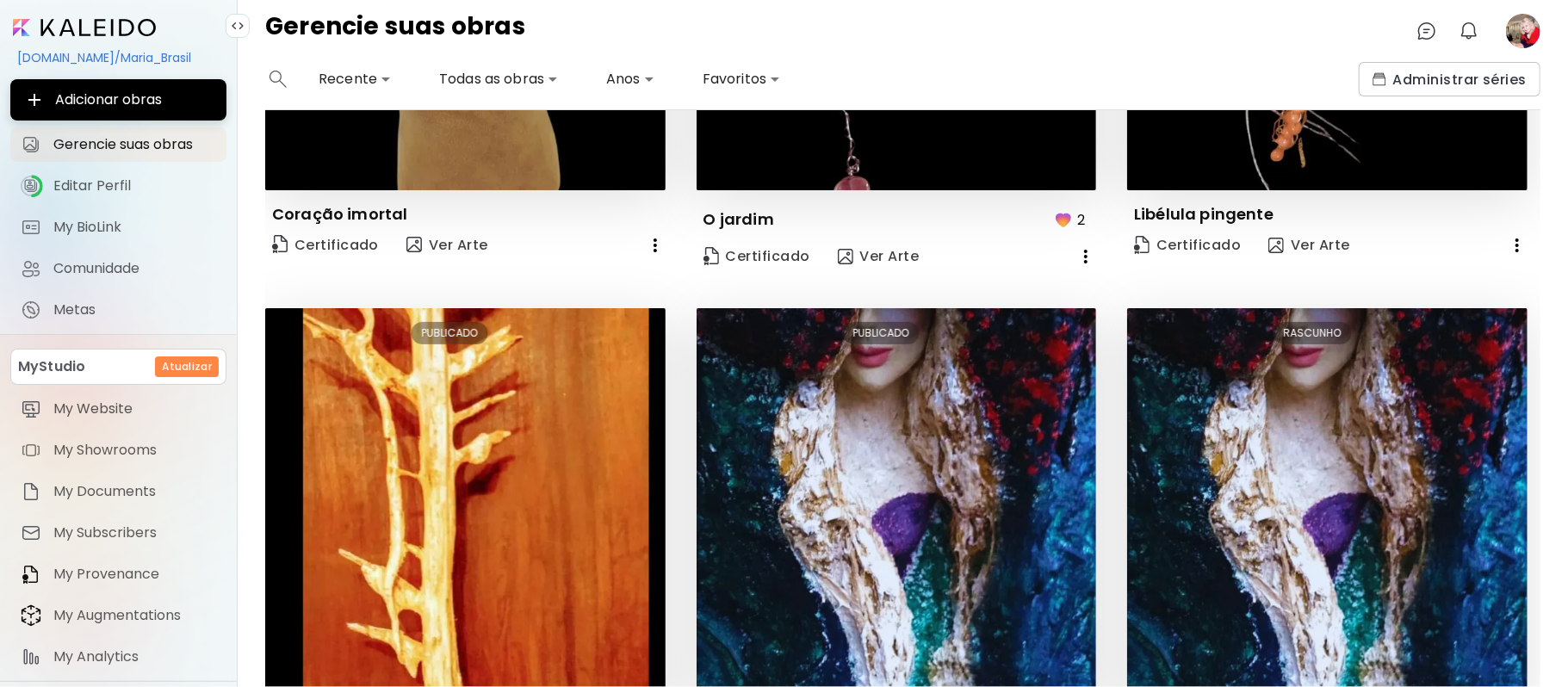
scroll to position [511, 0]
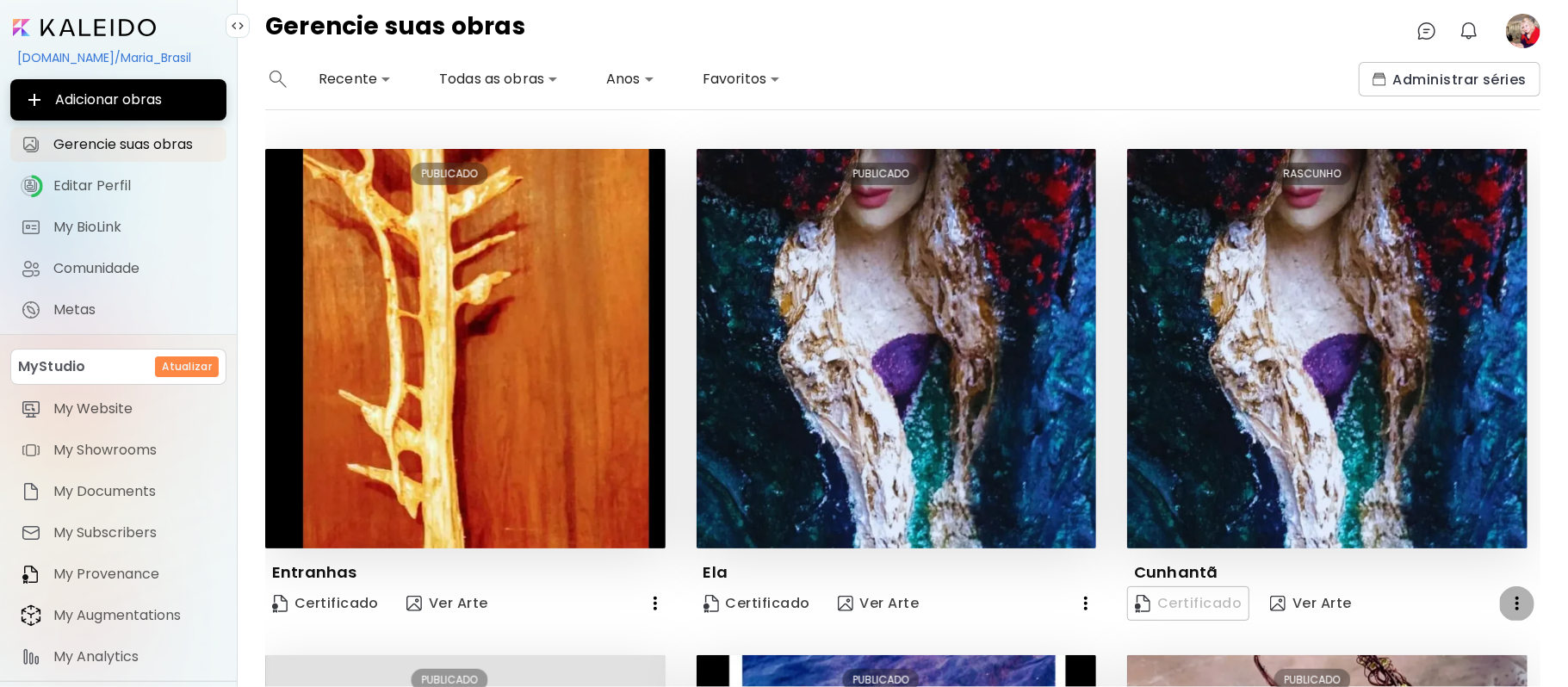
click at [1507, 593] on icon "button" at bounding box center [1517, 603] width 21 height 21
click at [1493, 632] on li "Eliminar" at bounding box center [1483, 629] width 116 height 31
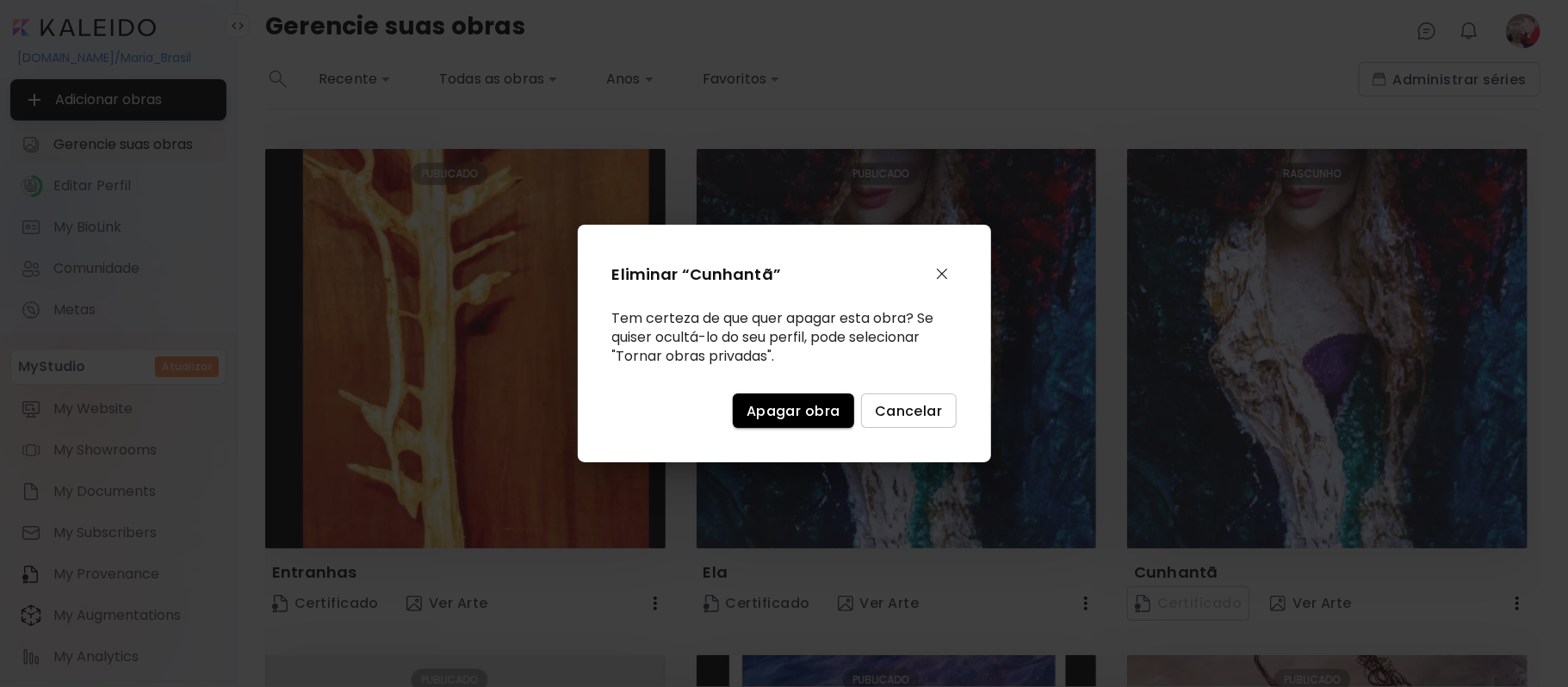
click at [1493, 630] on div "Eliminar “Cunhantã” Tem certeza de que quer apagar esta obra? Se quiser ocultá-…" at bounding box center [784, 344] width 1568 height 687
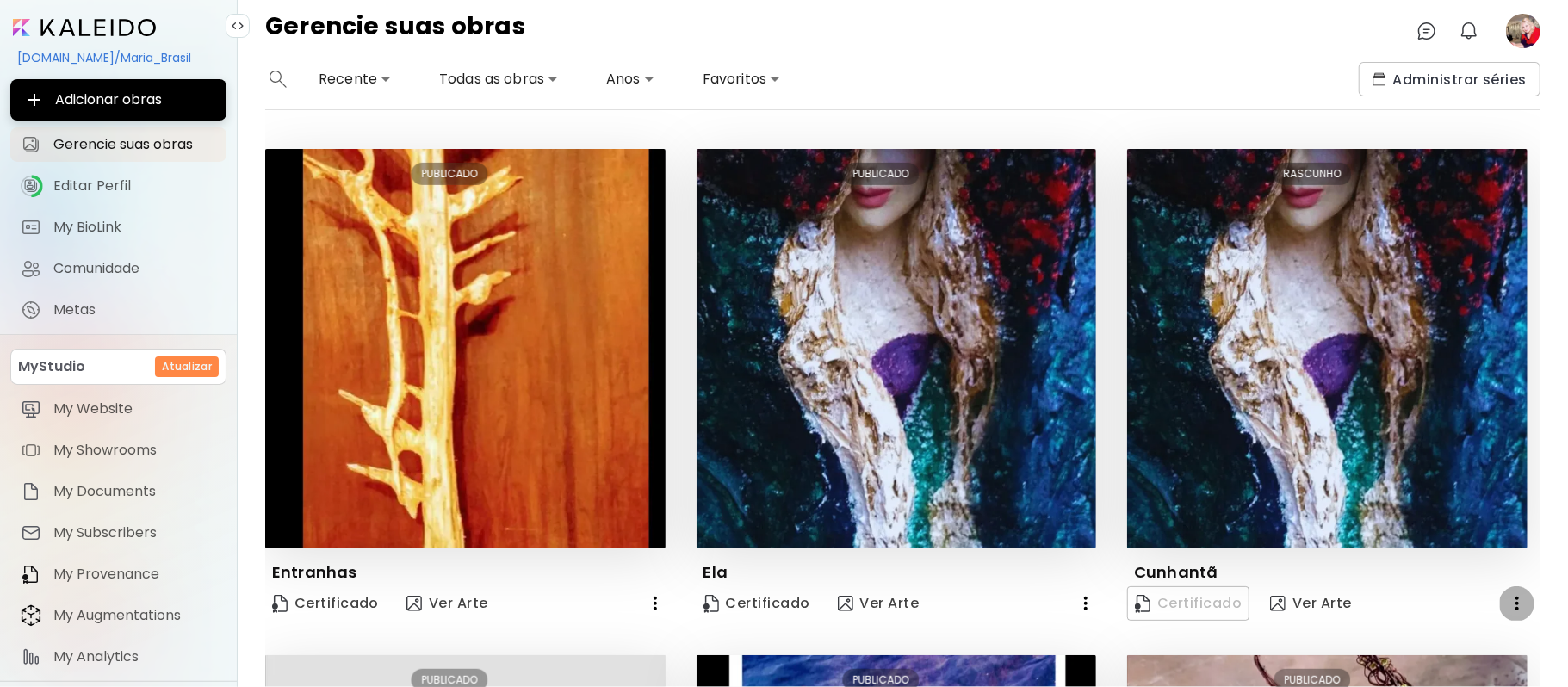
click at [1515, 596] on icon "button" at bounding box center [1516, 603] width 3 height 14
click at [1480, 627] on li "Eliminar" at bounding box center [1463, 629] width 116 height 31
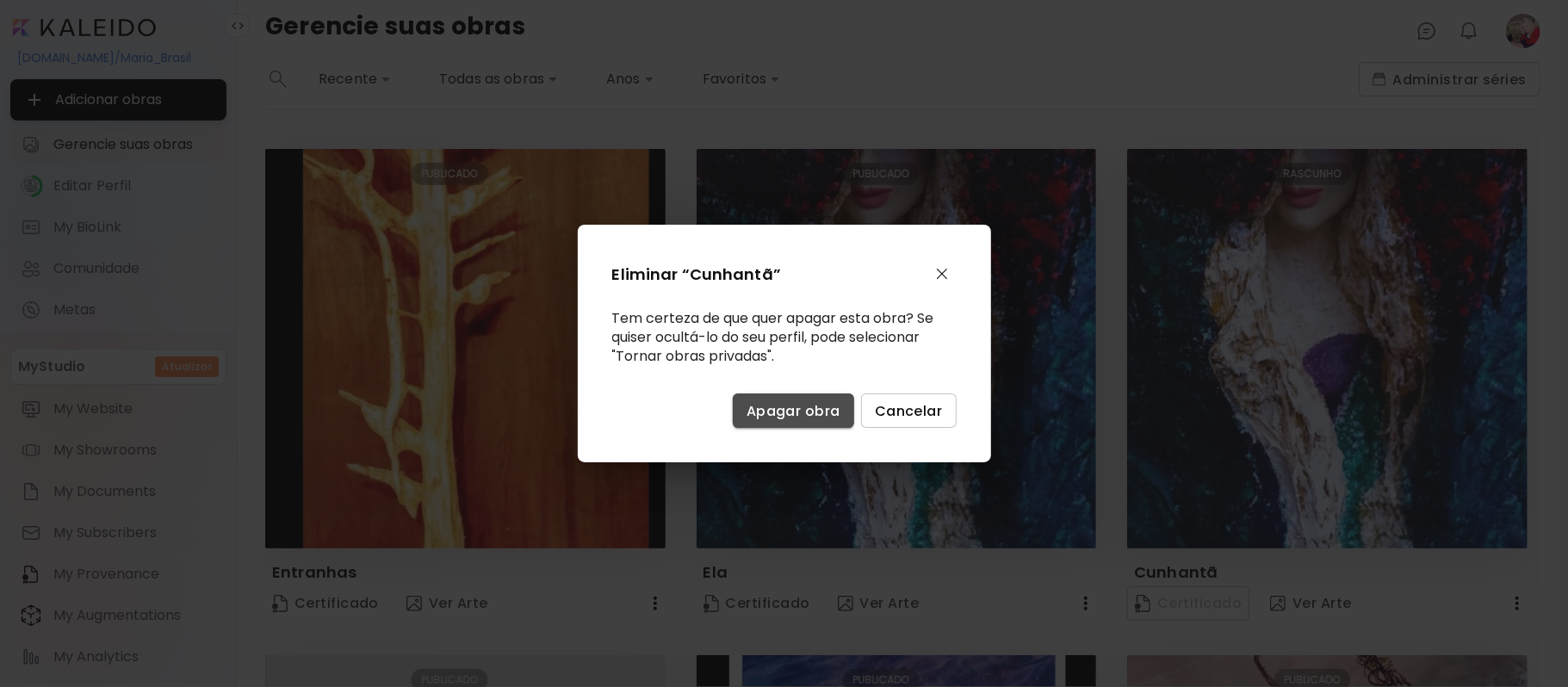
click at [800, 414] on span "Apagar obra" at bounding box center [792, 410] width 94 height 18
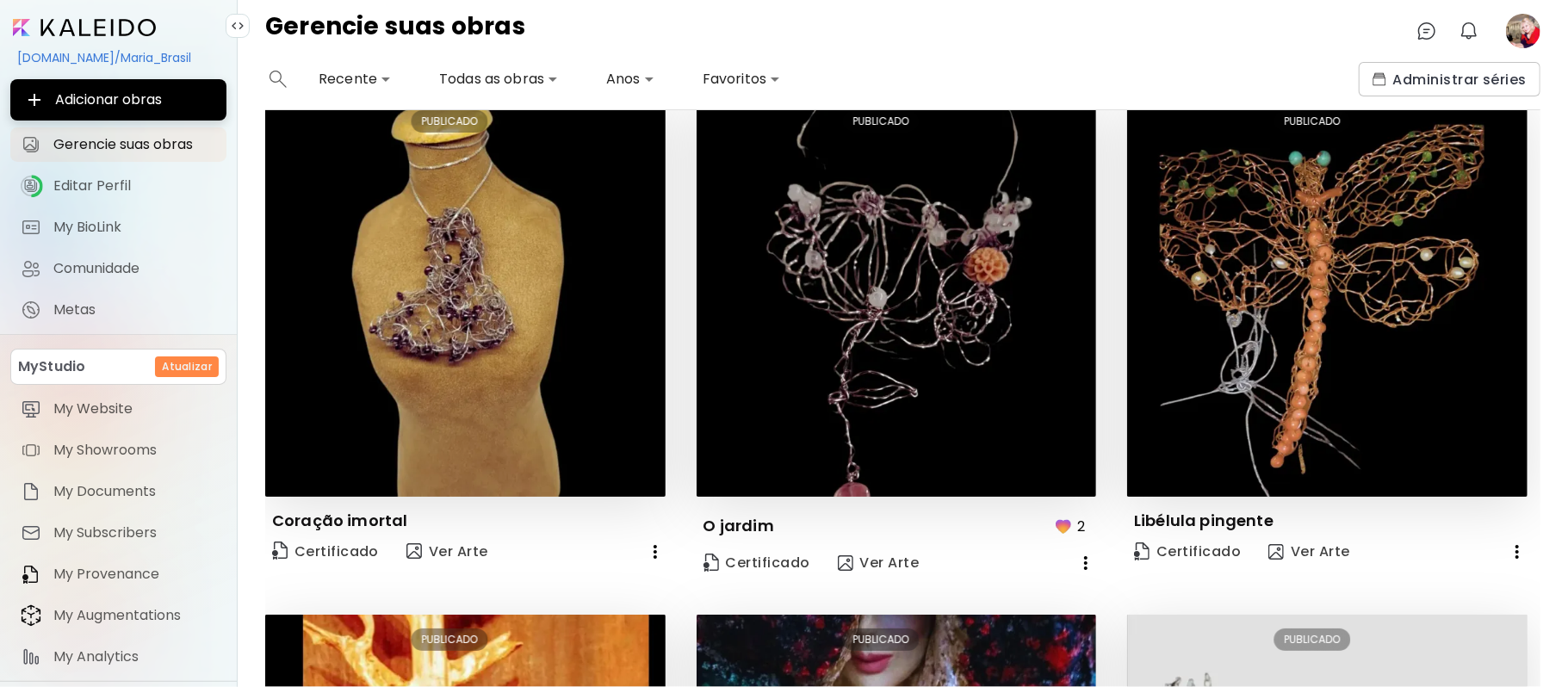
scroll to position [0, 0]
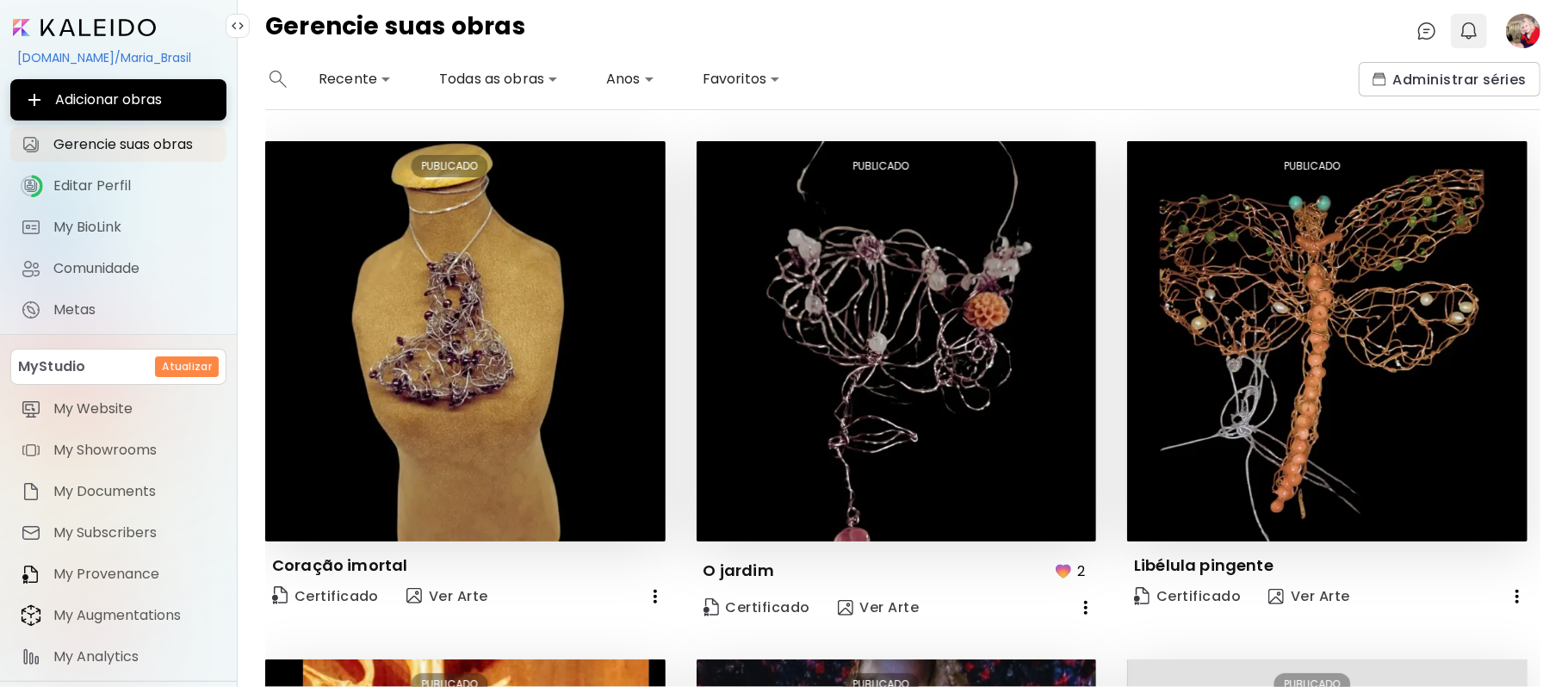
click at [1472, 31] on img "button" at bounding box center [1469, 31] width 21 height 21
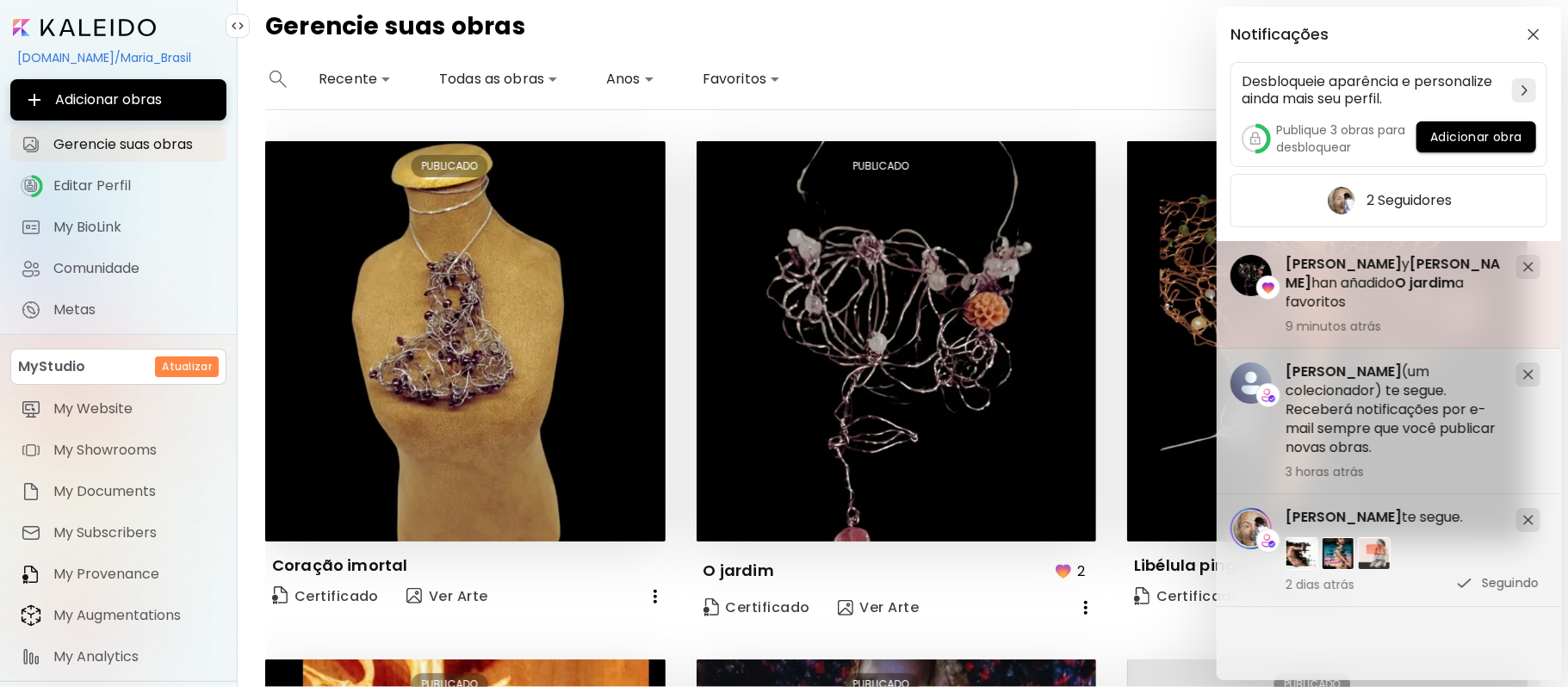
click at [1333, 283] on h5 "[PERSON_NAME] y [PERSON_NAME] han añadido O jardim a favoritos" at bounding box center [1394, 283] width 217 height 57
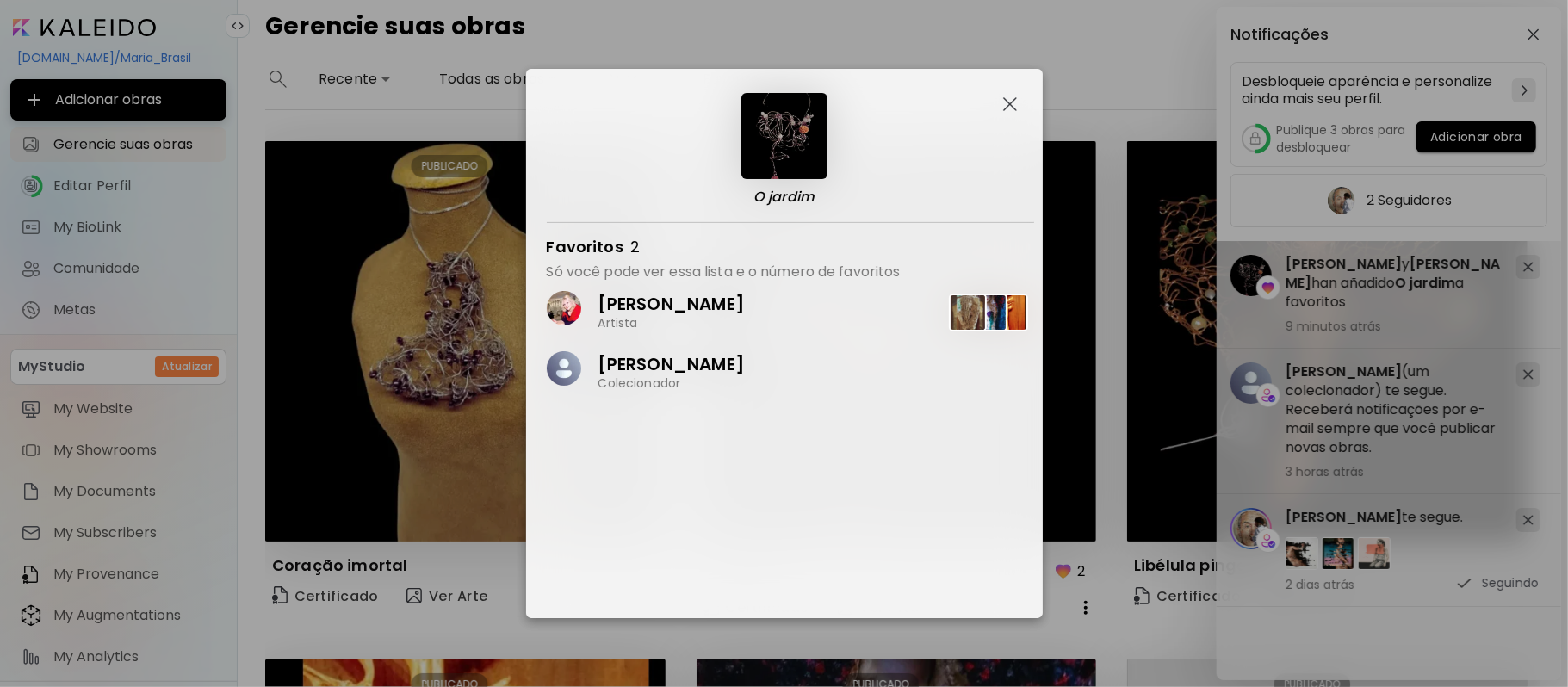
click at [639, 361] on p "[PERSON_NAME]" at bounding box center [671, 364] width 147 height 23
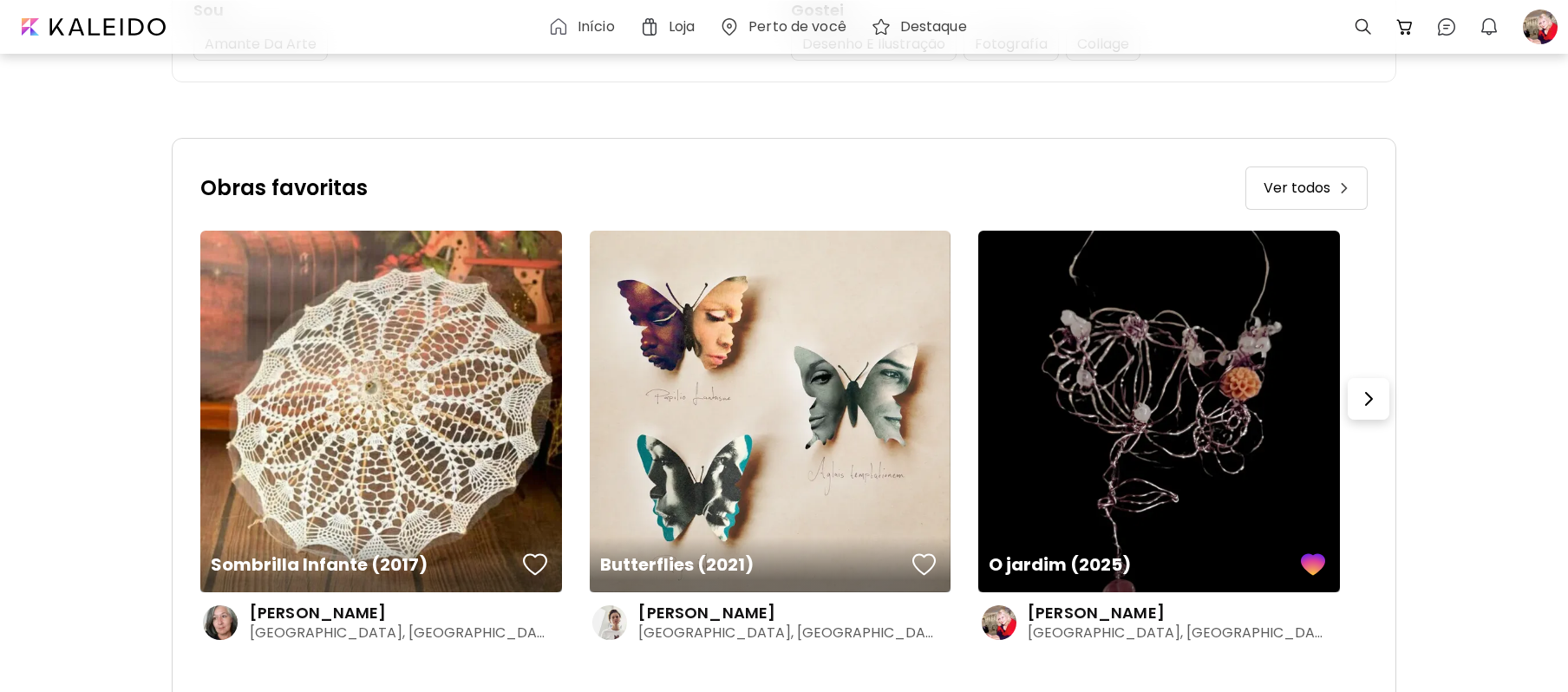
scroll to position [446, 0]
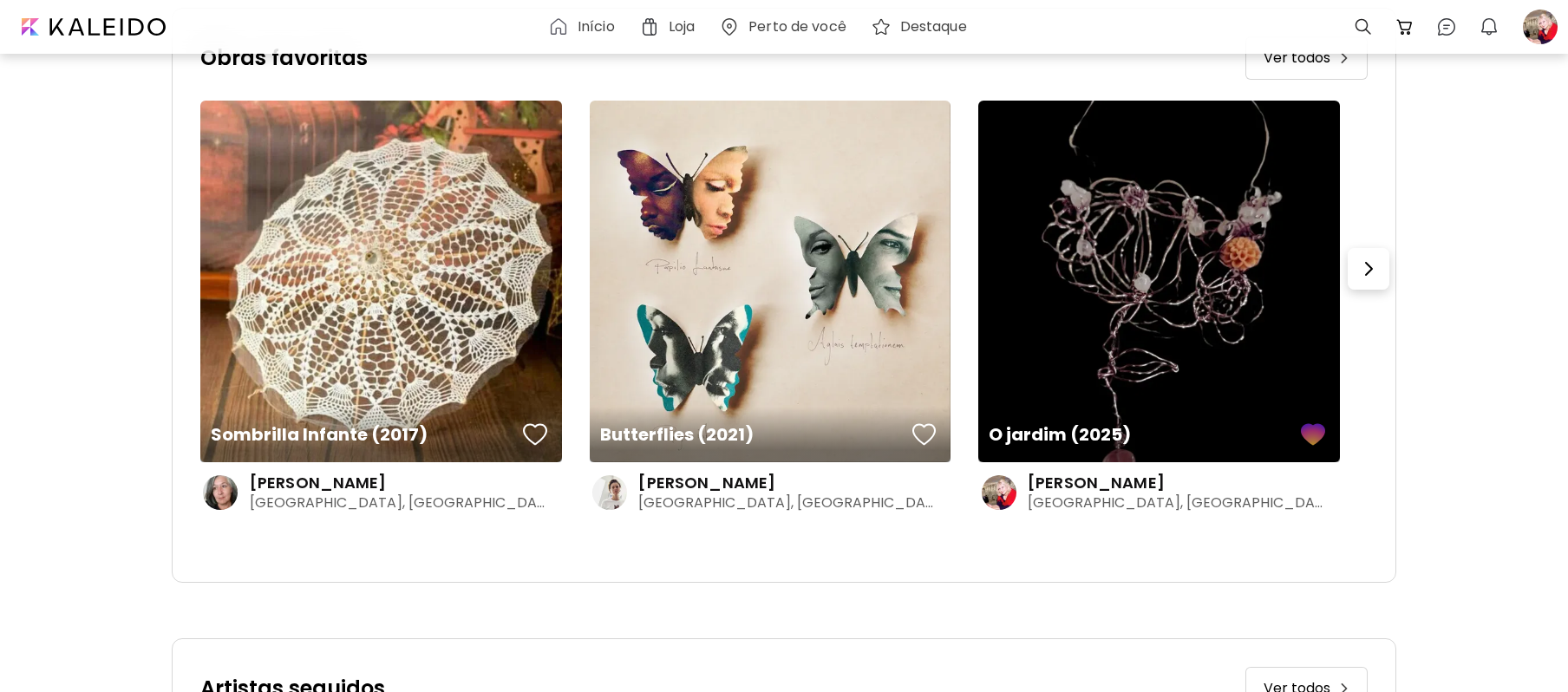
click at [1323, 440] on div "button" at bounding box center [1313, 434] width 24 height 26
click at [695, 484] on h4 "[PERSON_NAME]" at bounding box center [707, 483] width 137 height 21
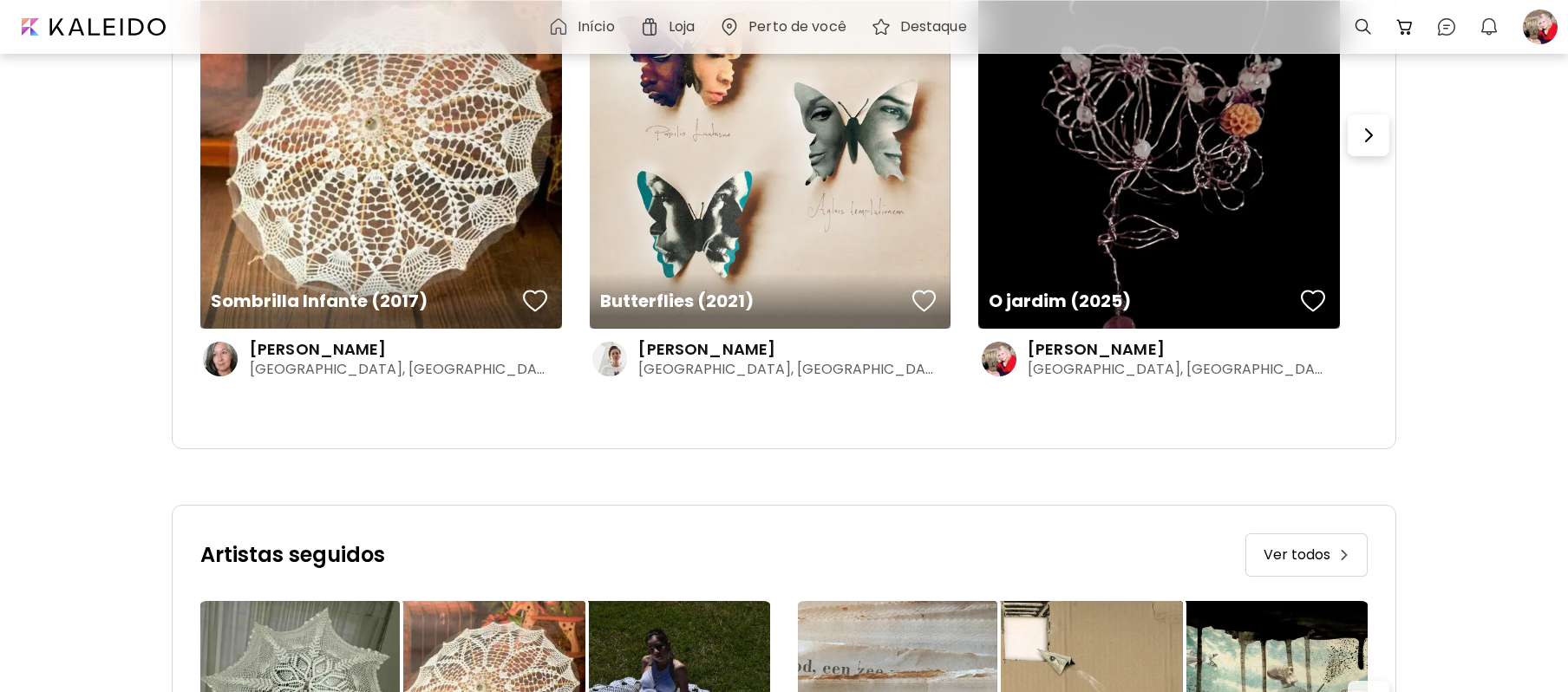
scroll to position [621, 0]
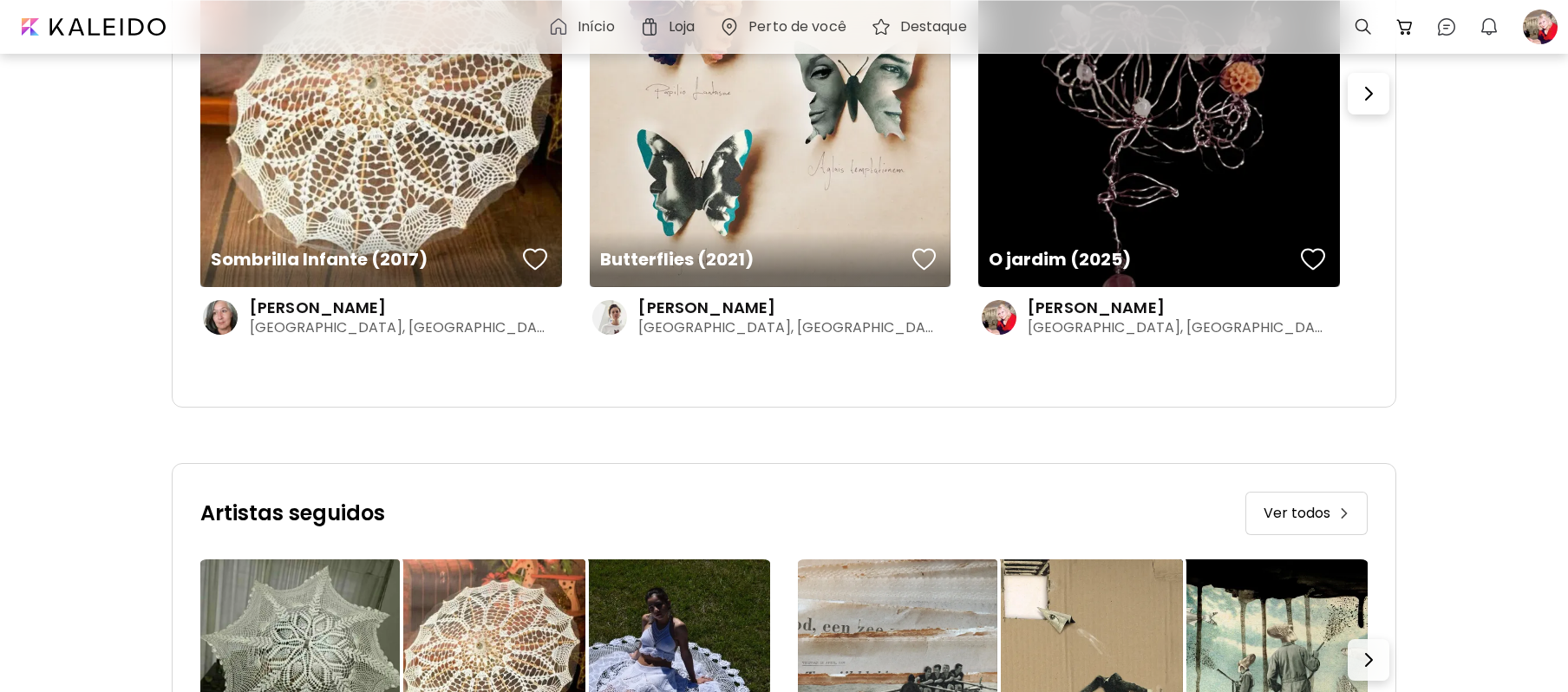
click at [295, 308] on h4 "[PERSON_NAME]" at bounding box center [318, 307] width 137 height 21
click at [295, 308] on div at bounding box center [784, 395] width 1568 height 692
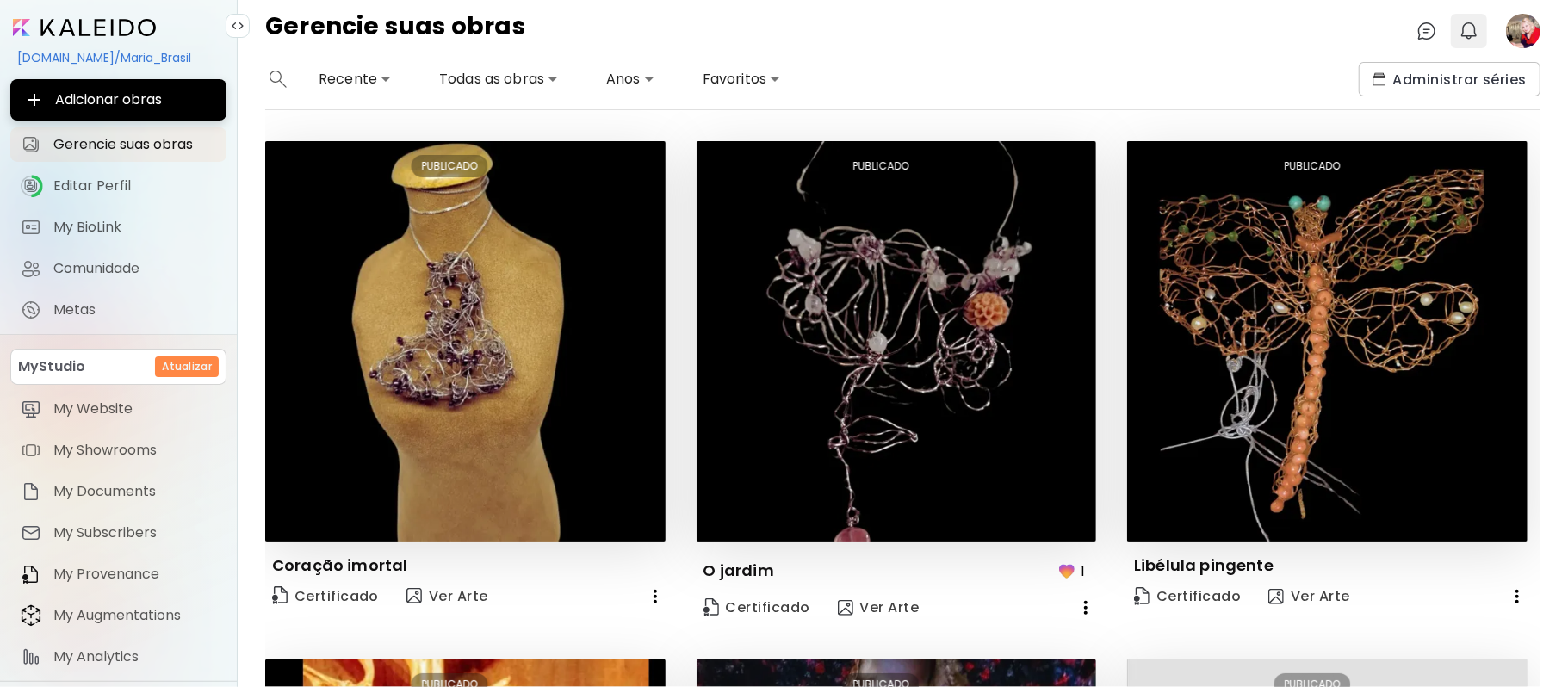
click at [1471, 35] on img "button" at bounding box center [1469, 31] width 21 height 21
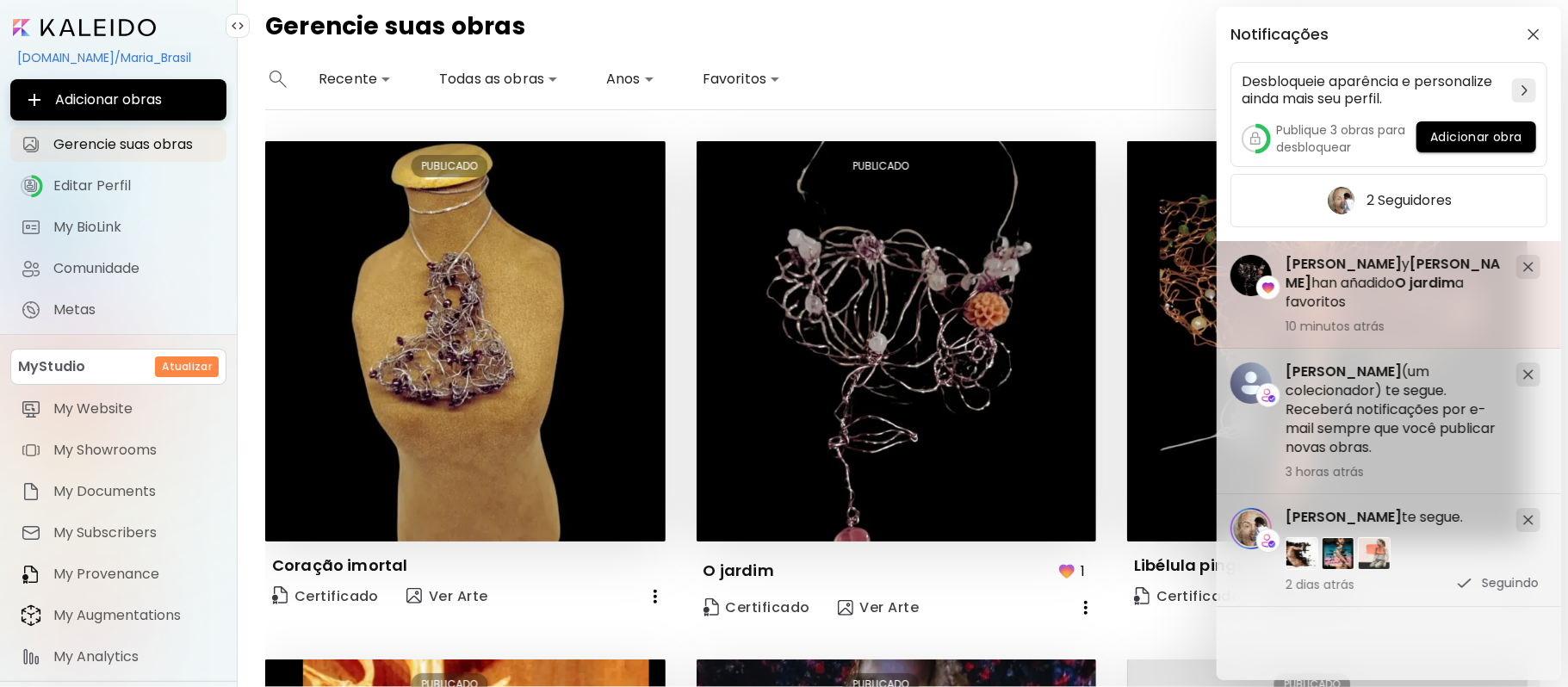
click at [1436, 256] on span "[PERSON_NAME]" at bounding box center [1393, 273] width 215 height 38
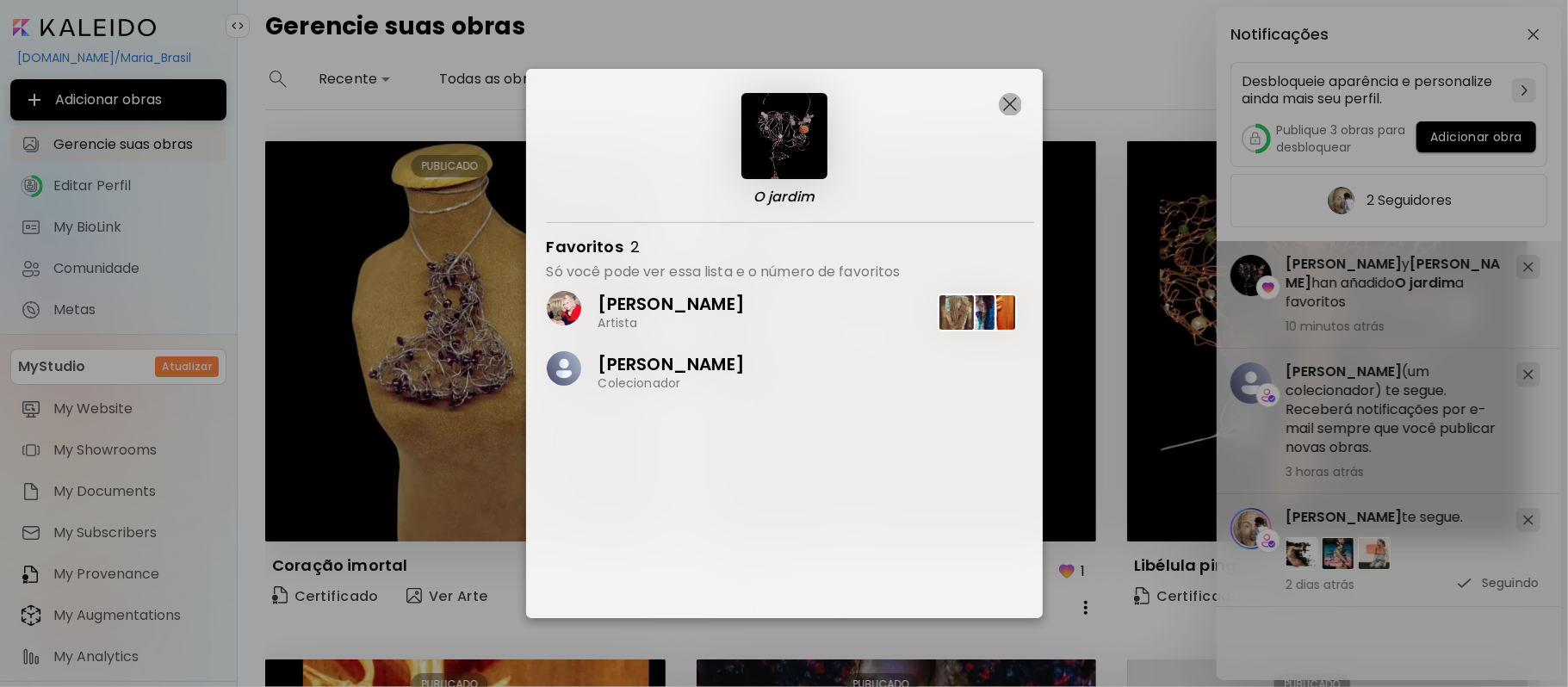
click at [1002, 101] on button "button" at bounding box center [1010, 103] width 23 height 23
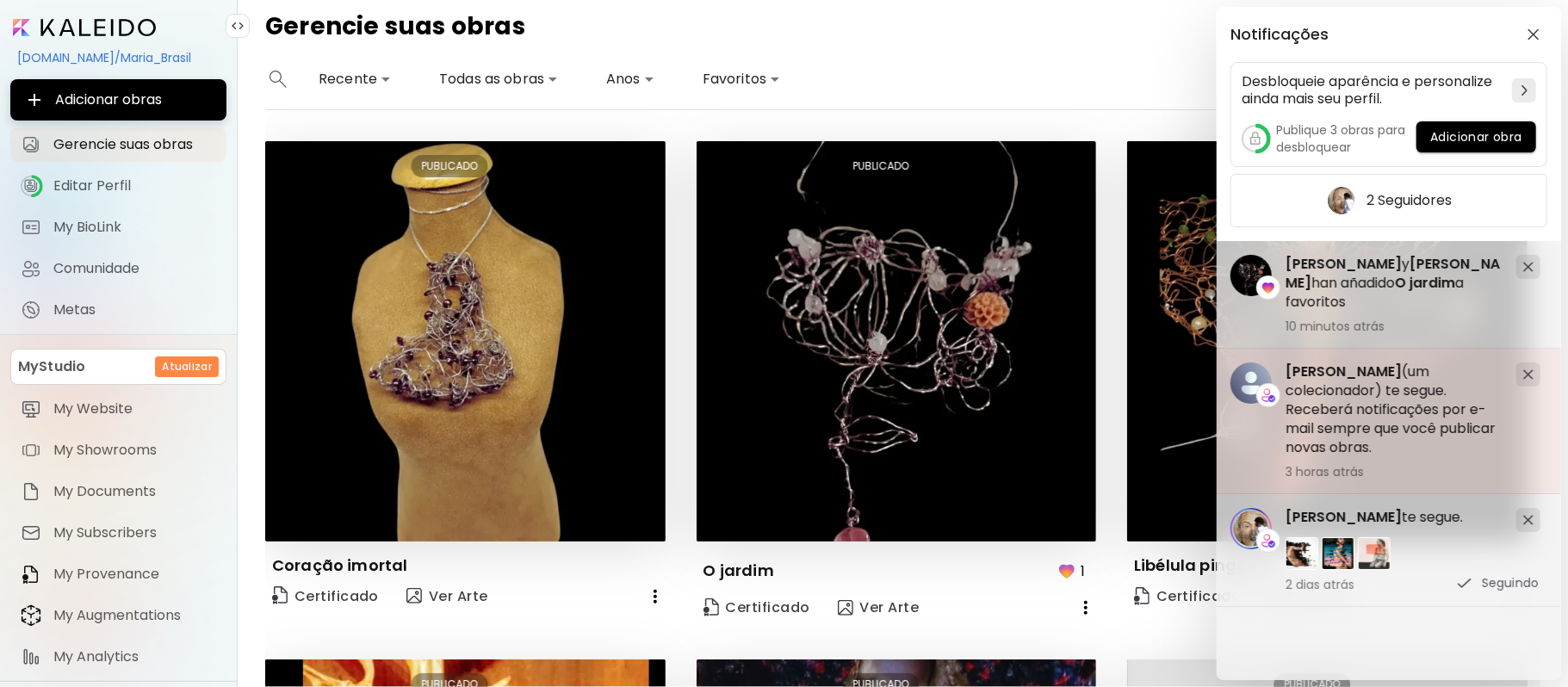
click at [1348, 370] on span "[PERSON_NAME]" at bounding box center [1344, 371] width 116 height 20
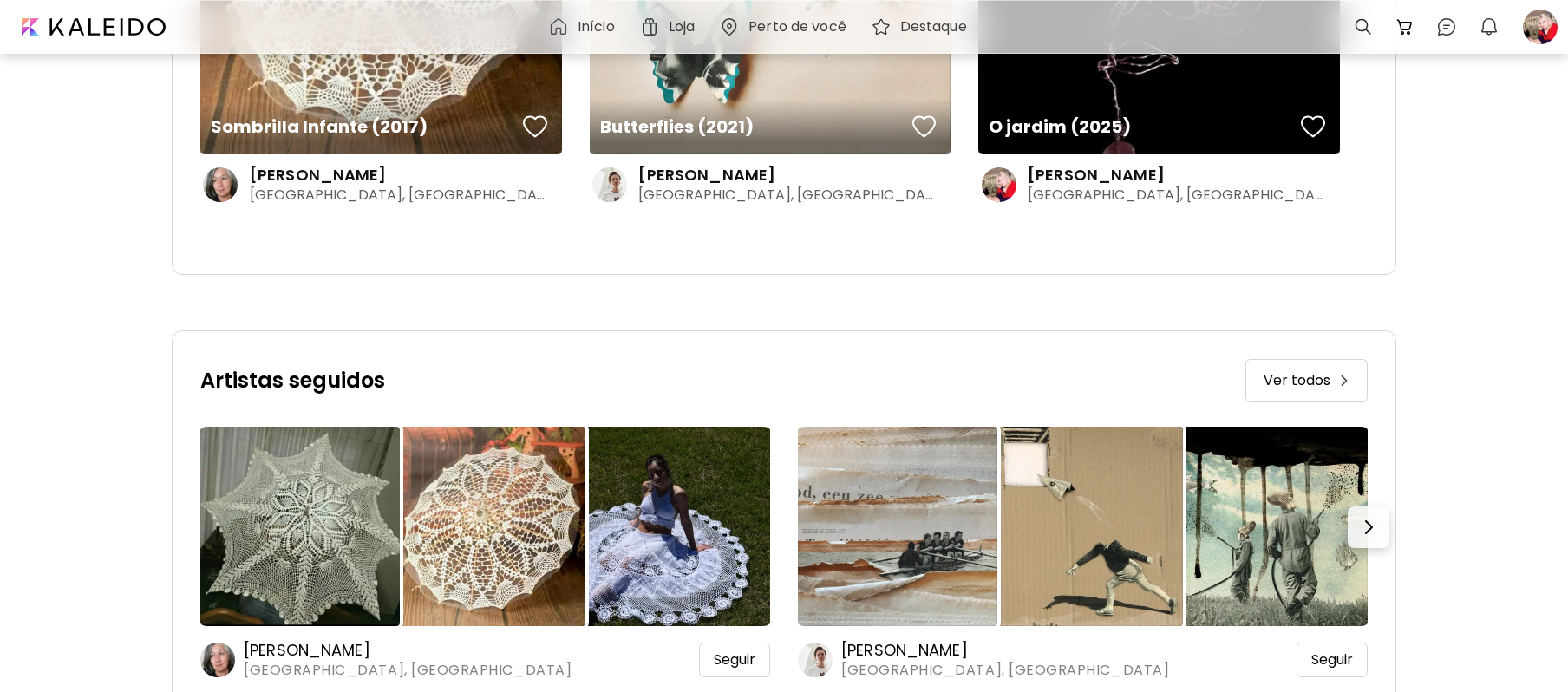
scroll to position [806, 0]
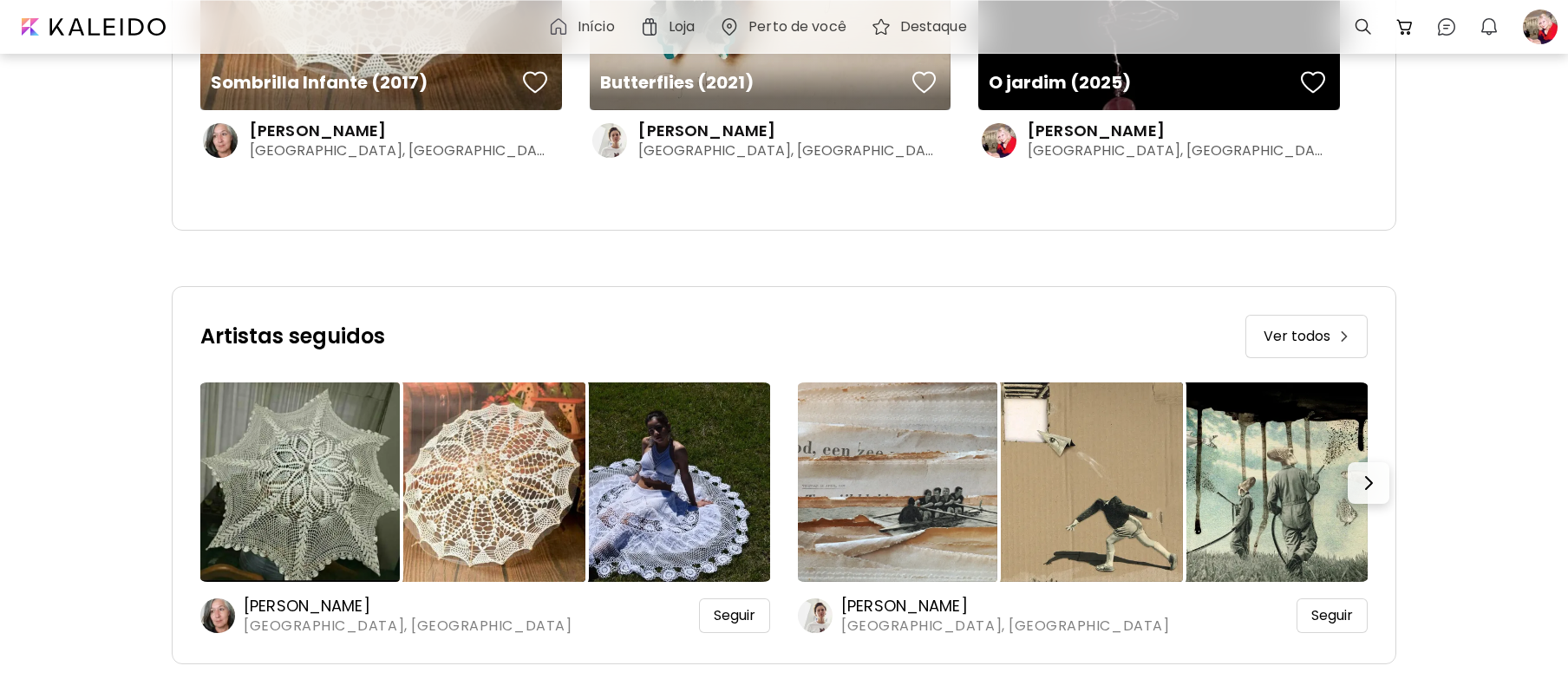
click at [1378, 481] on img "button" at bounding box center [1369, 483] width 21 height 21
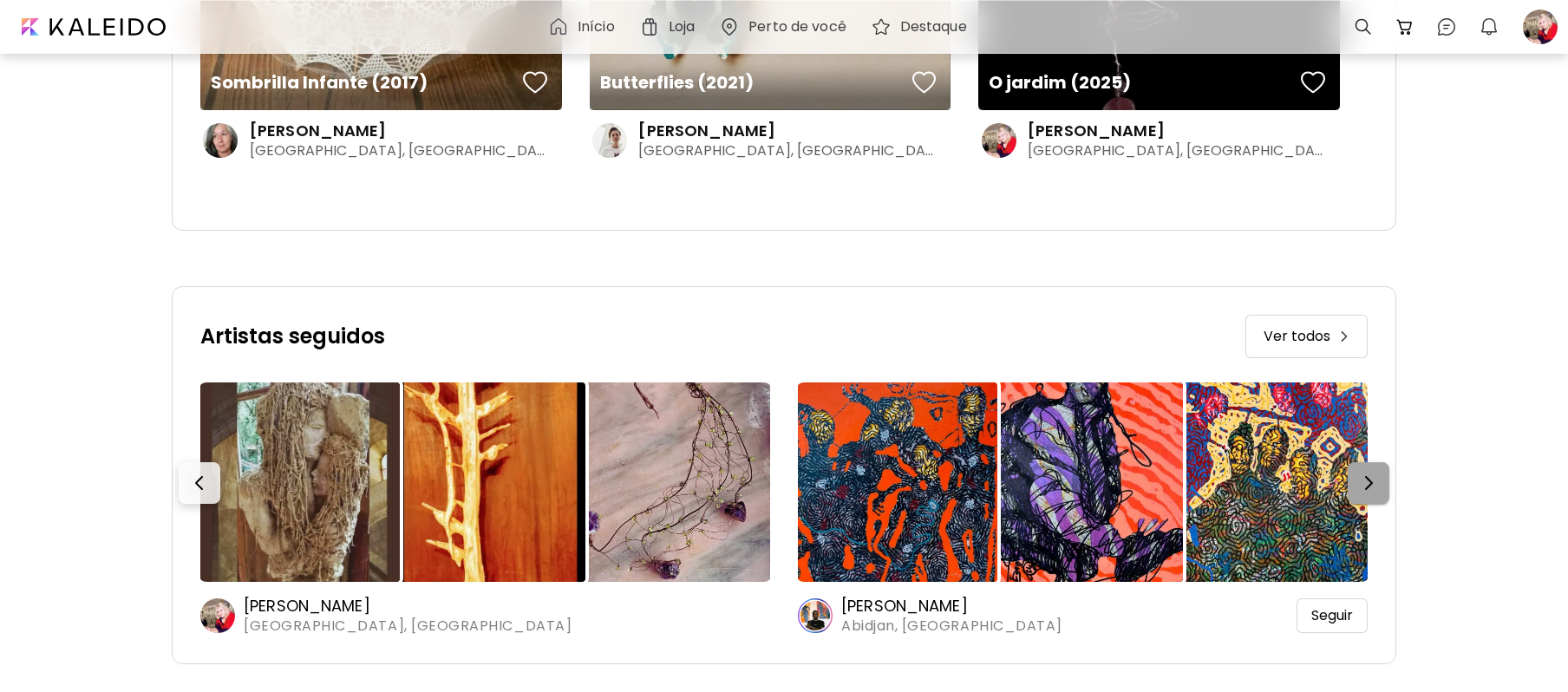
click at [1378, 481] on img "button" at bounding box center [1369, 483] width 21 height 21
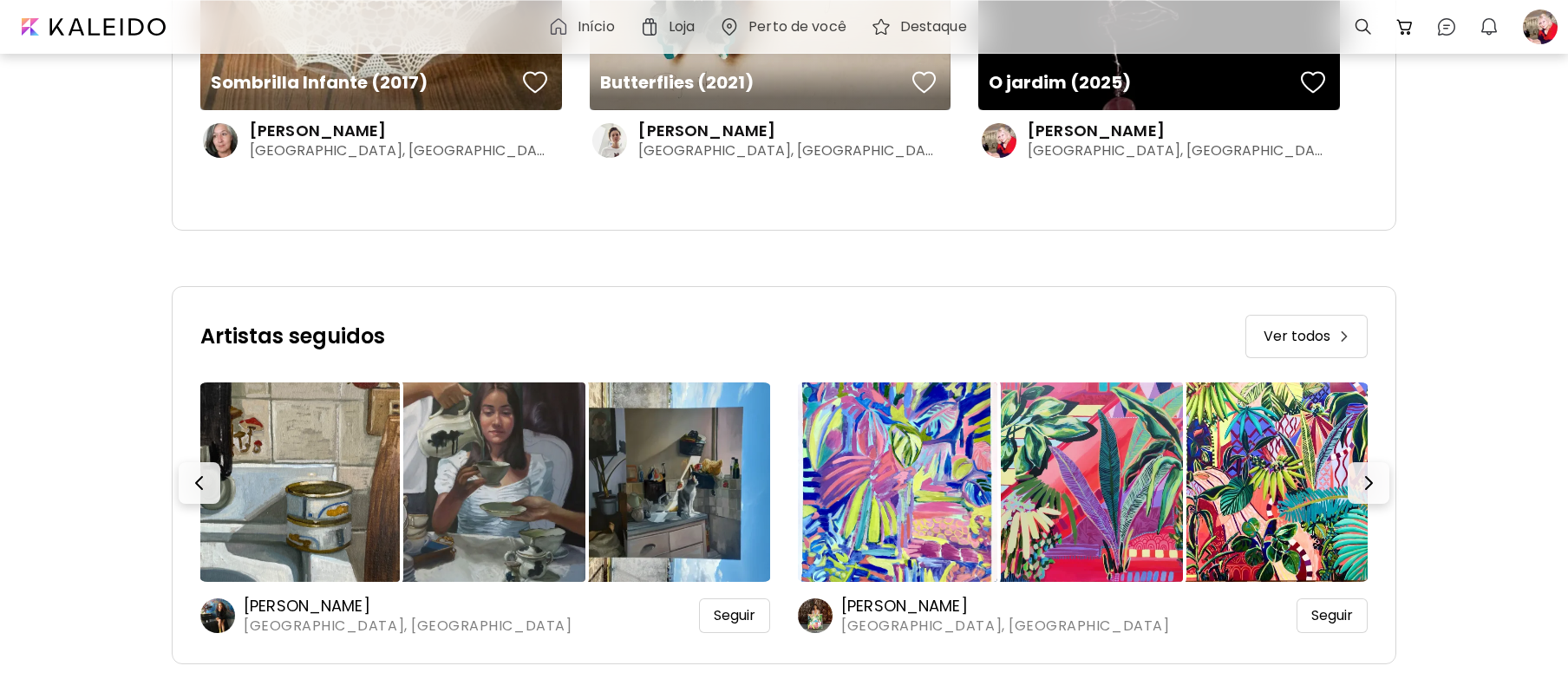
click at [882, 502] on img at bounding box center [898, 482] width 199 height 199
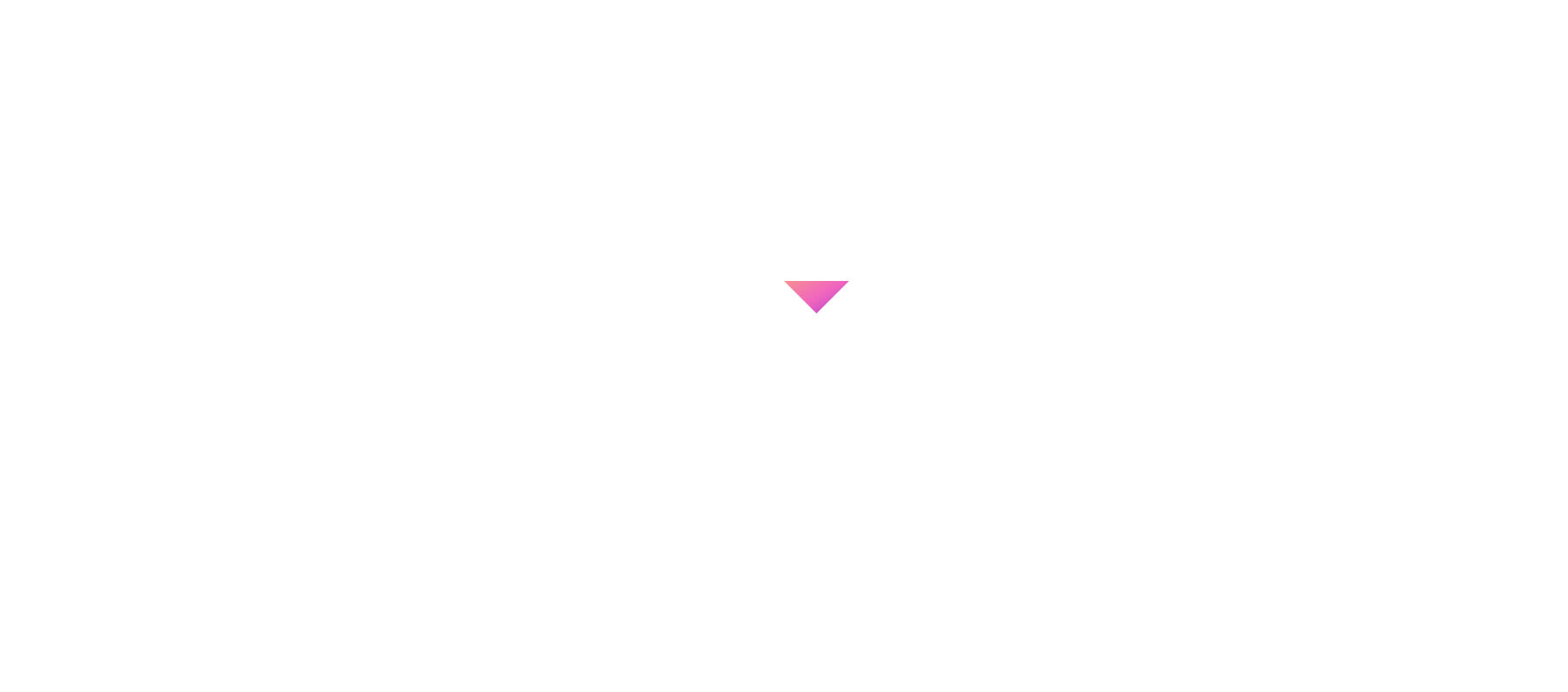
scroll to position [190, 0]
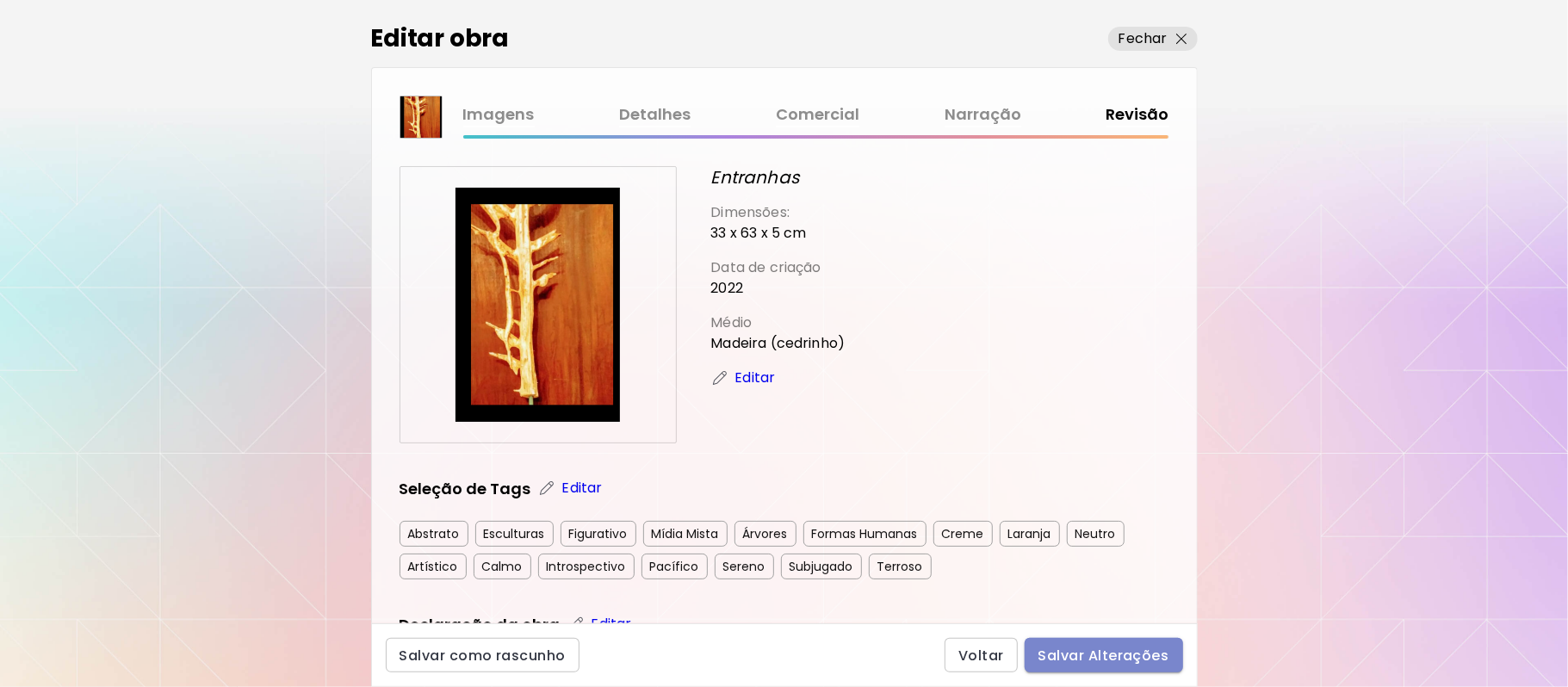
click at [1112, 657] on span "Salvar Alterações" at bounding box center [1103, 656] width 131 height 18
